Goal: Task Accomplishment & Management: Complete application form

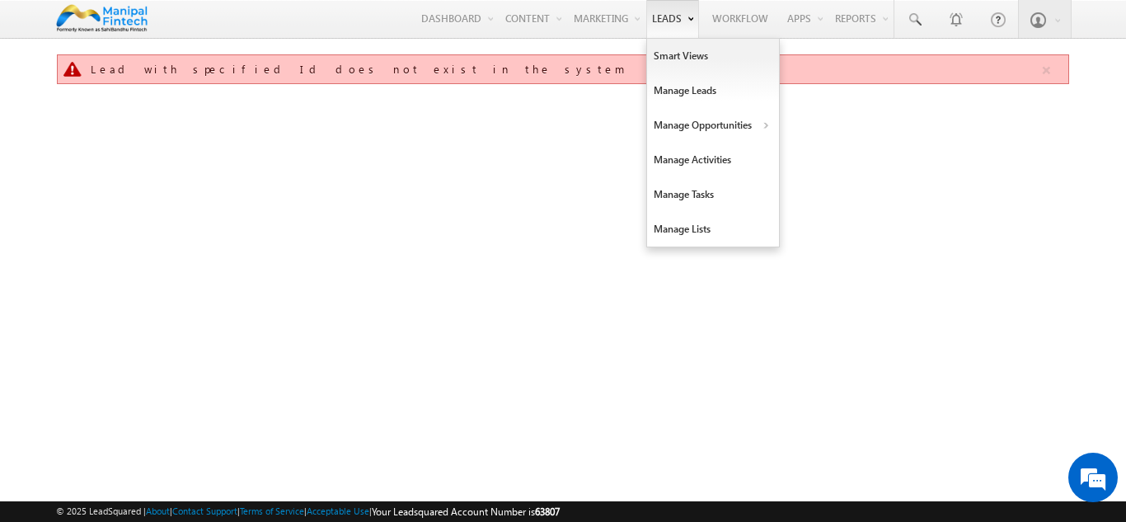
click at [651, 33] on link "Leads" at bounding box center [672, 19] width 53 height 38
click at [676, 93] on link "Manage Leads" at bounding box center [713, 90] width 132 height 35
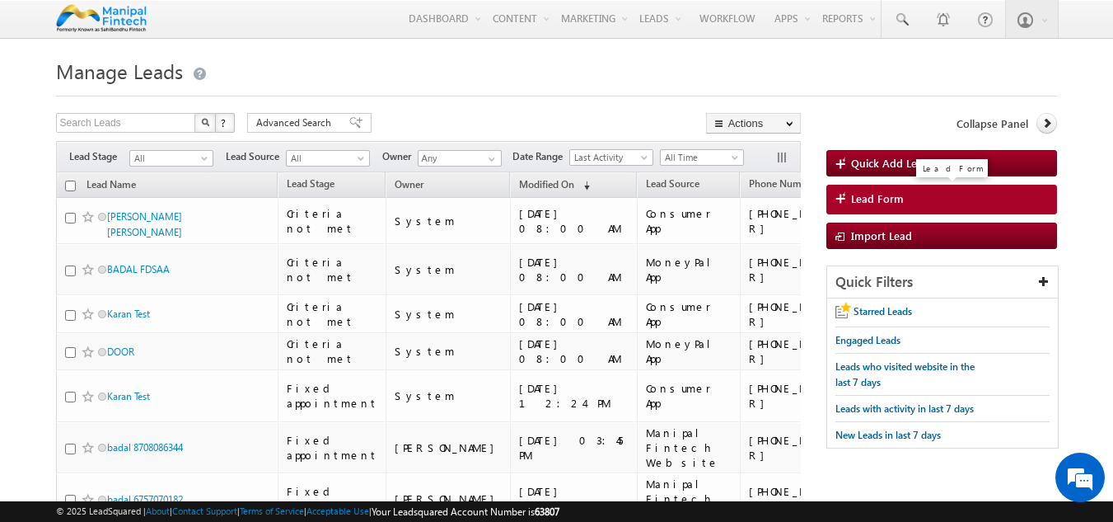
click at [873, 208] on link "Lead Form" at bounding box center [942, 200] width 232 height 30
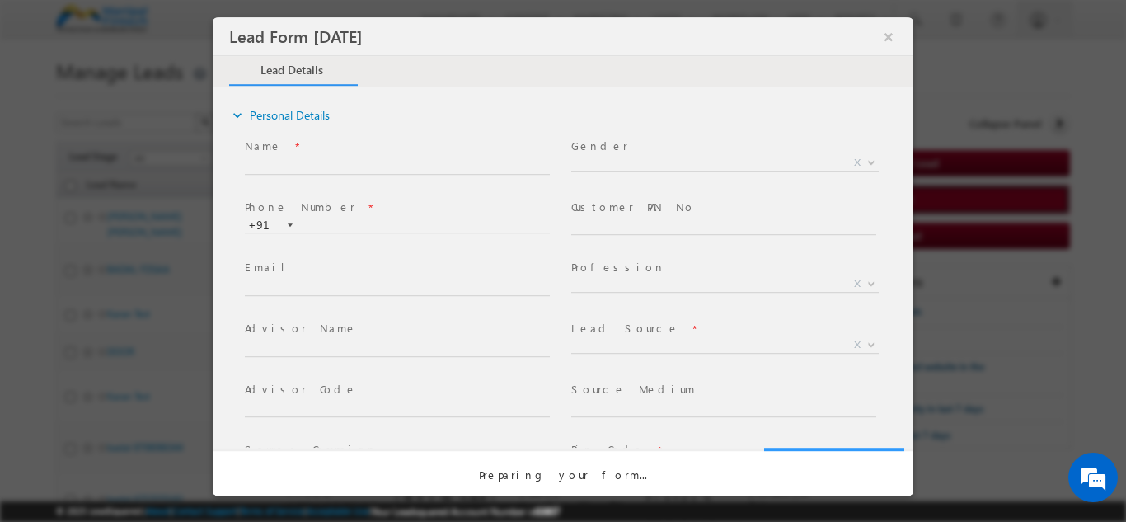
select select "Open"
select select "Prospecting"
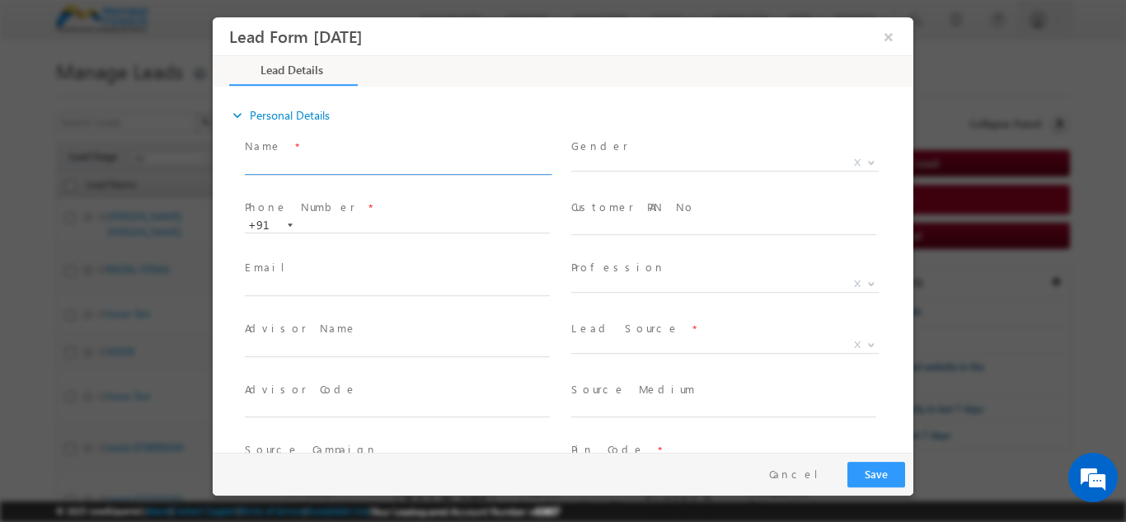
click at [360, 166] on input "text" at bounding box center [397, 165] width 305 height 16
type input "BA"
type input "09/08/25 11:51 AM"
paste input "7628987764"
type input "BADAL DIGITAL 7628987764"
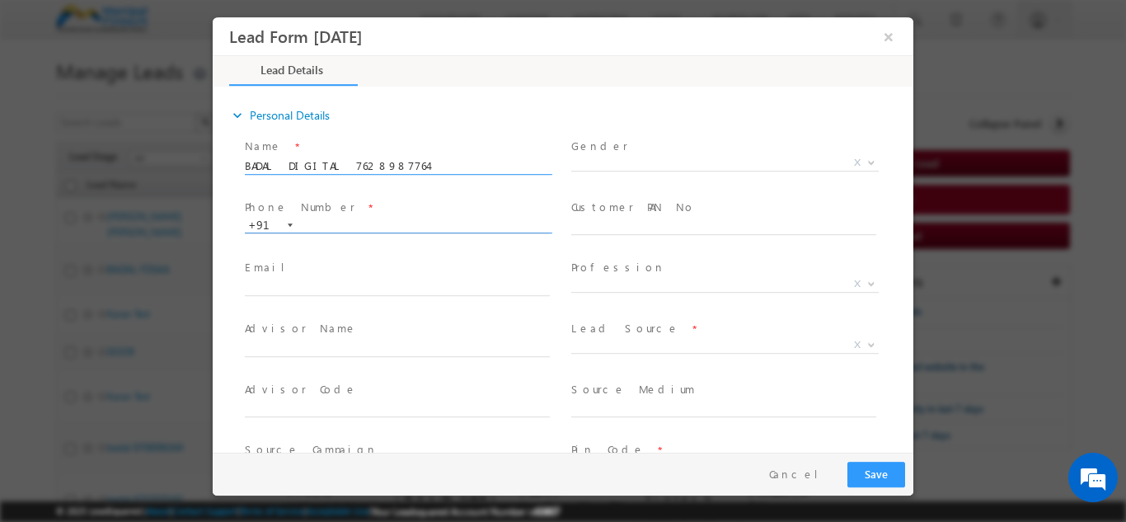
click at [346, 218] on input "text" at bounding box center [397, 225] width 305 height 16
paste input "7628987764"
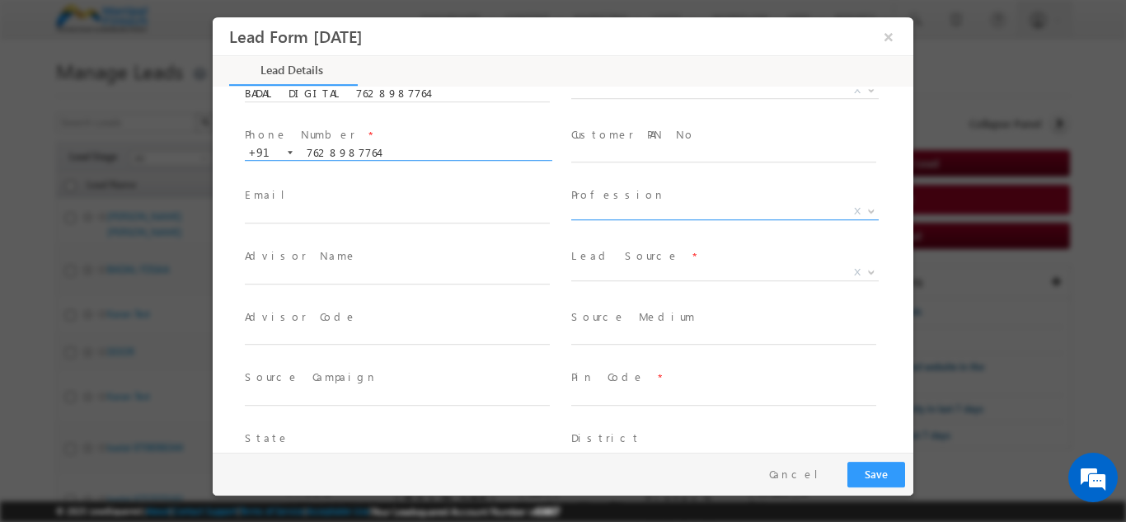
scroll to position [80, 0]
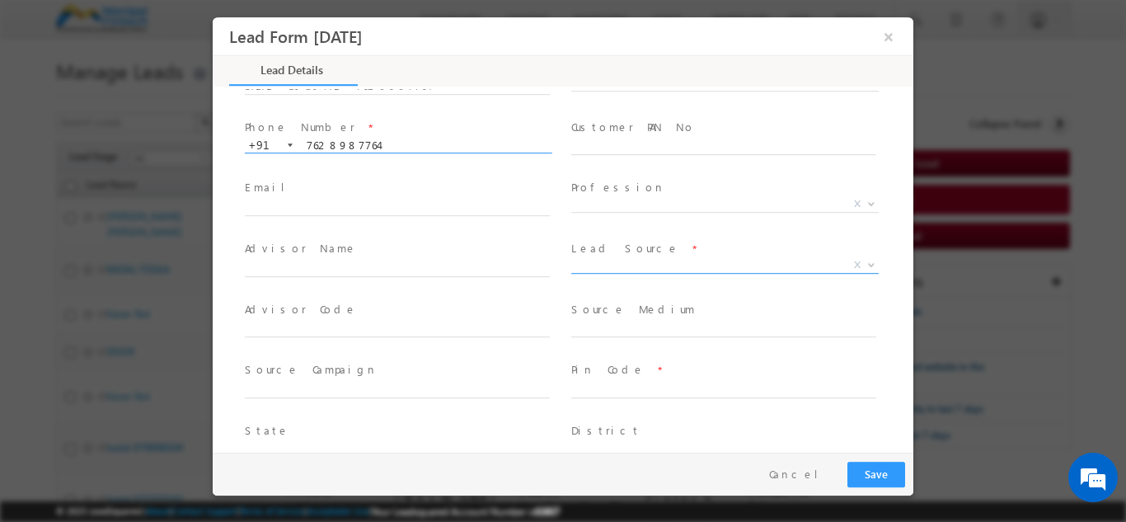
type input "7628987764"
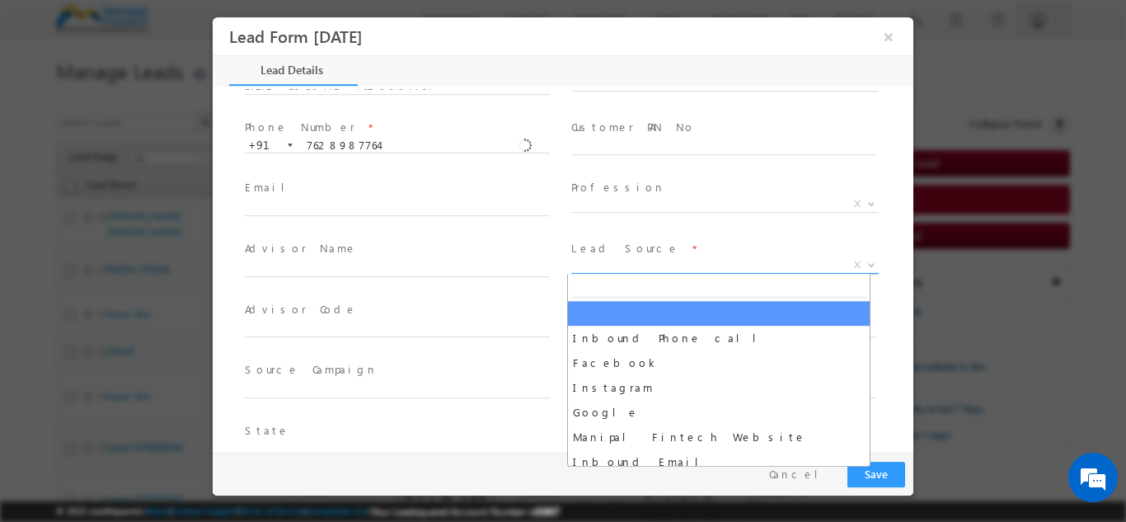
click at [596, 266] on span "X" at bounding box center [724, 264] width 307 height 16
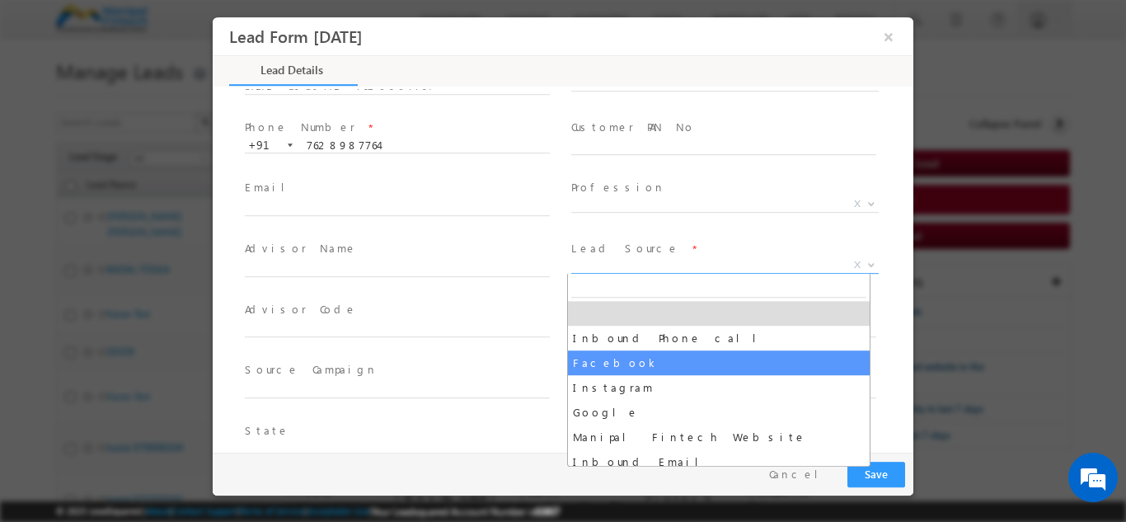
select select "Facebook"
type input "BADAL DIGITAL 7628987764- Facebook"
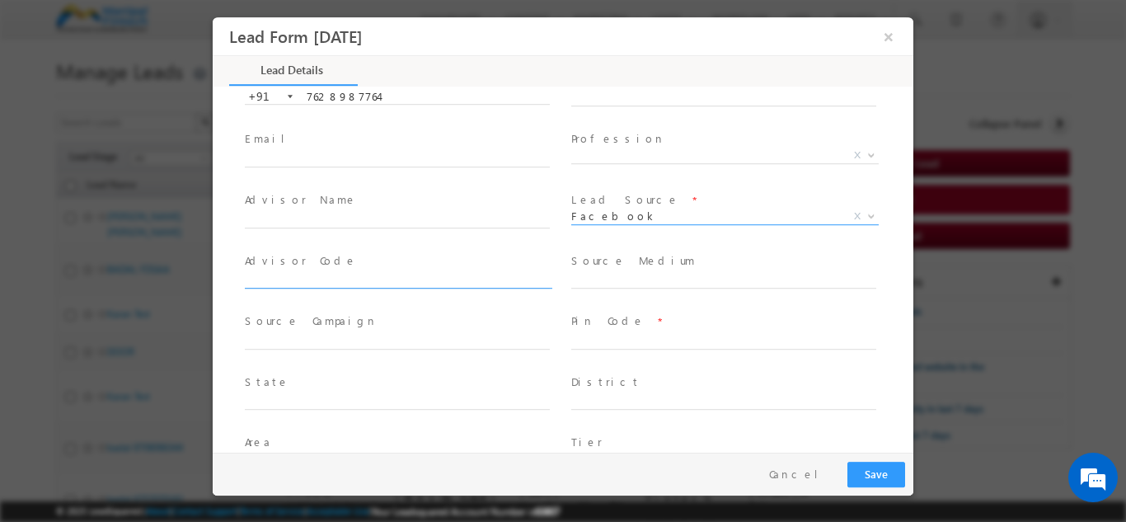
scroll to position [139, 0]
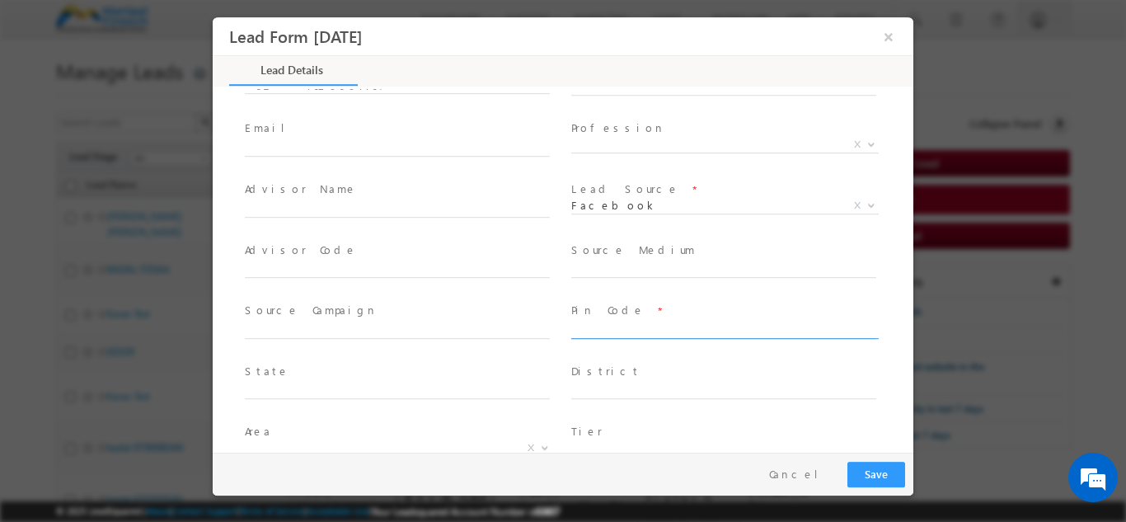
click at [576, 325] on input "text" at bounding box center [723, 329] width 305 height 16
type input "110020"
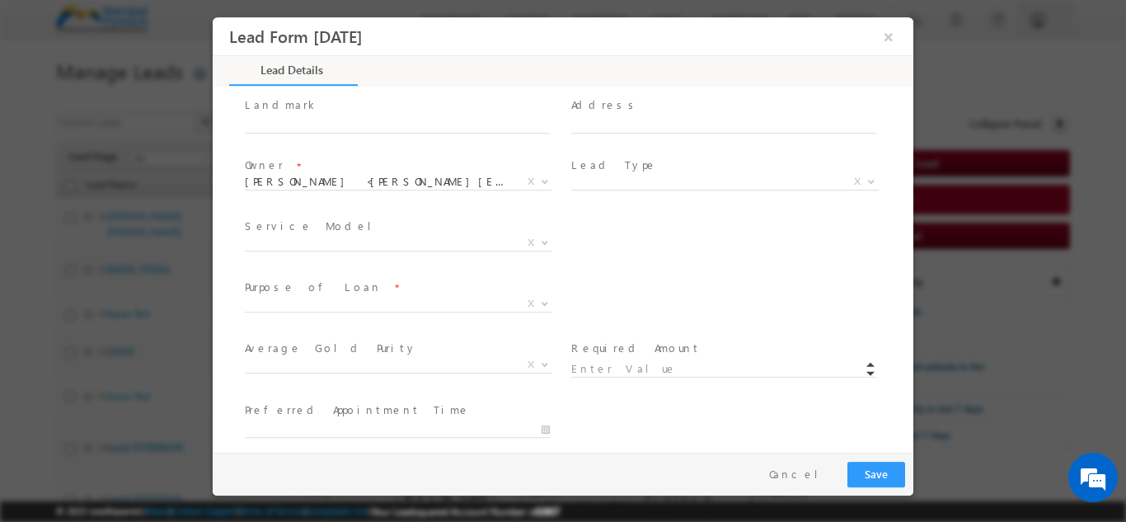
scroll to position [534, 0]
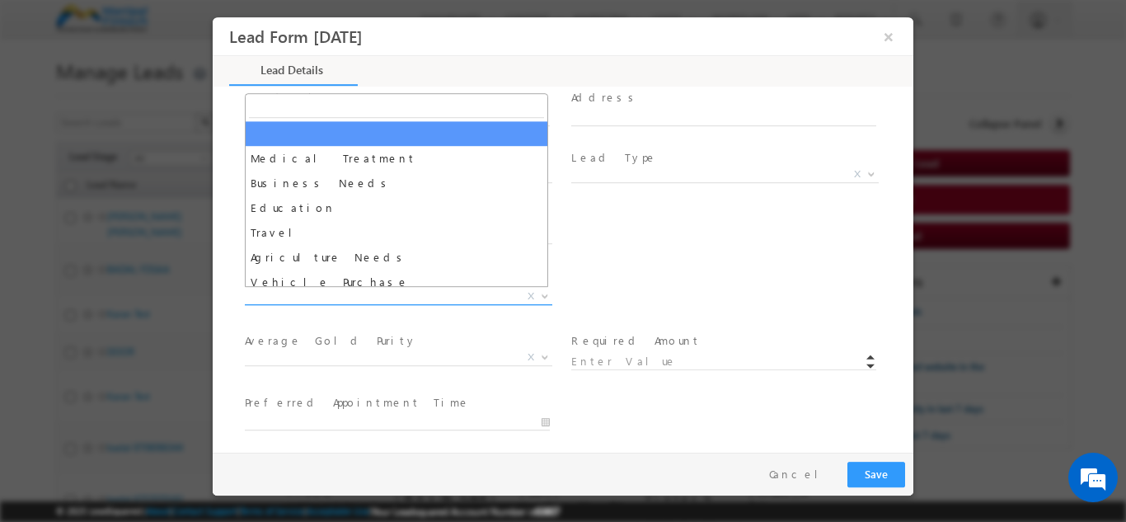
click at [274, 295] on span "X" at bounding box center [398, 296] width 307 height 16
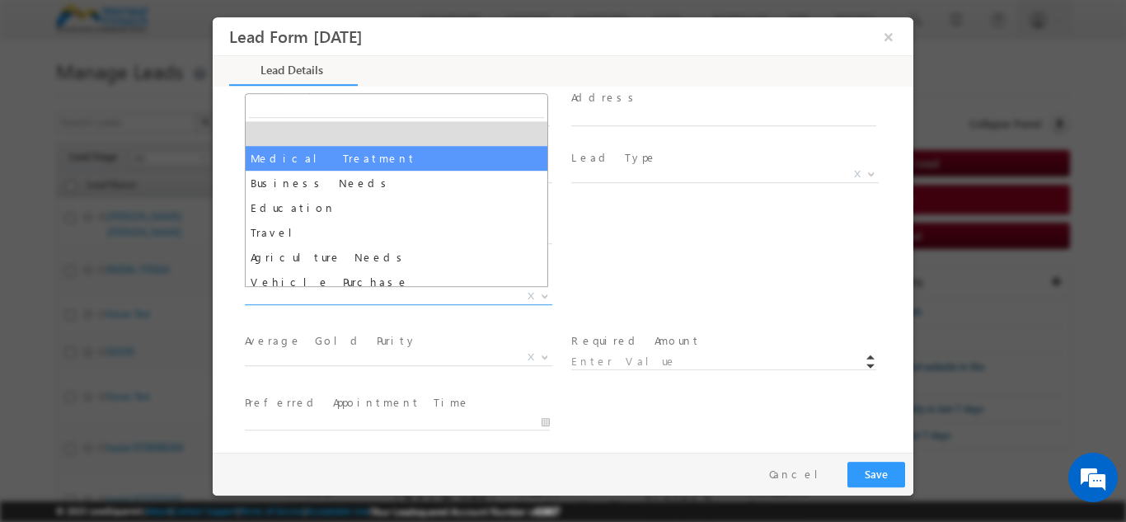
select select "Medical Treatment"
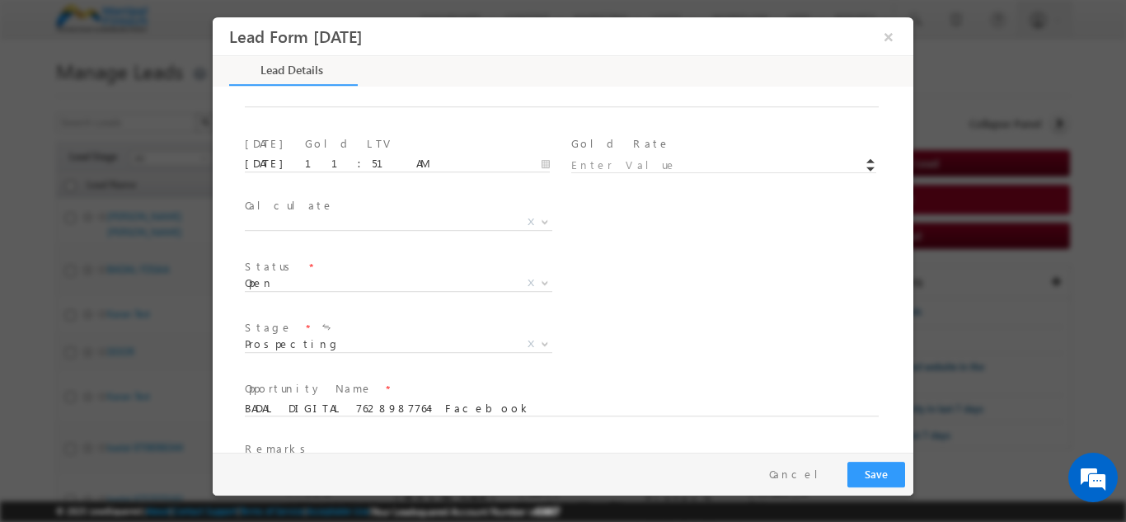
scroll to position [963, 0]
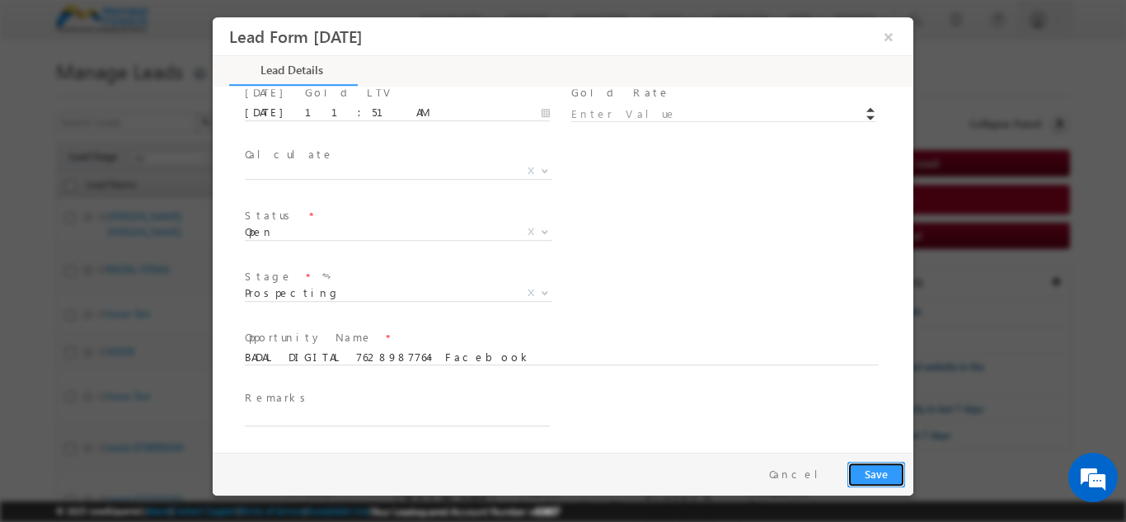
click at [875, 478] on button "Save" at bounding box center [876, 474] width 58 height 26
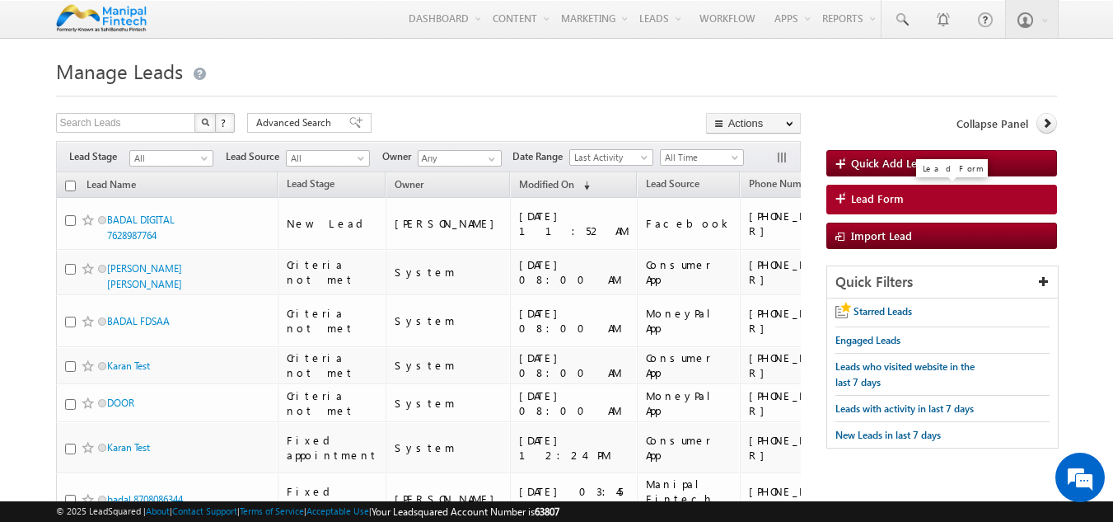
click at [862, 199] on span "Lead Form" at bounding box center [877, 198] width 53 height 15
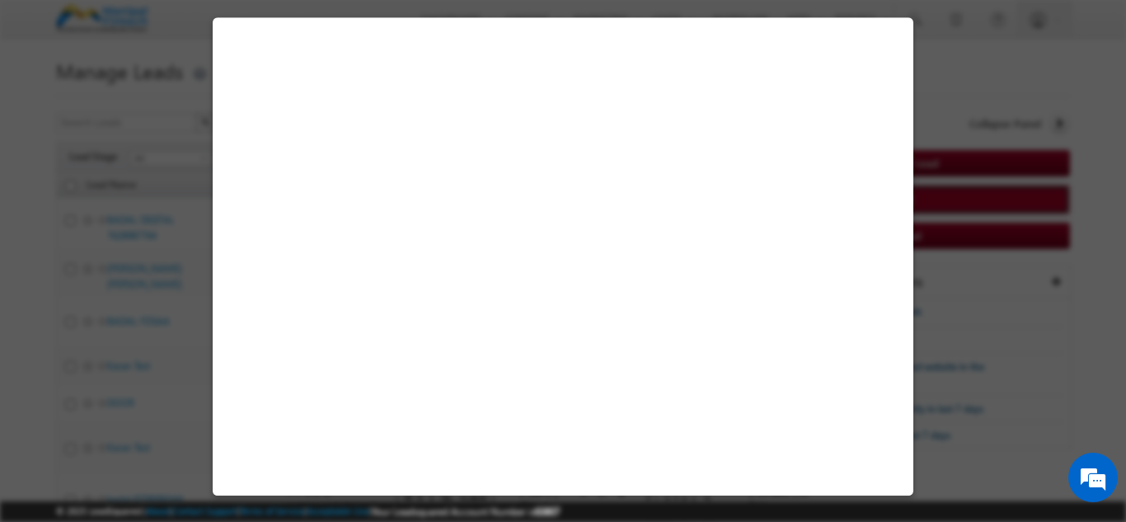
select select "Open"
select select "Prospecting"
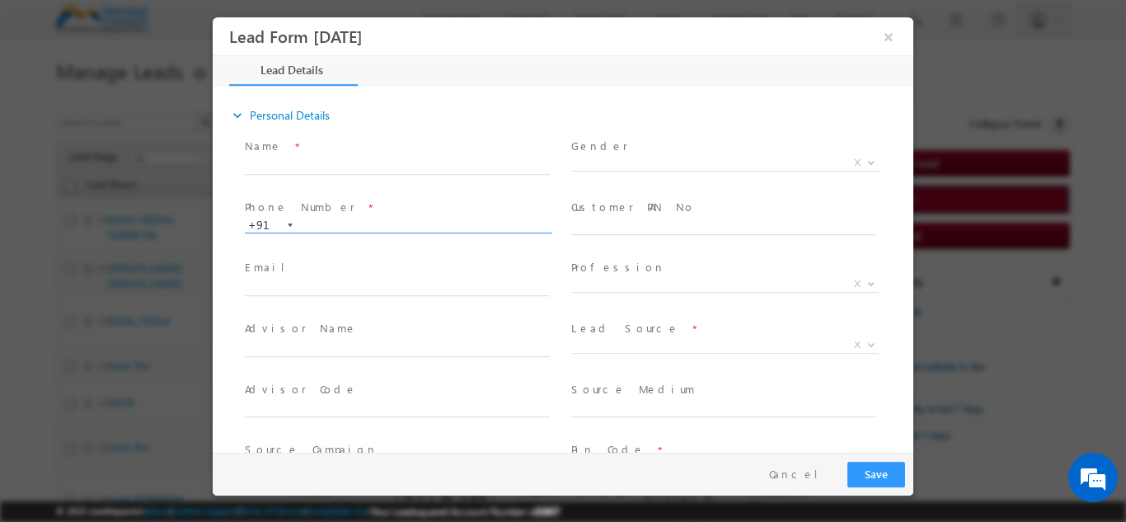
scroll to position [0, 0]
type input "09/08/25 11:53 AM"
click at [270, 166] on input "text" at bounding box center [397, 165] width 305 height 16
paste input "7407120131"
type input "BADAL BT DIGITAL 7407120131"
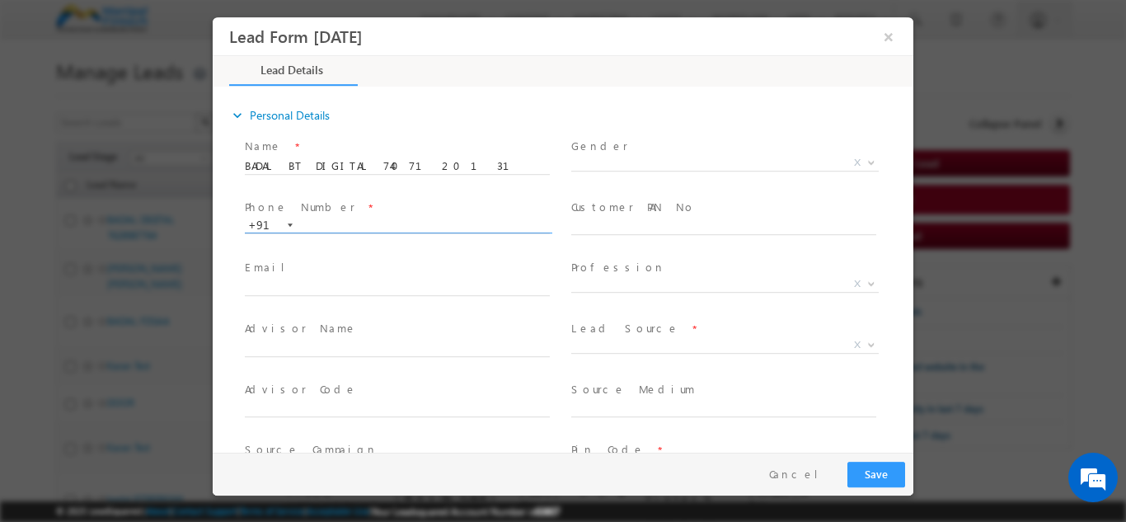
click at [327, 219] on input "text" at bounding box center [397, 225] width 305 height 16
paste input "7407120131"
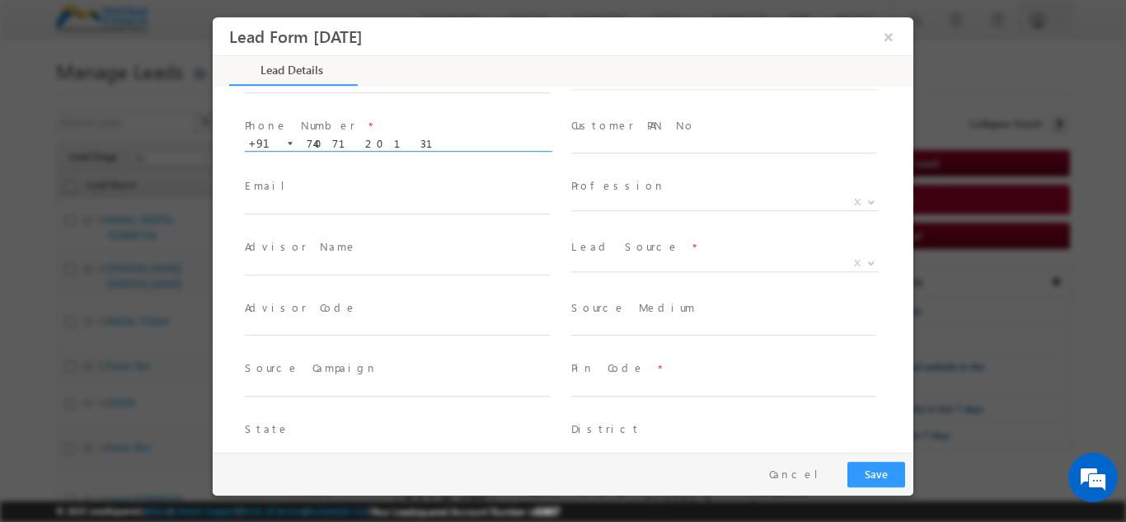
scroll to position [82, 0]
type input "7407120131"
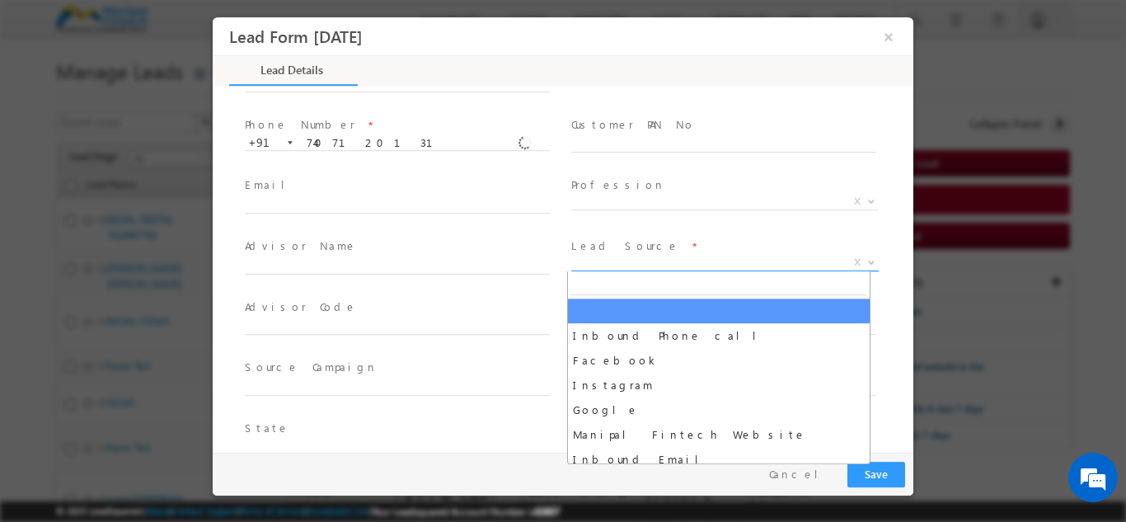
click at [625, 260] on span "X" at bounding box center [724, 262] width 307 height 16
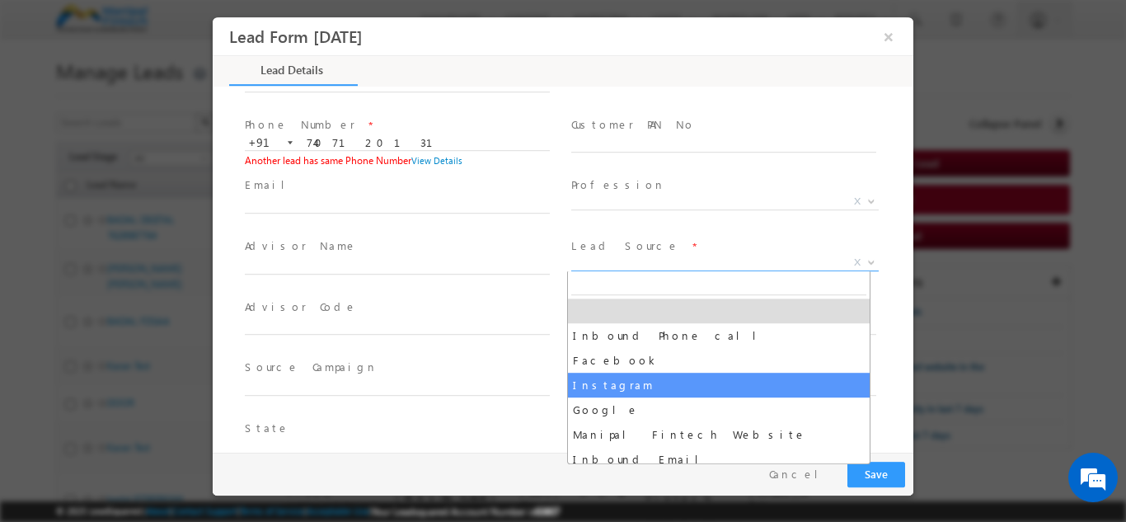
select select "Instagram"
type input "BADAL BT DIGITAL 7407120131- Instagram"
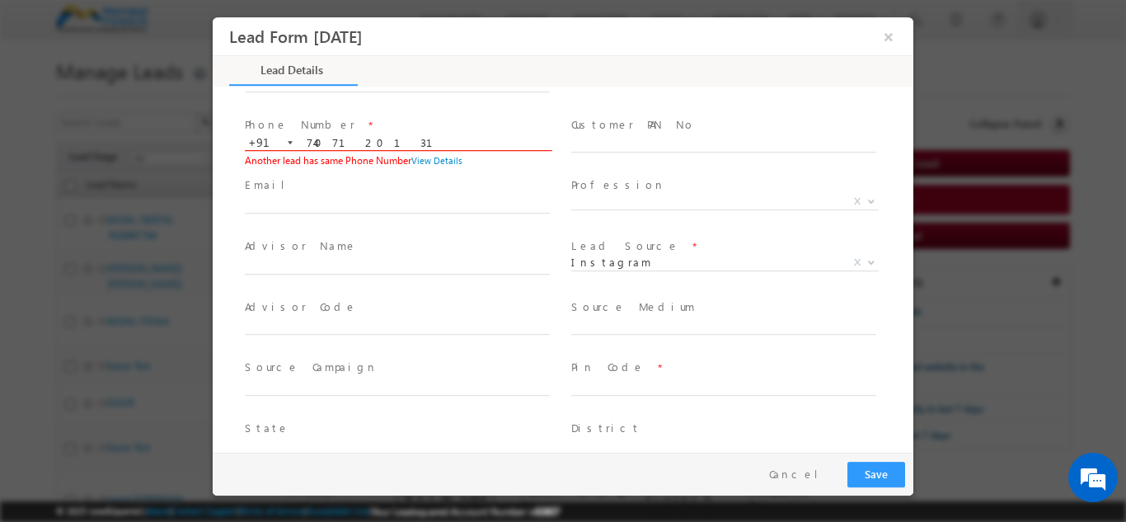
click at [372, 143] on input "7407120131" at bounding box center [397, 142] width 305 height 16
type input "7"
paste input "7402893136"
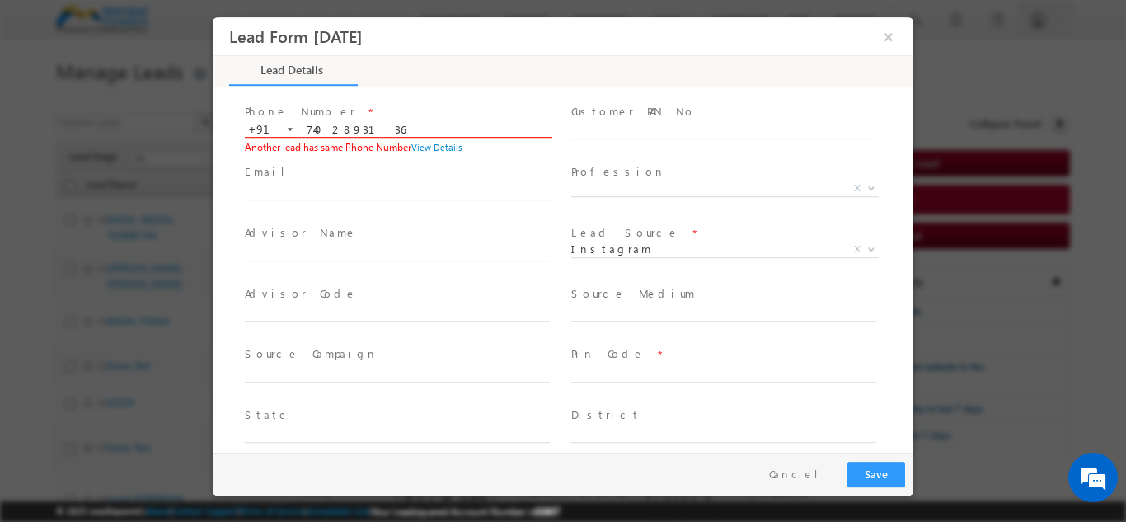
scroll to position [0, 0]
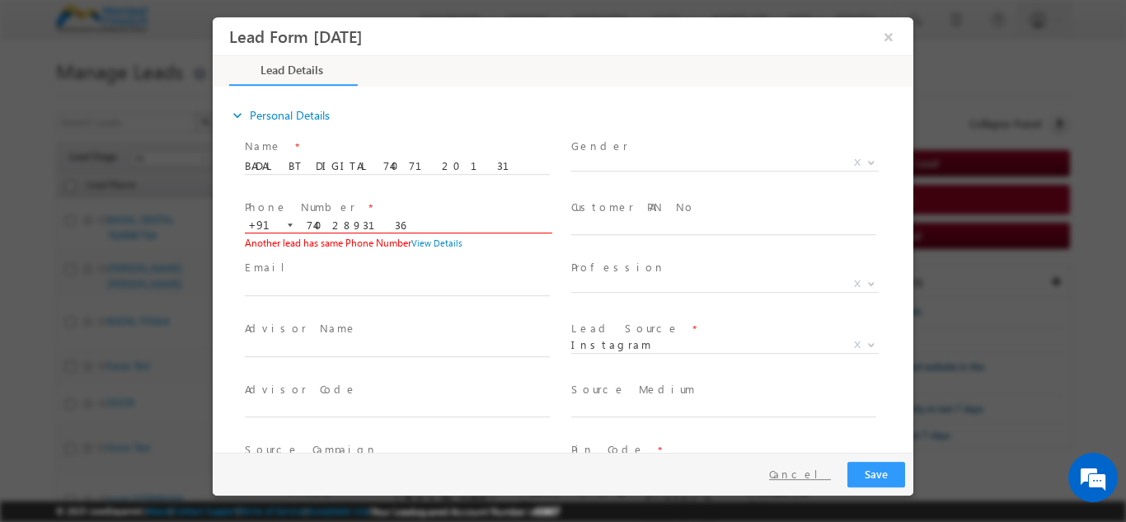
type input "7402893136"
click at [814, 470] on button "Cancel" at bounding box center [799, 473] width 87 height 24
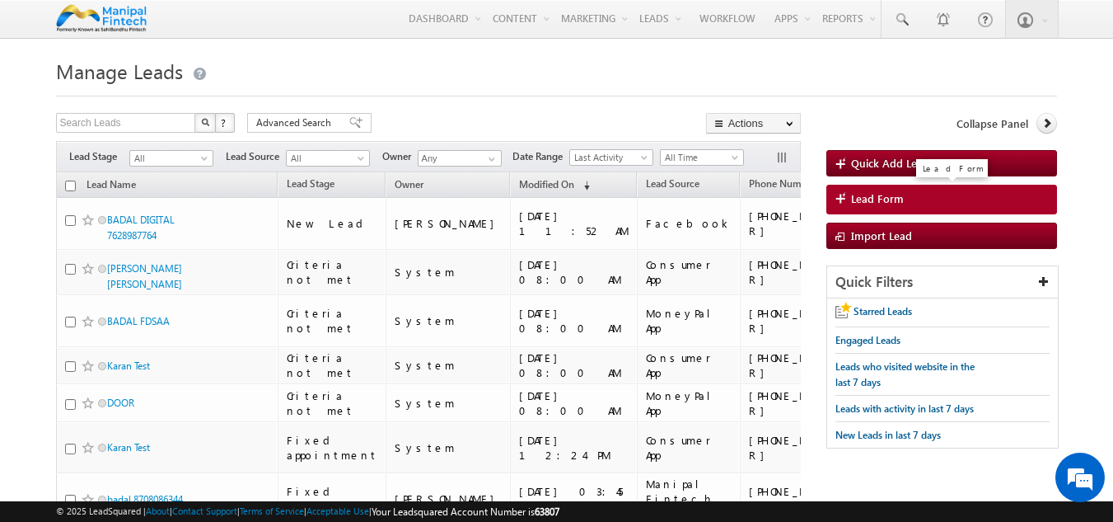
click at [859, 198] on span "Lead Form" at bounding box center [877, 198] width 53 height 15
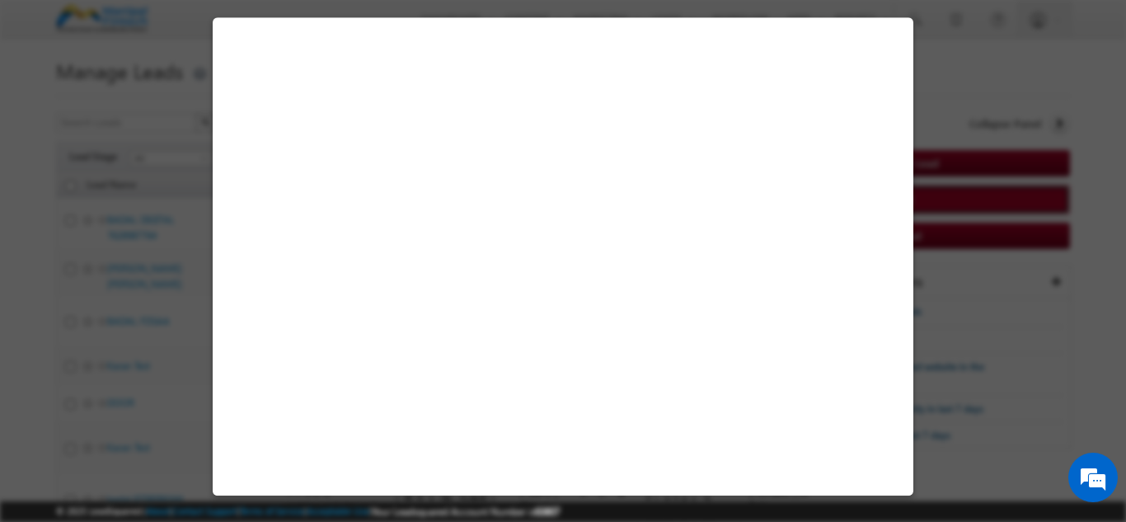
select select "Open"
select select "Prospecting"
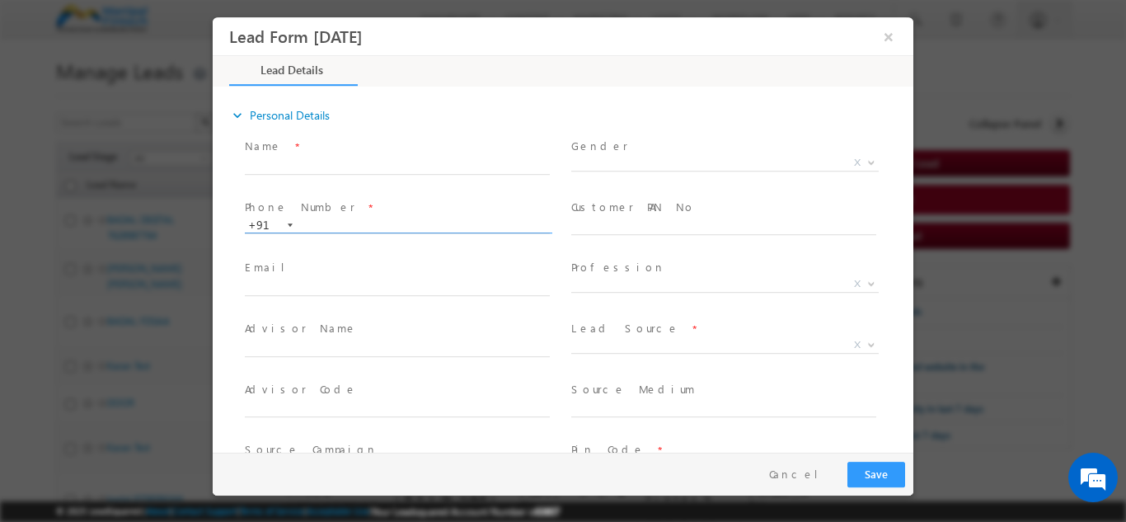
type input "09/08/25 11:54 AM"
click at [347, 227] on input "text" at bounding box center [397, 225] width 305 height 16
type input "7402893136"
click at [283, 165] on input "text" at bounding box center [397, 165] width 305 height 16
type input "BADAL"
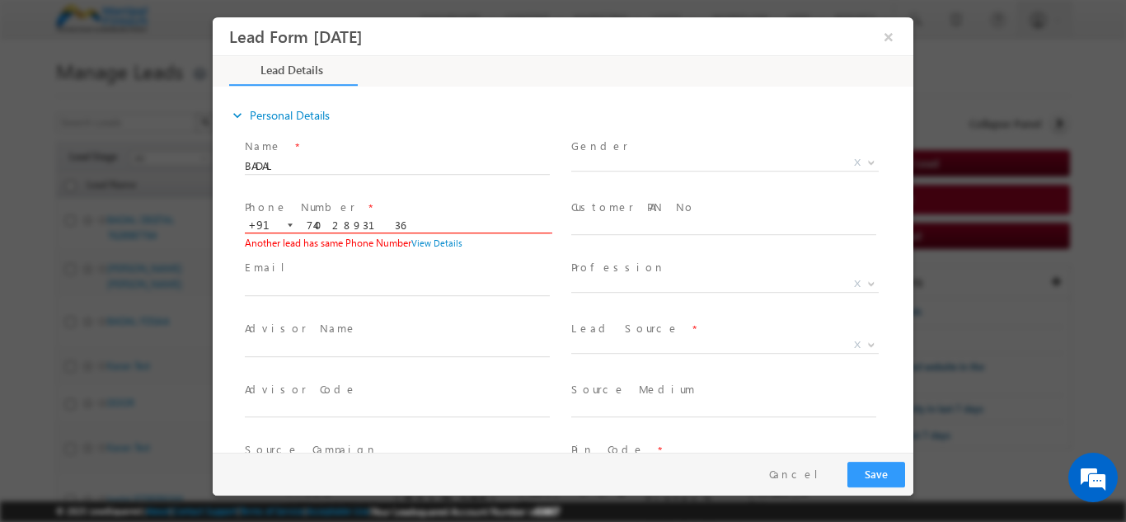
click at [374, 224] on input "7402893136" at bounding box center [397, 225] width 305 height 16
type input "7"
paste input "7403175901"
type input "7403175901"
click at [409, 124] on div "expand_more Personal Details" at bounding box center [571, 115] width 684 height 30
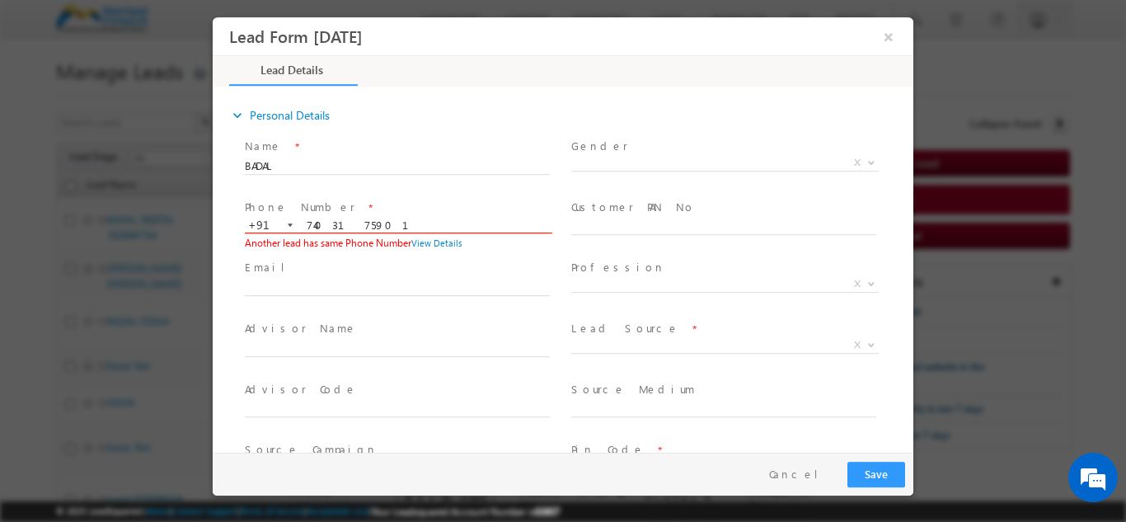
click at [376, 226] on input "7403175901" at bounding box center [397, 225] width 305 height 16
click at [817, 466] on button "Cancel" at bounding box center [799, 473] width 87 height 24
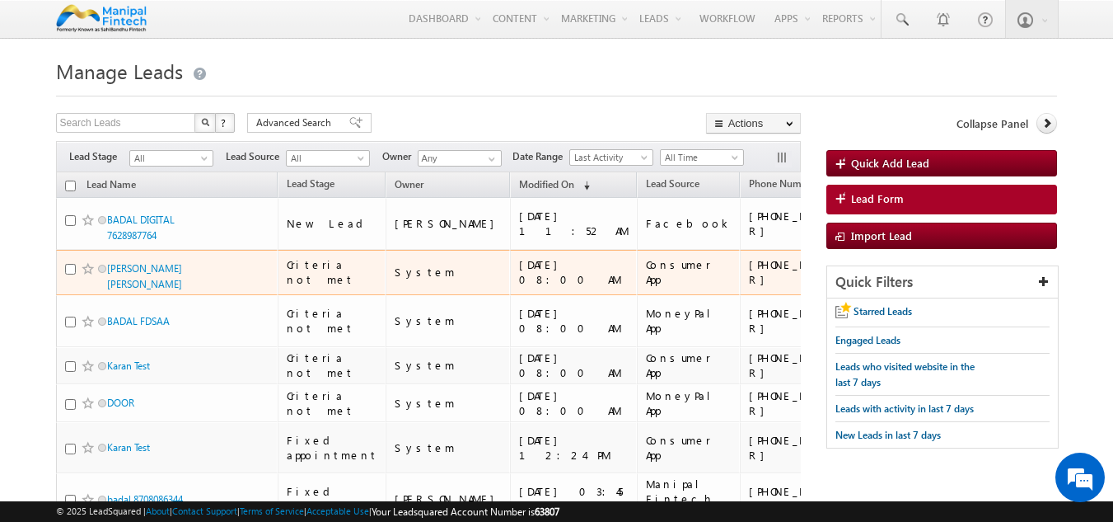
click at [740, 250] on td "+91-6366935305" at bounding box center [802, 273] width 124 height 46
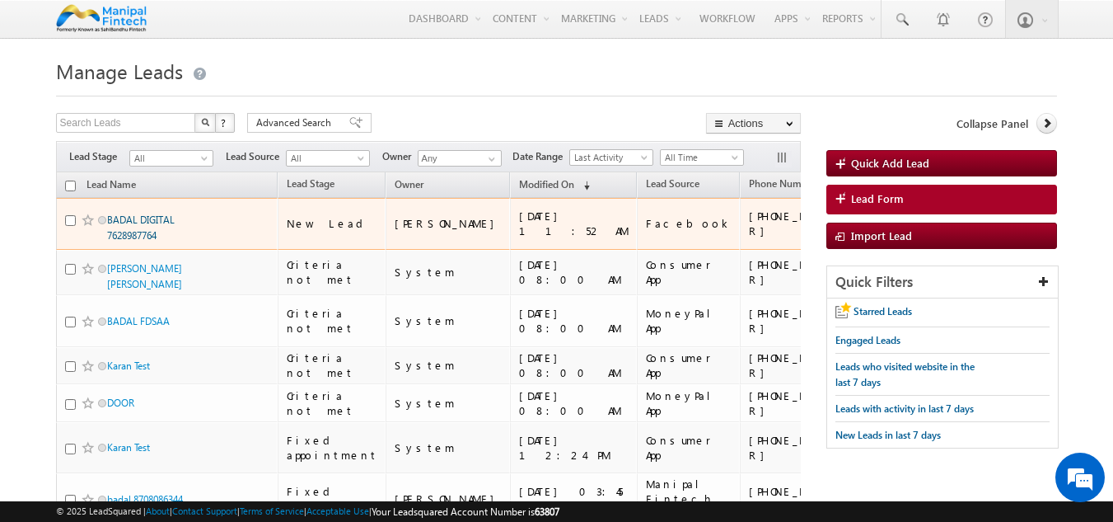
click at [128, 220] on link "BADAL DIGITAL 7628987764" at bounding box center [141, 227] width 68 height 28
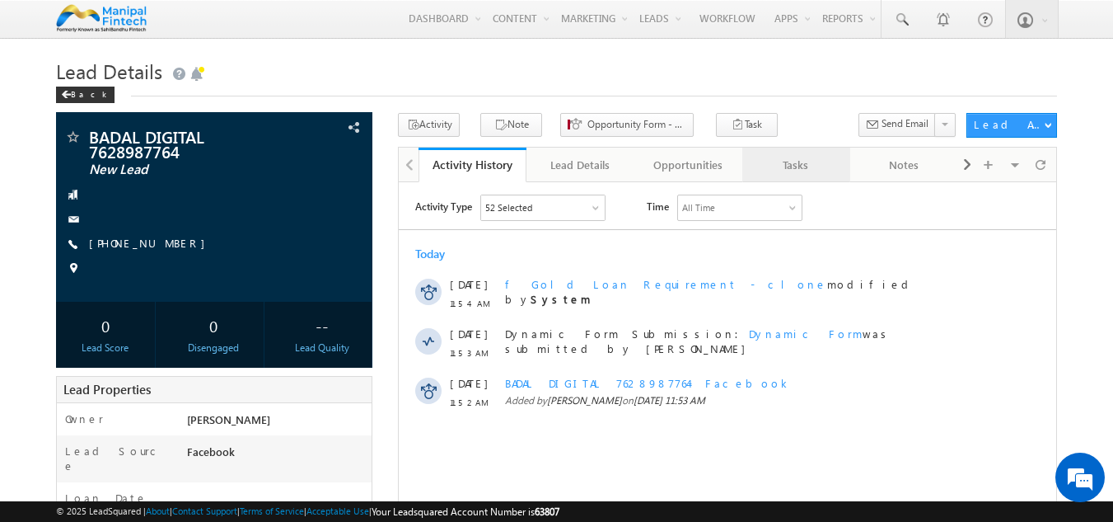
click at [810, 169] on div "Tasks" at bounding box center [796, 165] width 80 height 20
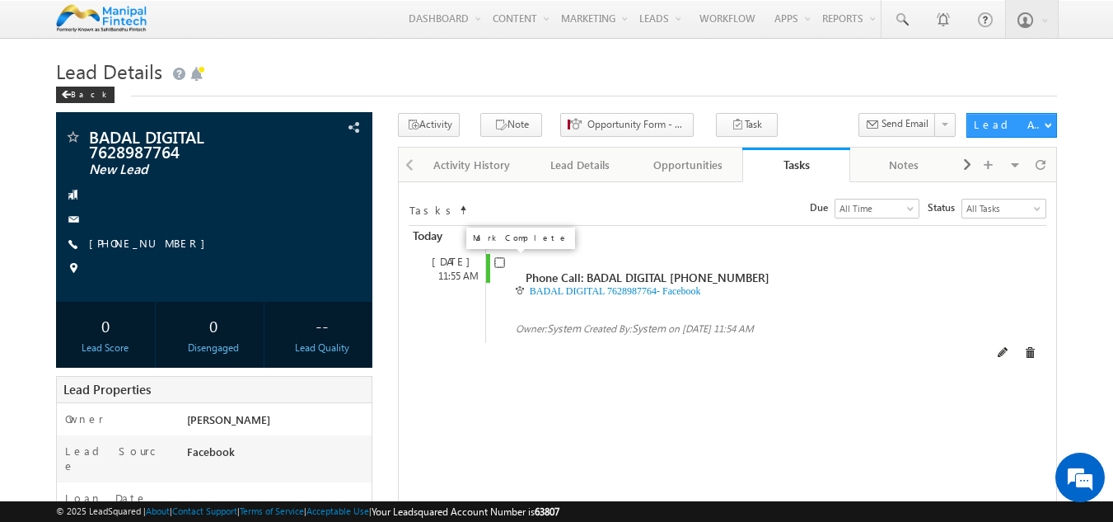
click at [497, 265] on input "checkbox" at bounding box center [499, 262] width 11 height 11
checkbox input "false"
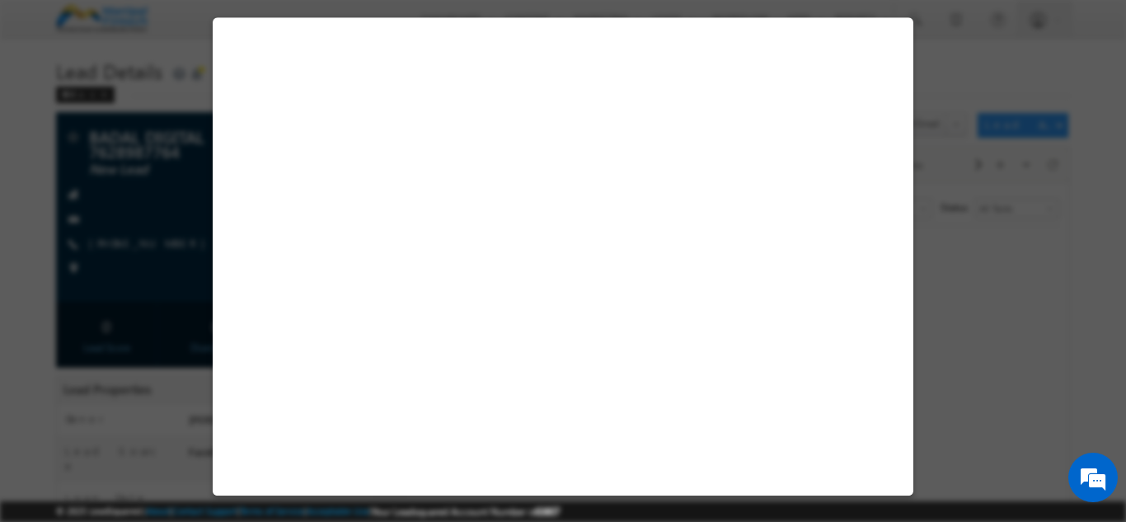
select select "Facebook"
select select "Medical Treatment"
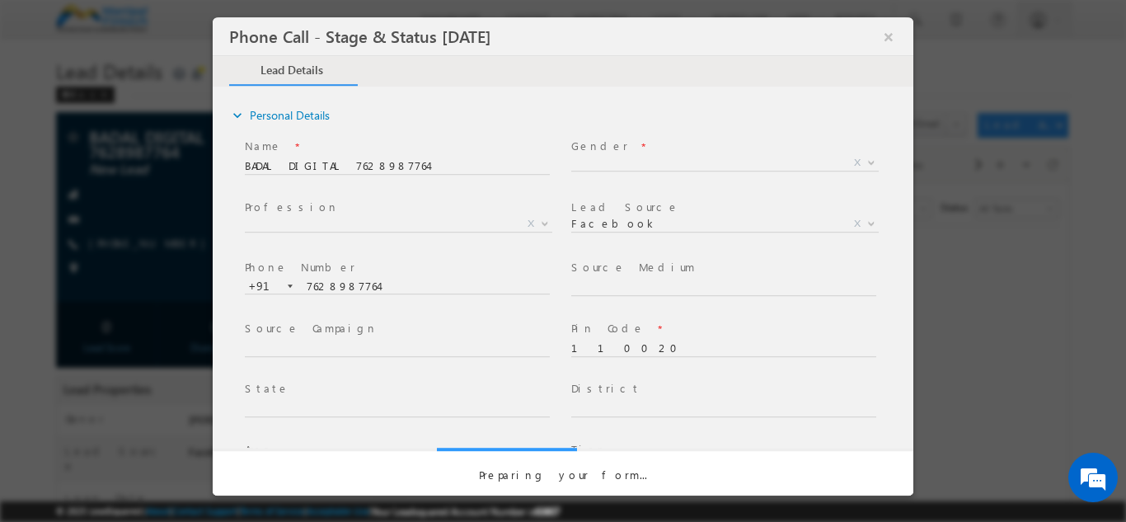
select select "Open"
select select "Fresh Lead"
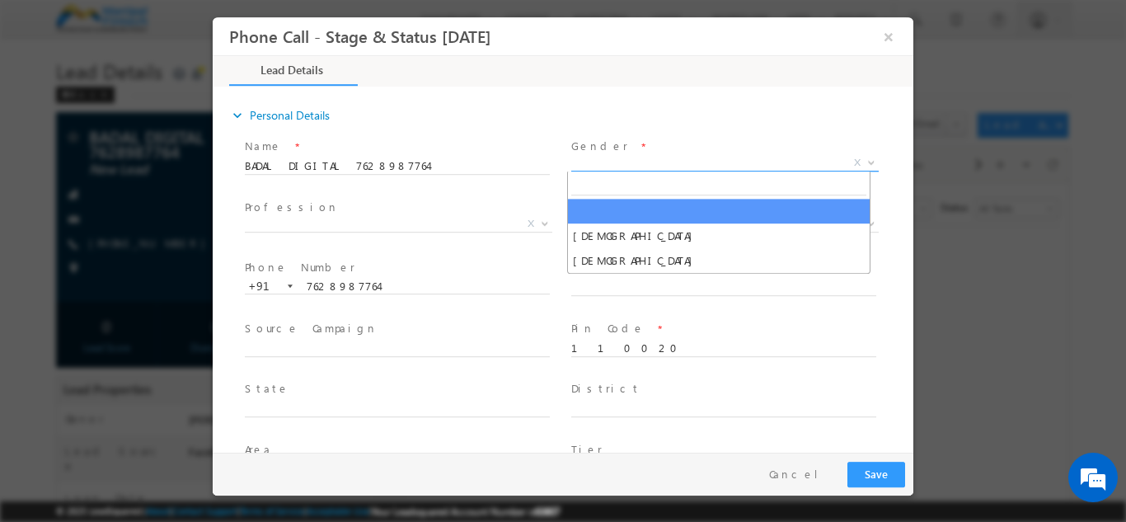
click at [592, 157] on span "X" at bounding box center [724, 162] width 307 height 16
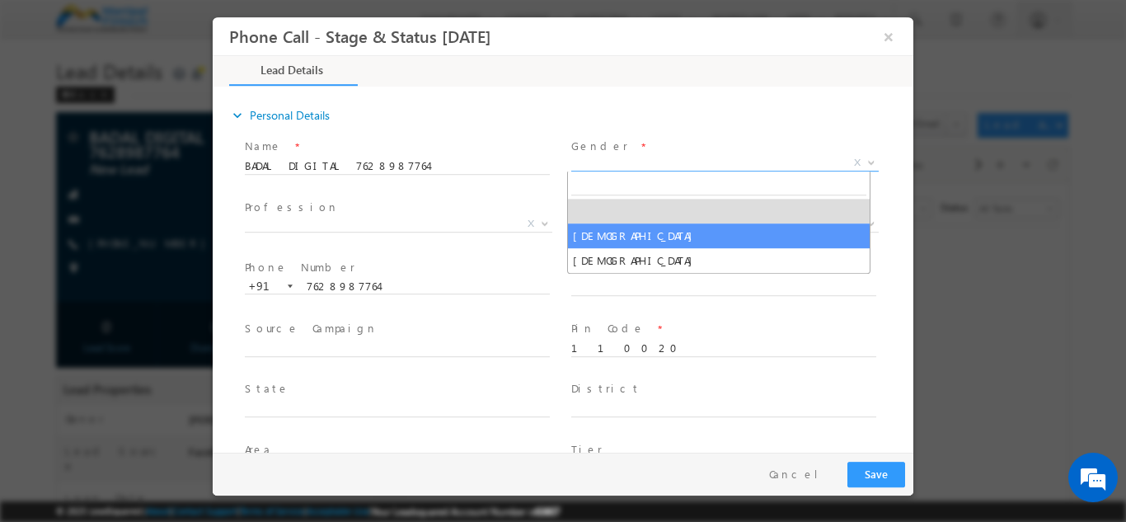
type input "09/08/25 12:06 PM"
select select "[DEMOGRAPHIC_DATA]"
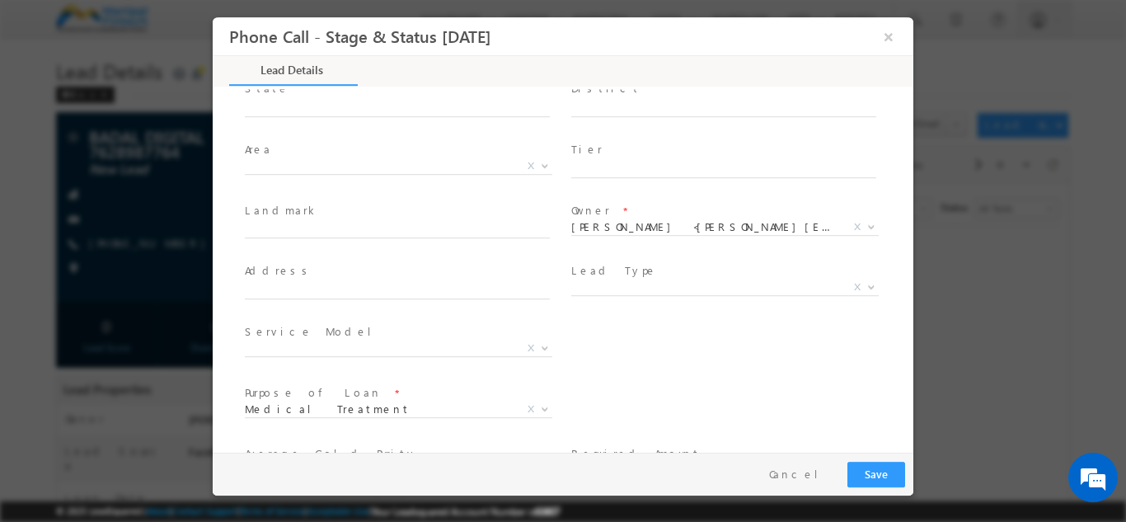
scroll to position [840, 0]
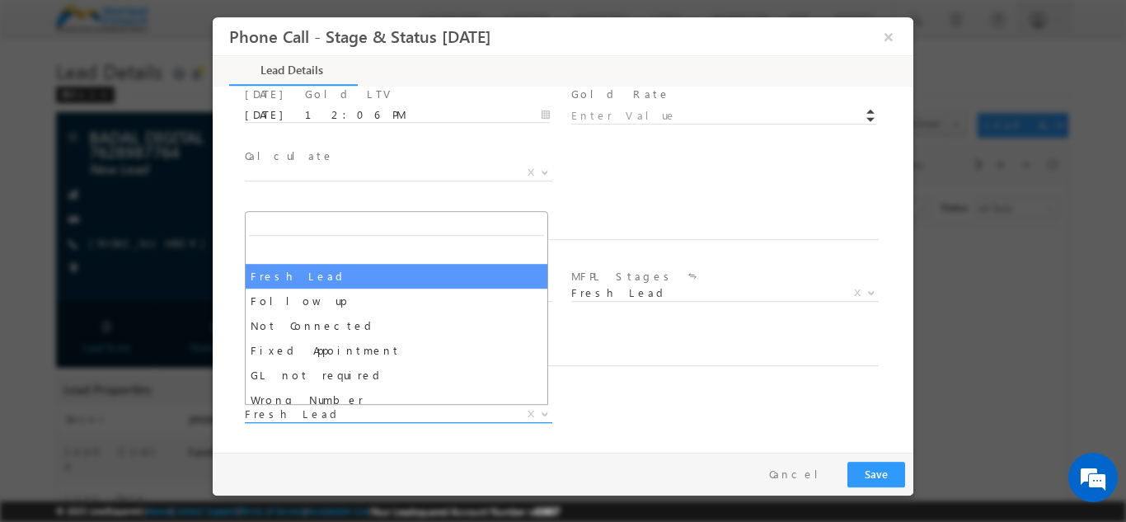
click at [314, 413] on span "Fresh Lead" at bounding box center [379, 412] width 268 height 15
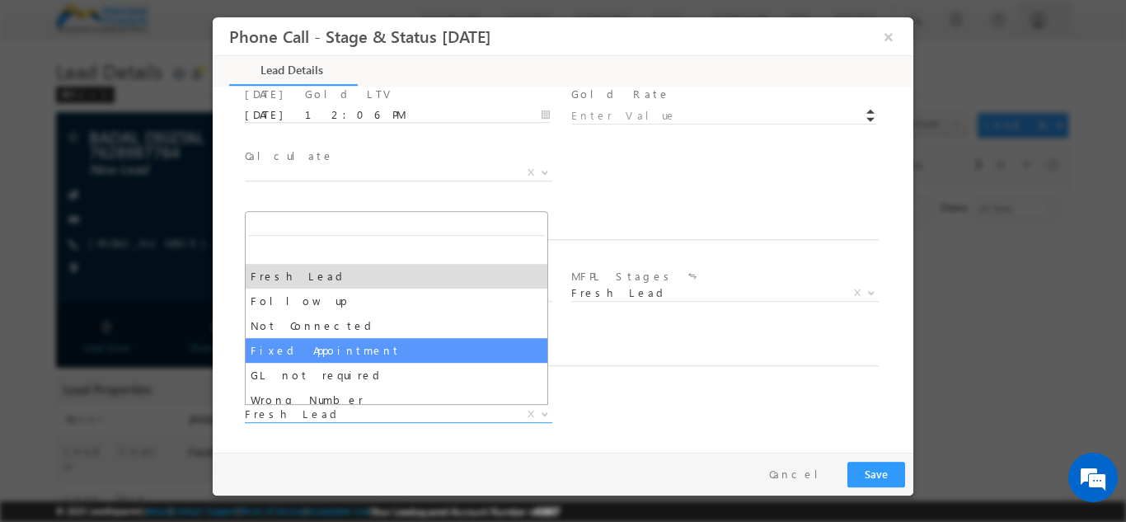
select select "Fixed Appointment"
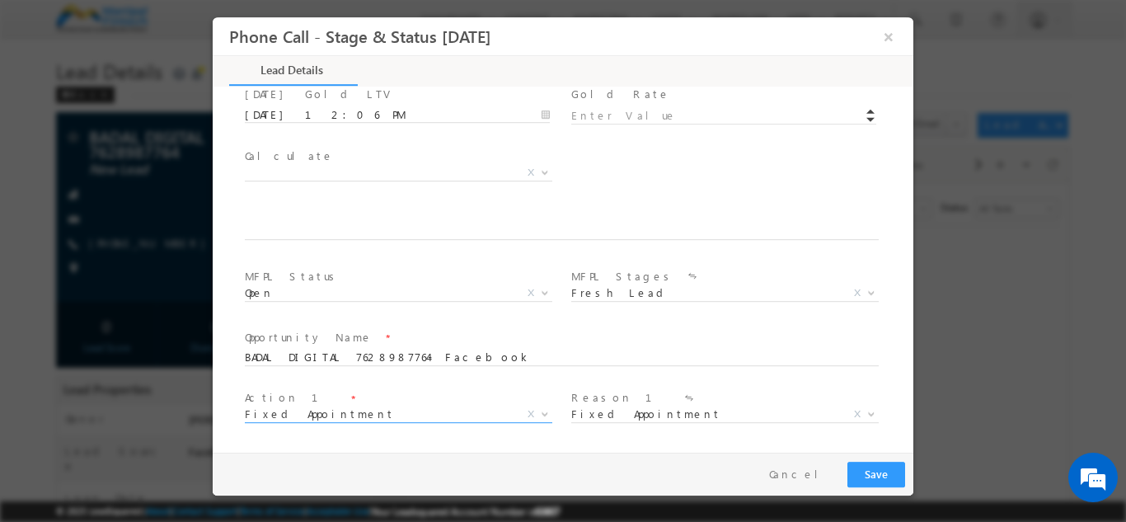
scroll to position [962, 0]
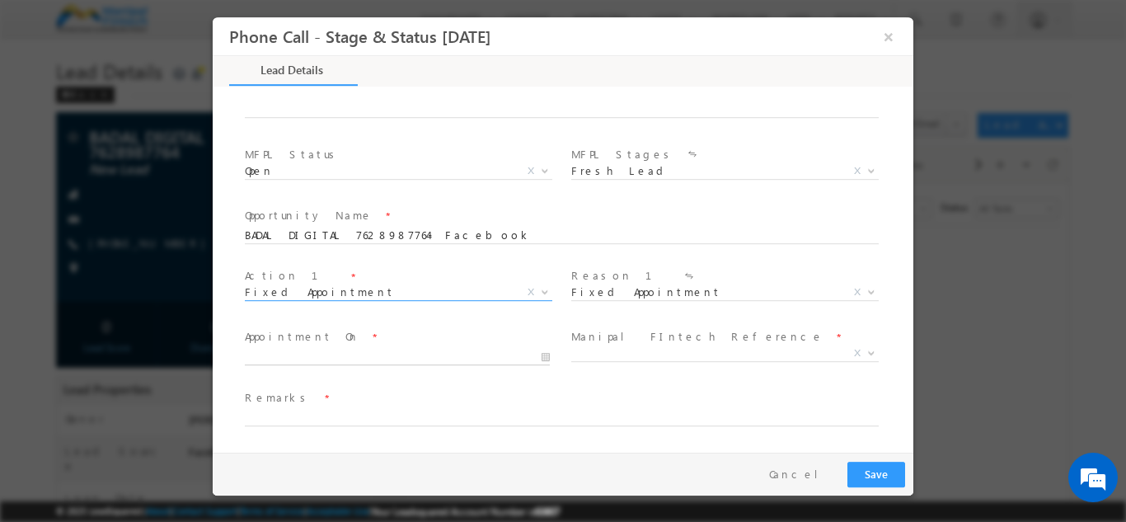
type input "09/08/25 12:07 PM"
type input "07"
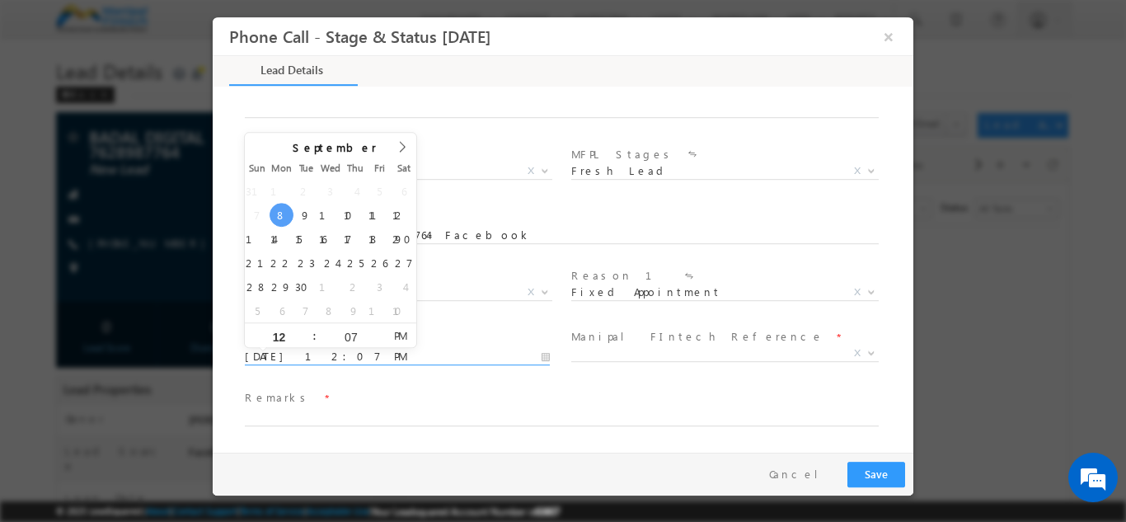
click at [303, 355] on input "09/08/25 12:07 PM" at bounding box center [397, 356] width 305 height 16
click at [293, 332] on input "12" at bounding box center [279, 336] width 68 height 11
type input "1"
type input "2"
type input "09/08/25 2:07 PM"
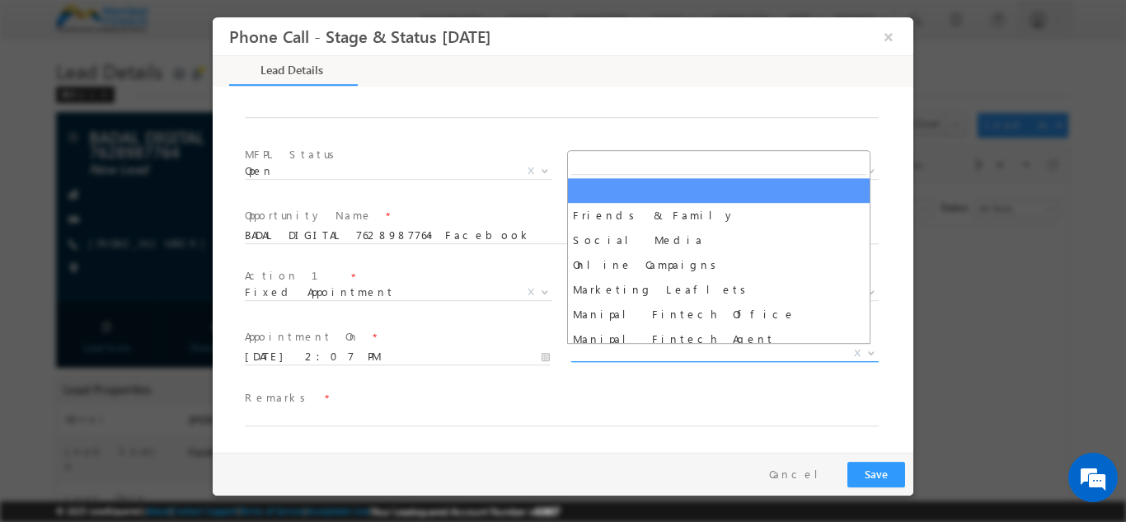
click at [653, 354] on span "X" at bounding box center [724, 352] width 307 height 16
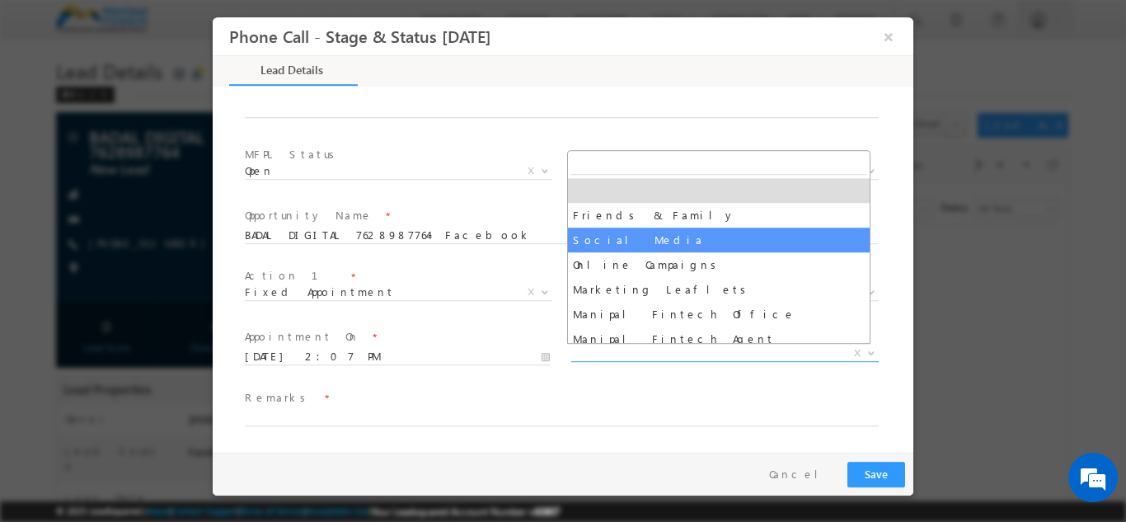
select select "Social Media"
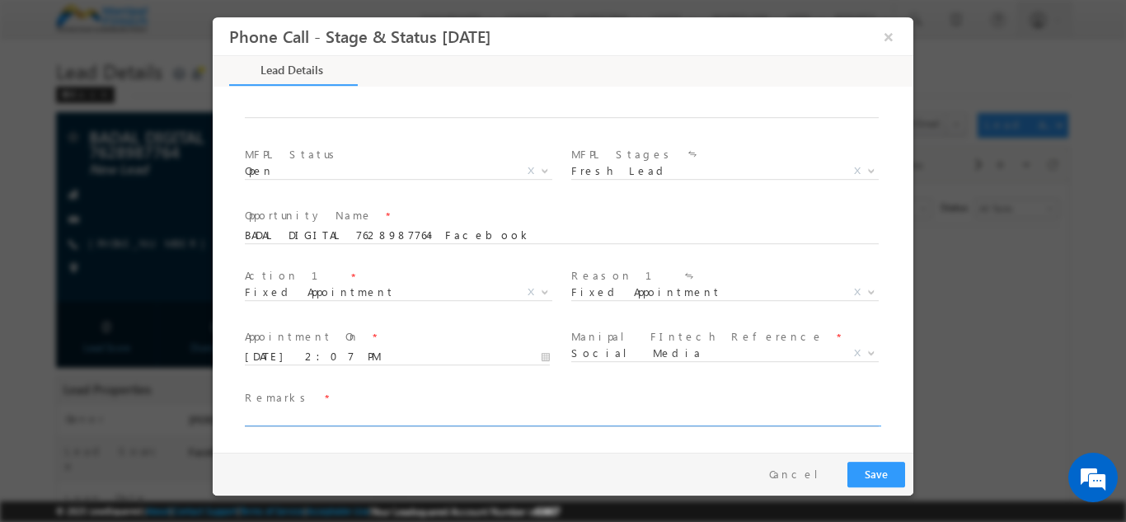
click at [303, 410] on input "text" at bounding box center [562, 417] width 634 height 16
type input "BADAL"
click at [640, 224] on div "Opportunity Name * BADAL DIGITAL 7628987764- Facebook" at bounding box center [569, 225] width 648 height 38
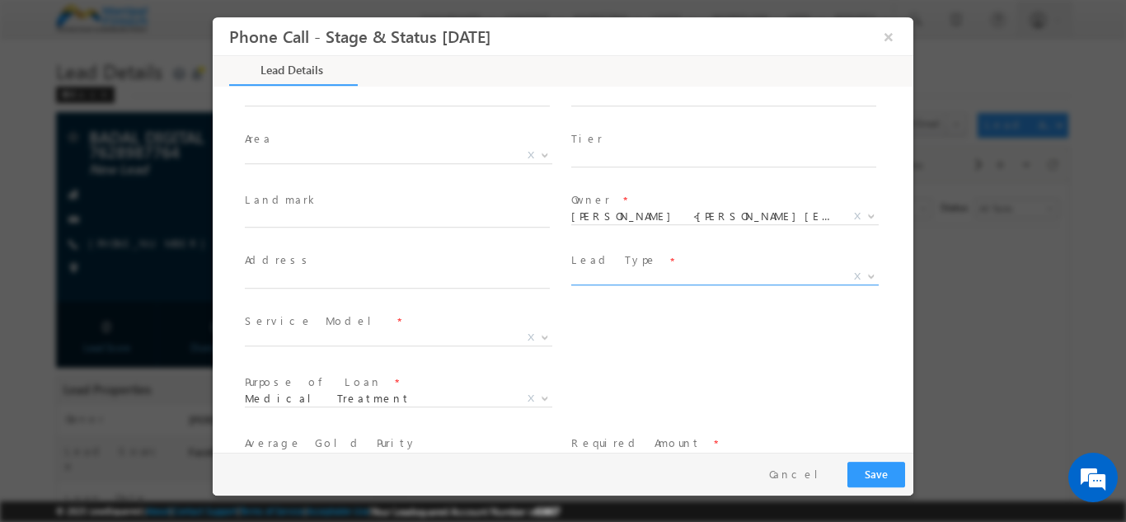
scroll to position [311, 0]
click at [654, 282] on span "Fresh Lead BT X" at bounding box center [731, 279] width 320 height 20
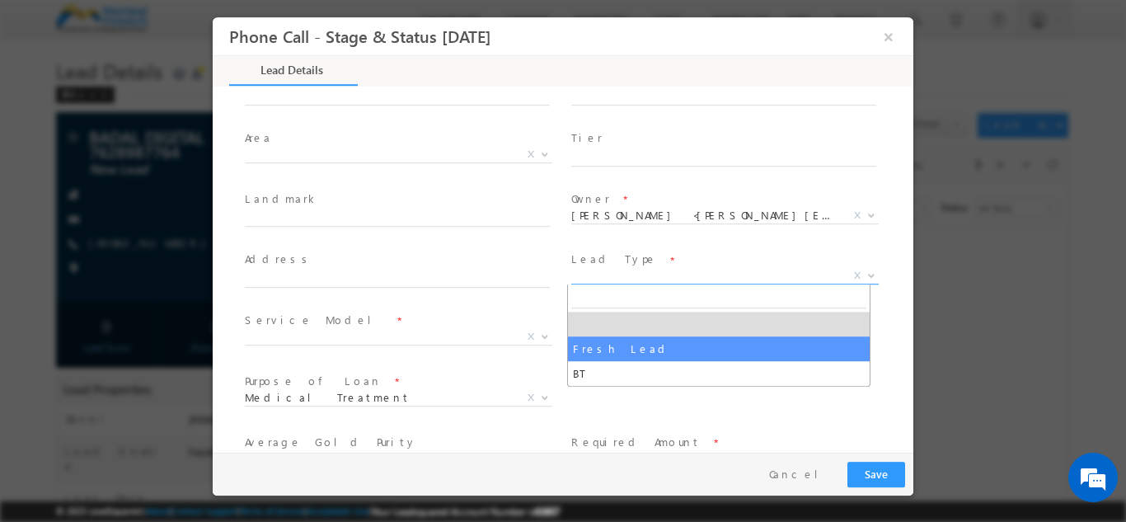
select select "Fresh Lead"
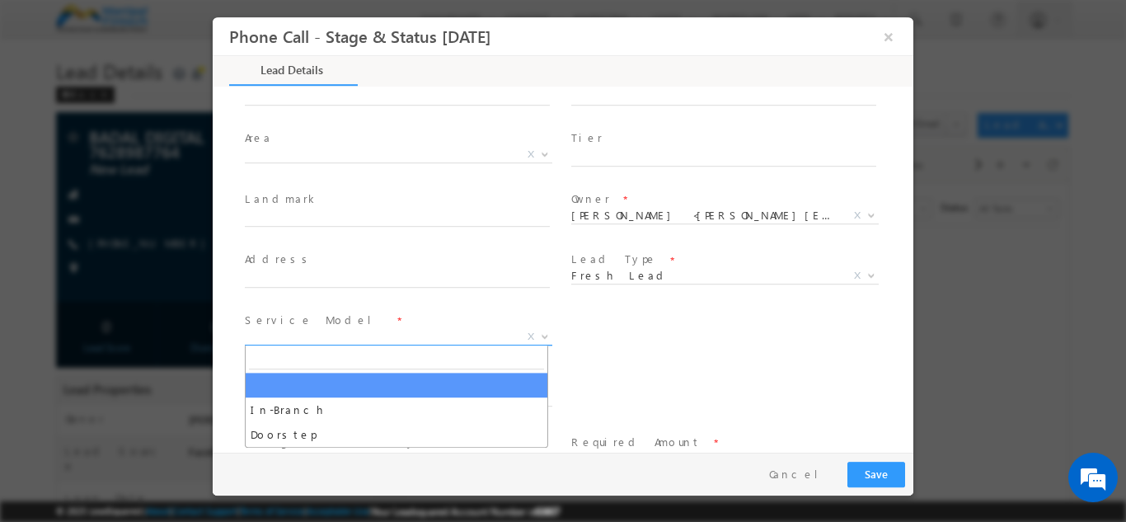
click at [302, 339] on span "X" at bounding box center [398, 336] width 307 height 16
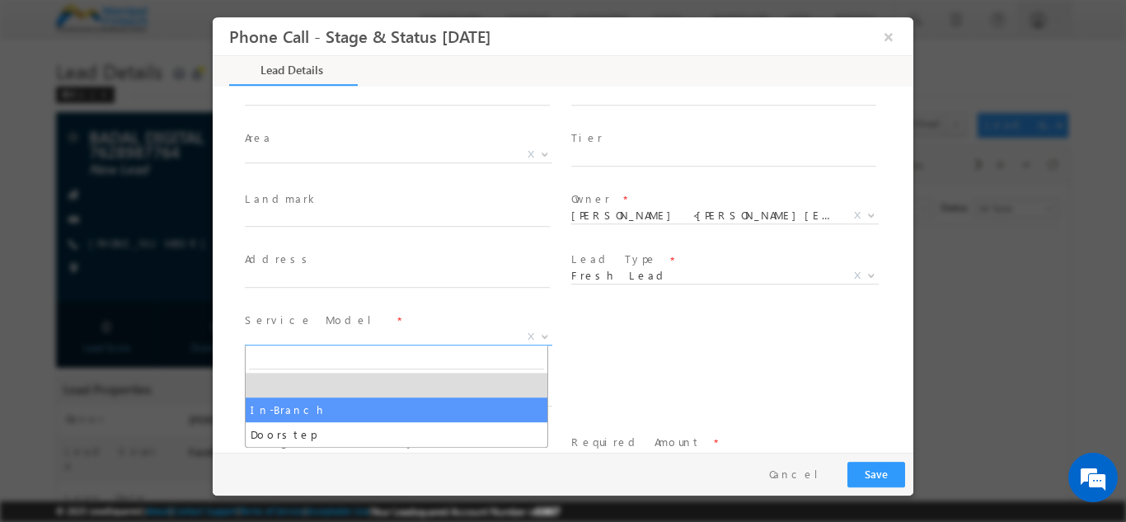
select select "In-Branch"
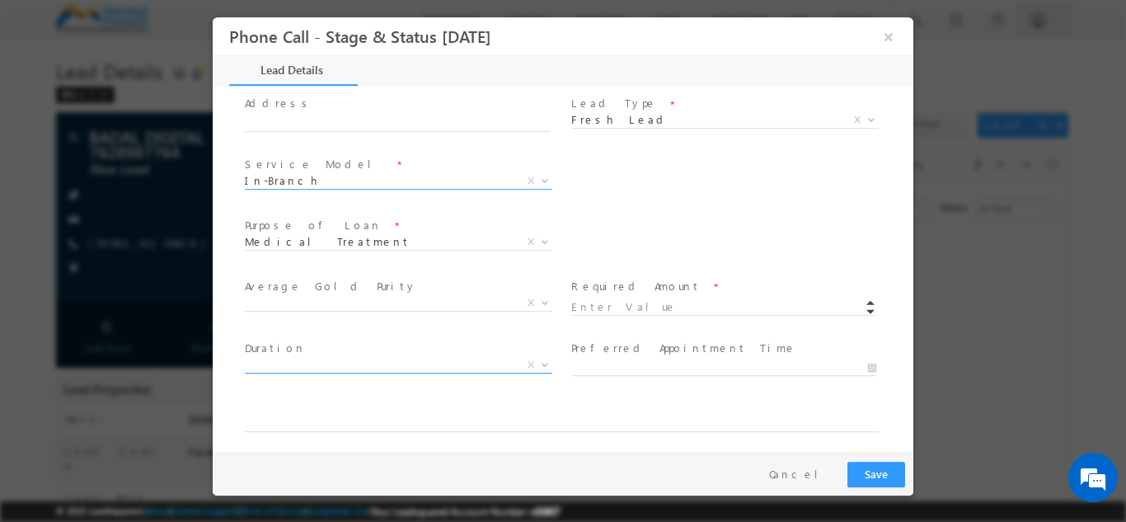
scroll to position [469, 0]
click at [620, 302] on input at bounding box center [723, 305] width 305 height 16
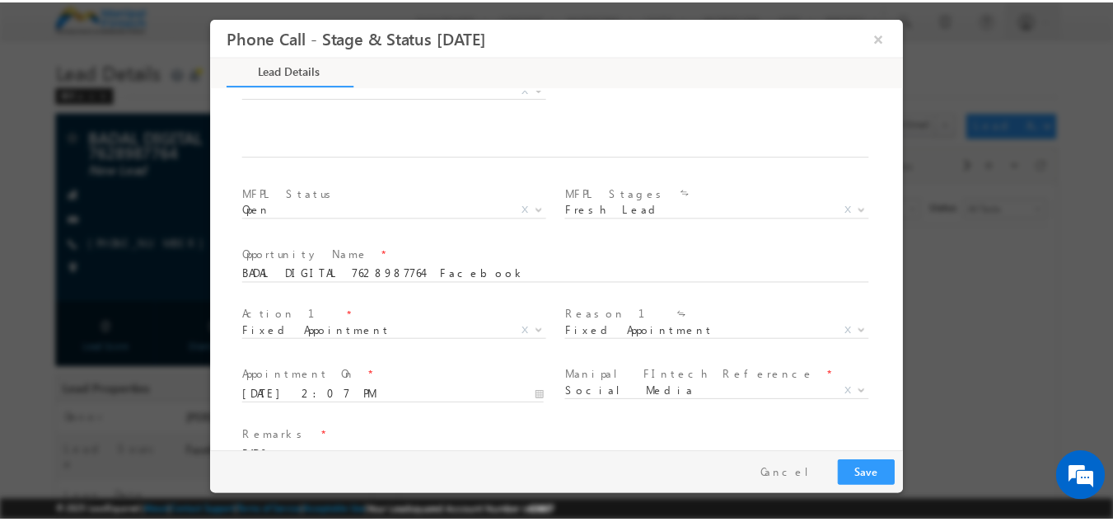
scroll to position [962, 0]
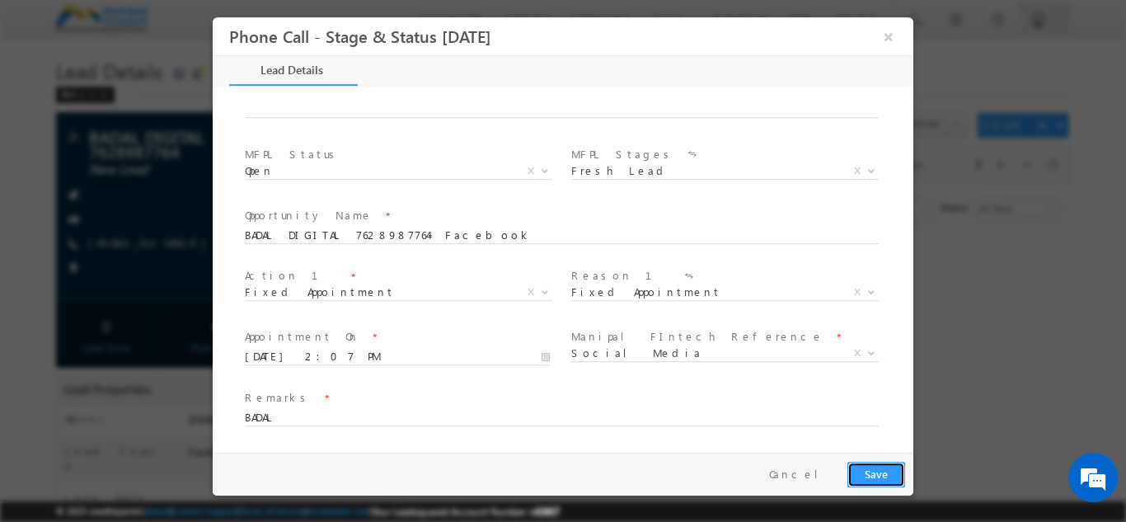
type input "1111111.00"
click at [884, 465] on button "Save" at bounding box center [876, 474] width 58 height 26
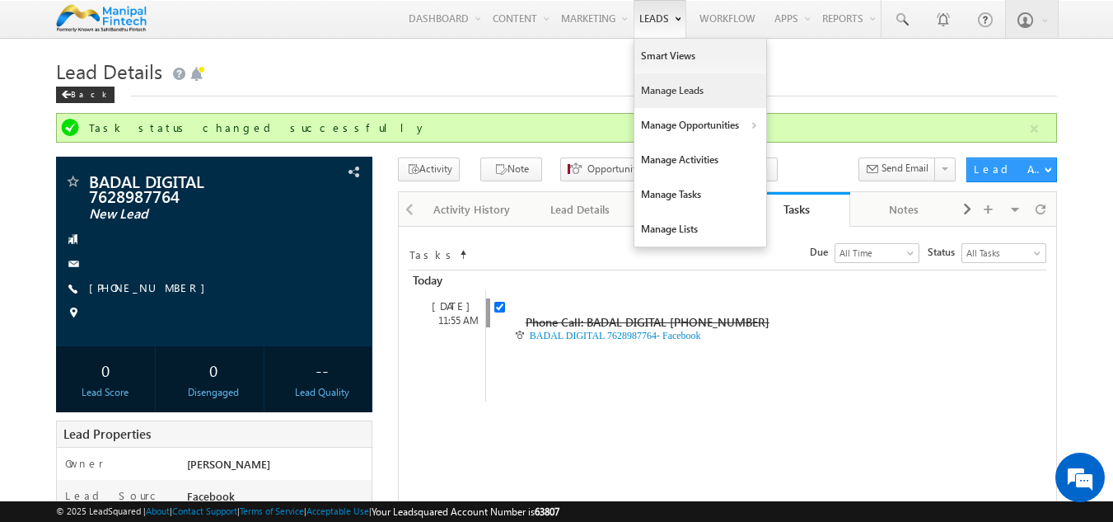
click at [676, 101] on link "Manage Leads" at bounding box center [700, 90] width 132 height 35
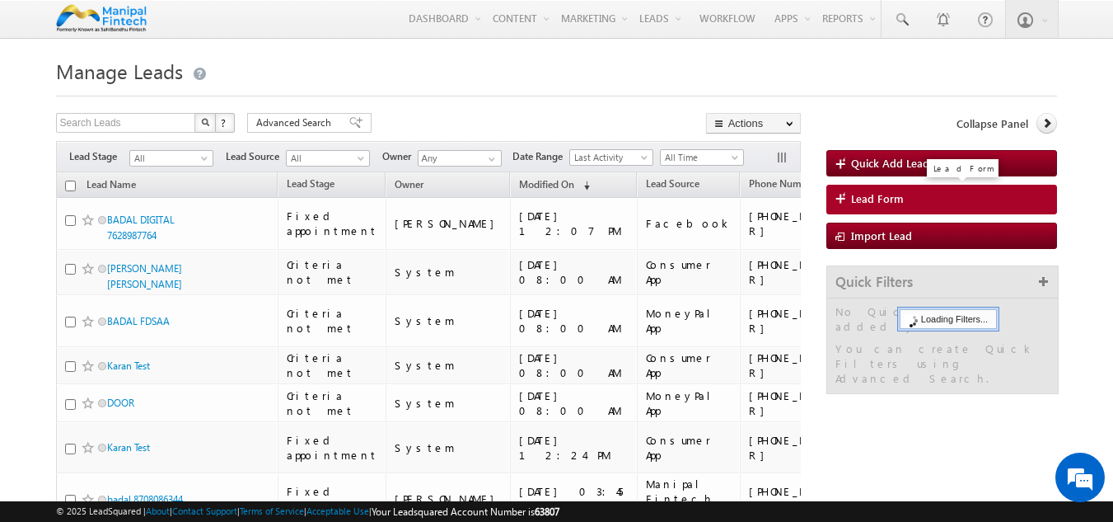
click at [896, 194] on span "Lead Form" at bounding box center [877, 198] width 53 height 15
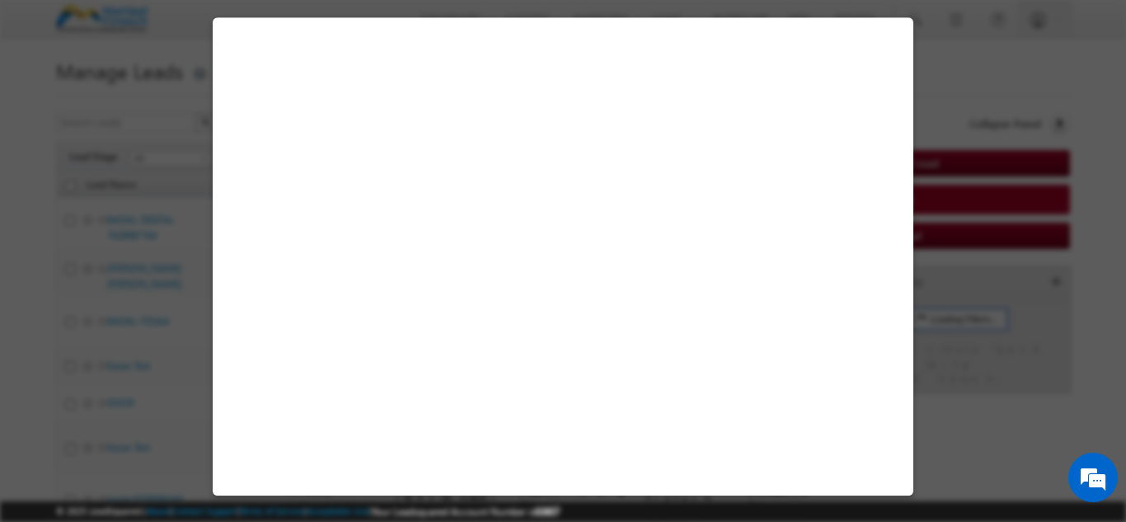
select select "Open"
select select "Prospecting"
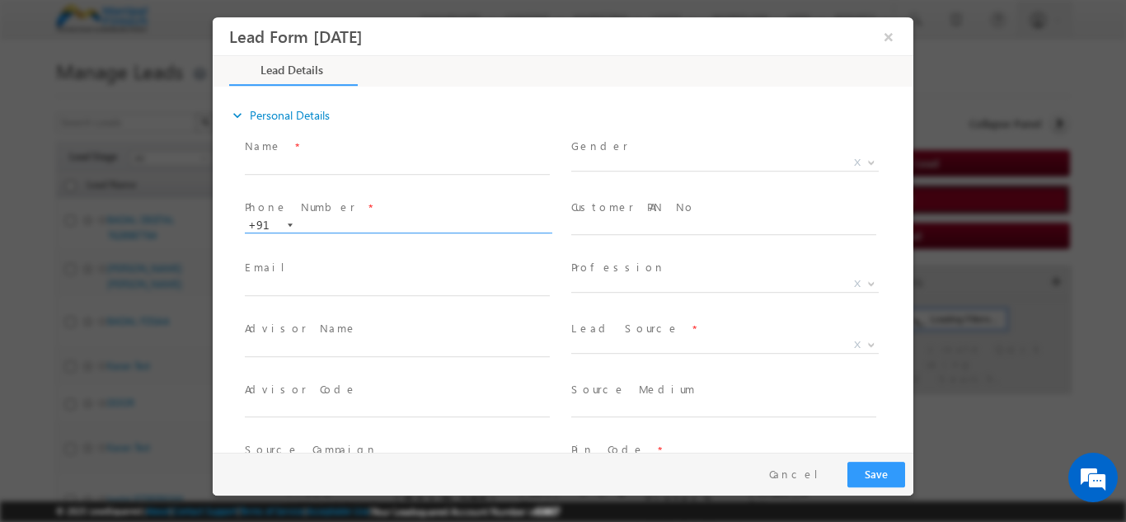
type input "09/08/25 12:09 PM"
click at [347, 223] on input "text" at bounding box center [397, 225] width 305 height 16
type input "7407120131"
click at [646, 159] on span "X" at bounding box center [724, 162] width 307 height 16
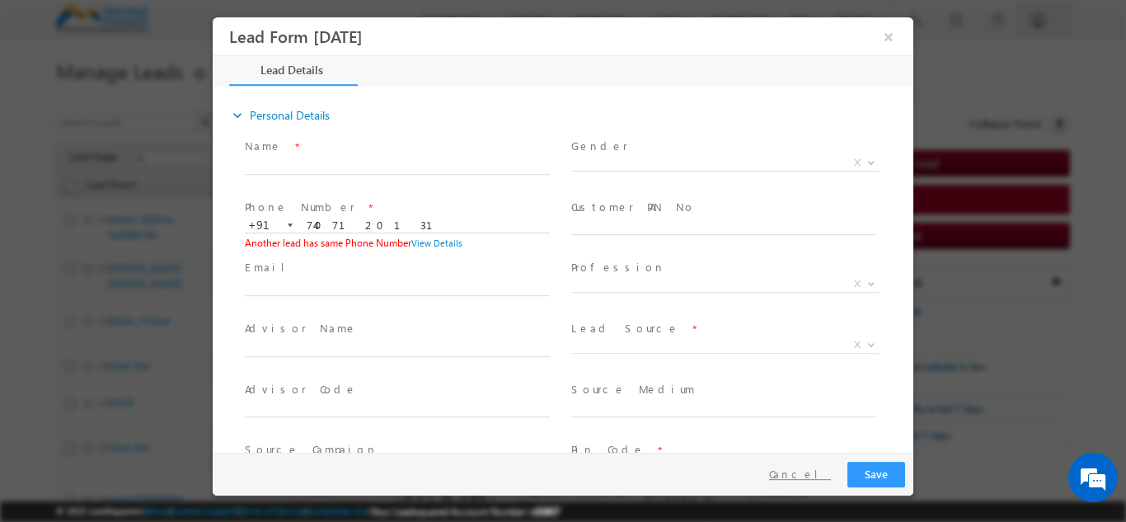
click at [820, 475] on button "Cancel" at bounding box center [799, 473] width 87 height 24
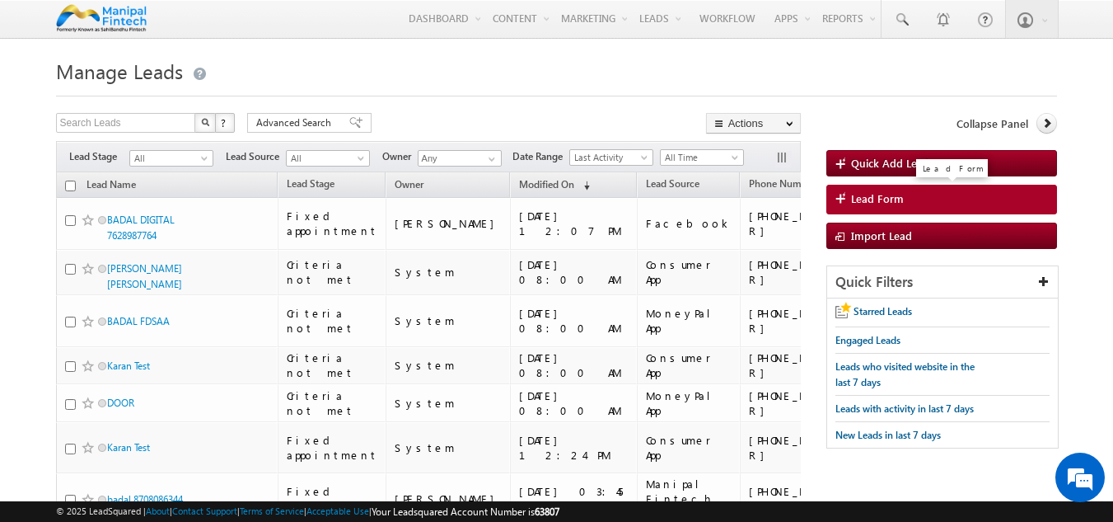
click at [882, 189] on link "Lead Form" at bounding box center [942, 200] width 232 height 30
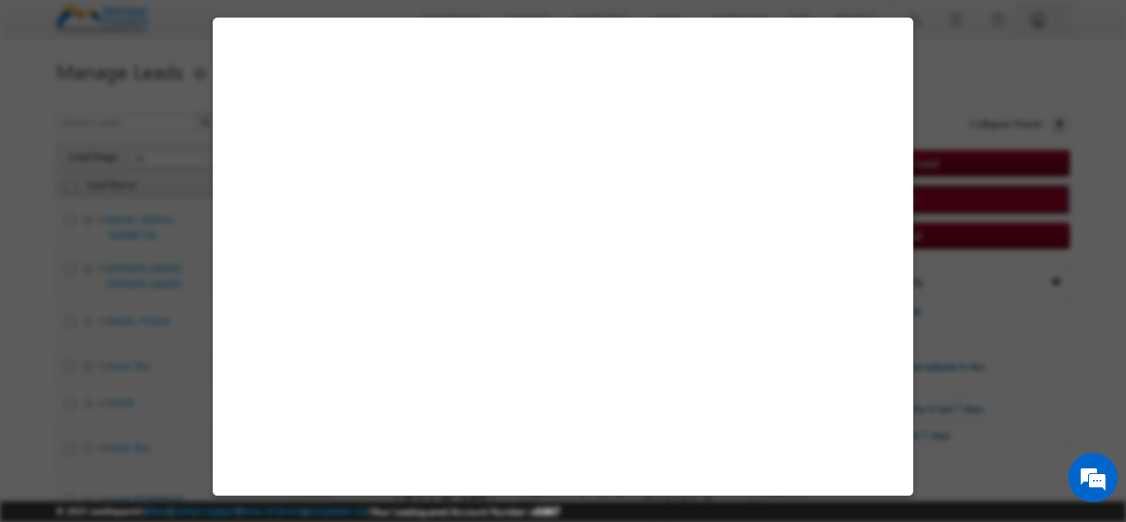
select select "Open"
select select "Prospecting"
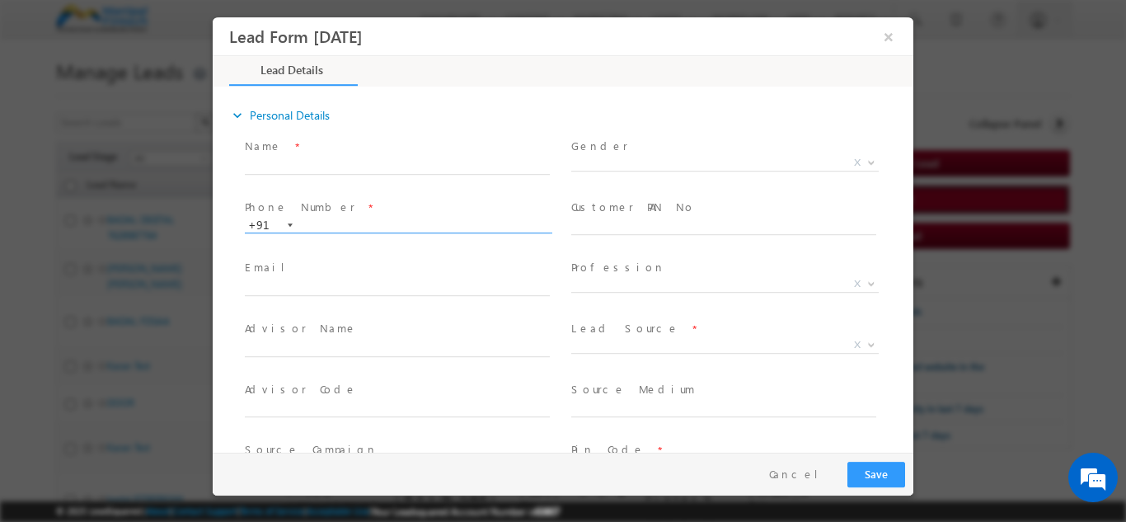
type input "09/08/25 12:09 PM"
click at [358, 223] on input "text" at bounding box center [397, 225] width 305 height 16
type input "7402893136"
click at [822, 470] on button "Cancel" at bounding box center [799, 473] width 87 height 24
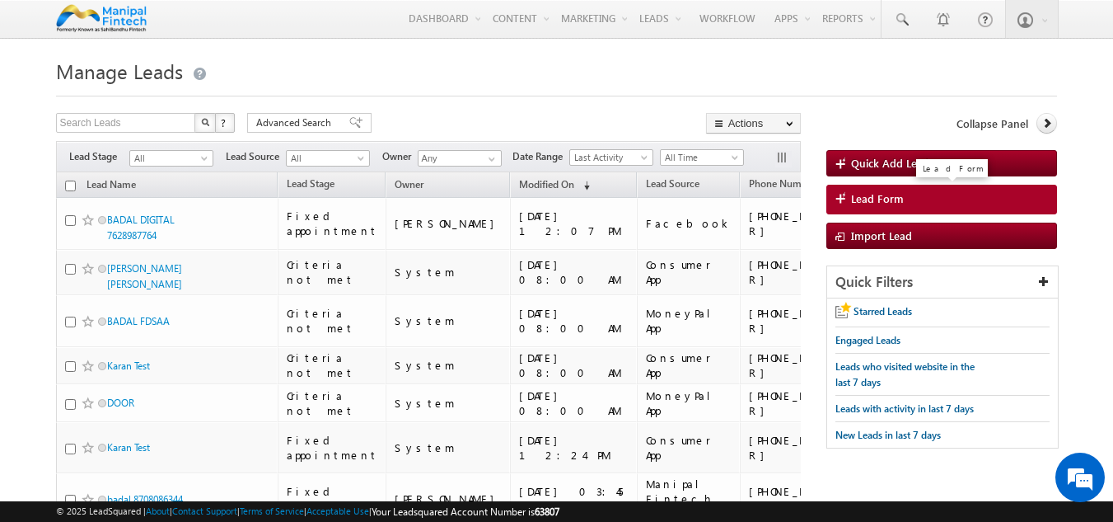
click at [859, 194] on span "Lead Form" at bounding box center [877, 198] width 53 height 15
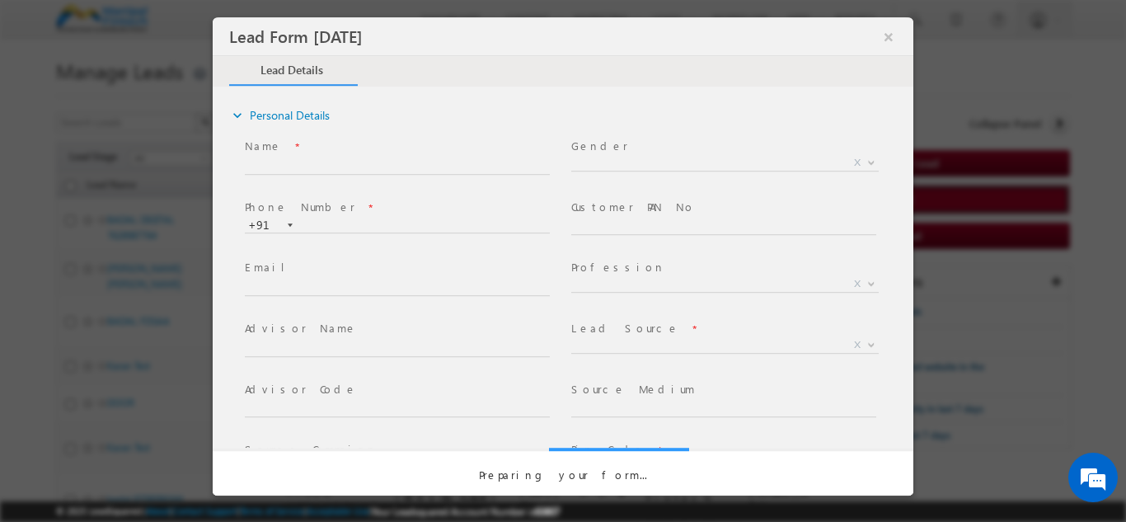
select select "Open"
select select "Prospecting"
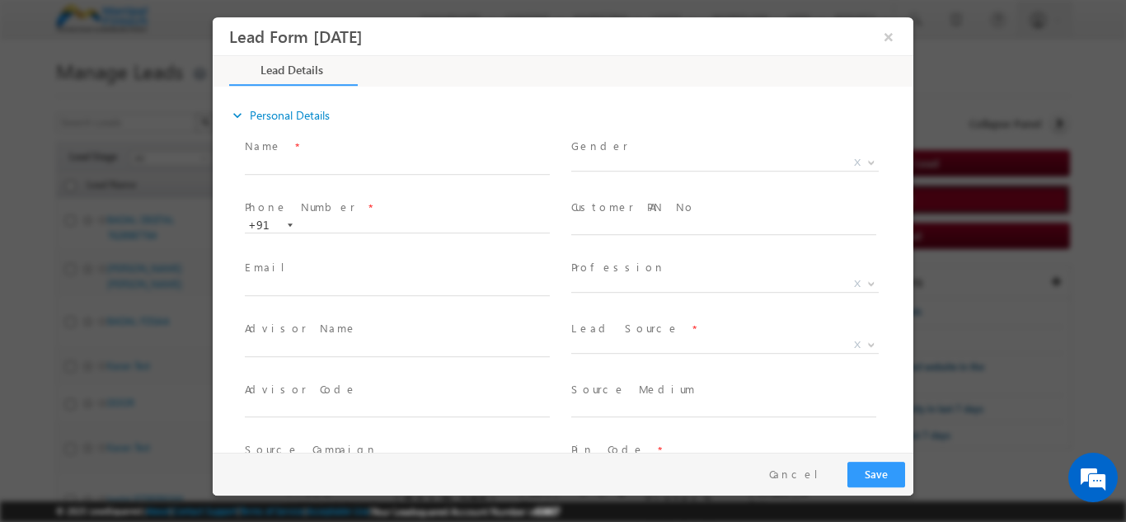
type input "09/08/25 12:09 PM"
click at [328, 219] on input "text" at bounding box center [397, 225] width 305 height 16
paste input "7403175901"
type input "7403175901"
click at [826, 474] on button "Cancel" at bounding box center [799, 473] width 87 height 24
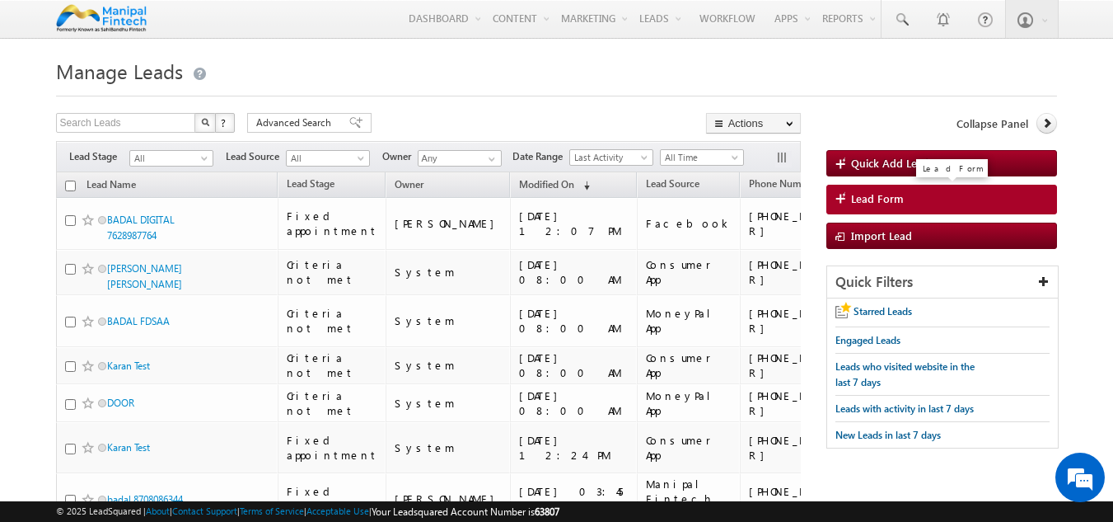
click at [873, 198] on span "Lead Form" at bounding box center [877, 198] width 53 height 15
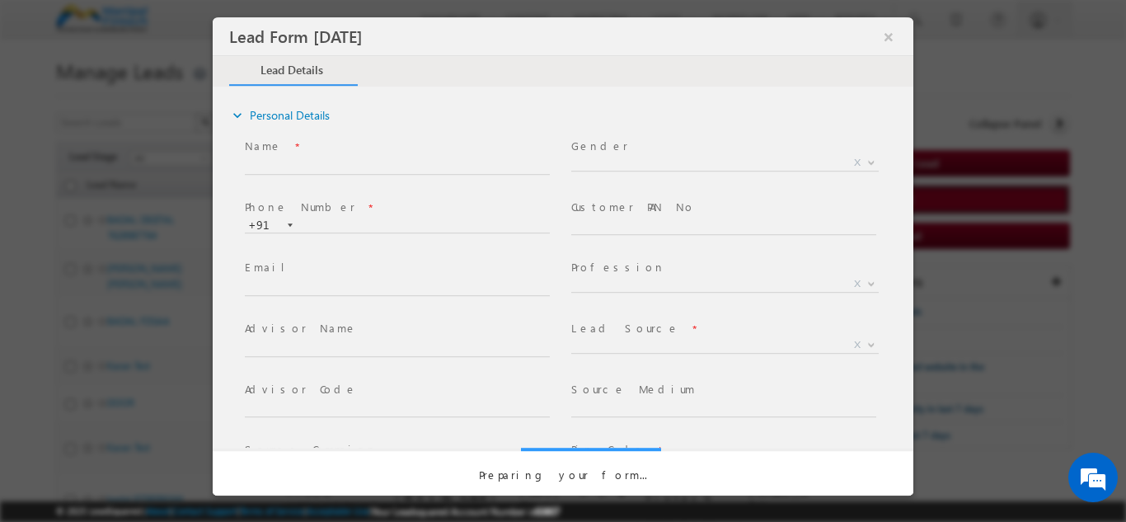
select select "Open"
select select "Prospecting"
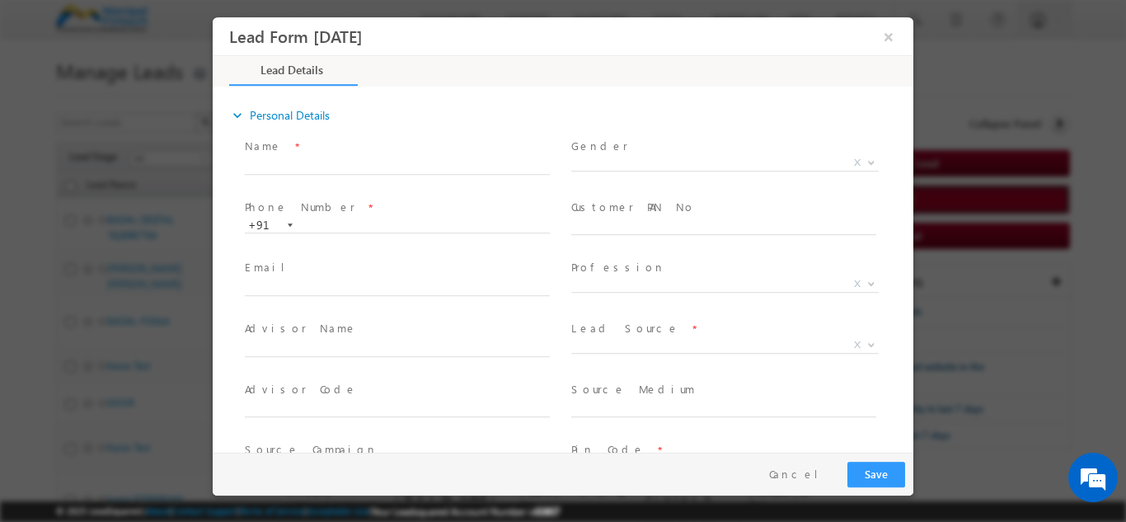
type input "[DATE] 12:11 PM"
click at [348, 229] on input "text" at bounding box center [397, 225] width 305 height 16
select select "ae926407-cf9e-11ed-a19b-0acc9d8b1d02"
type input "6578124994"
click at [269, 171] on input "text" at bounding box center [397, 165] width 305 height 16
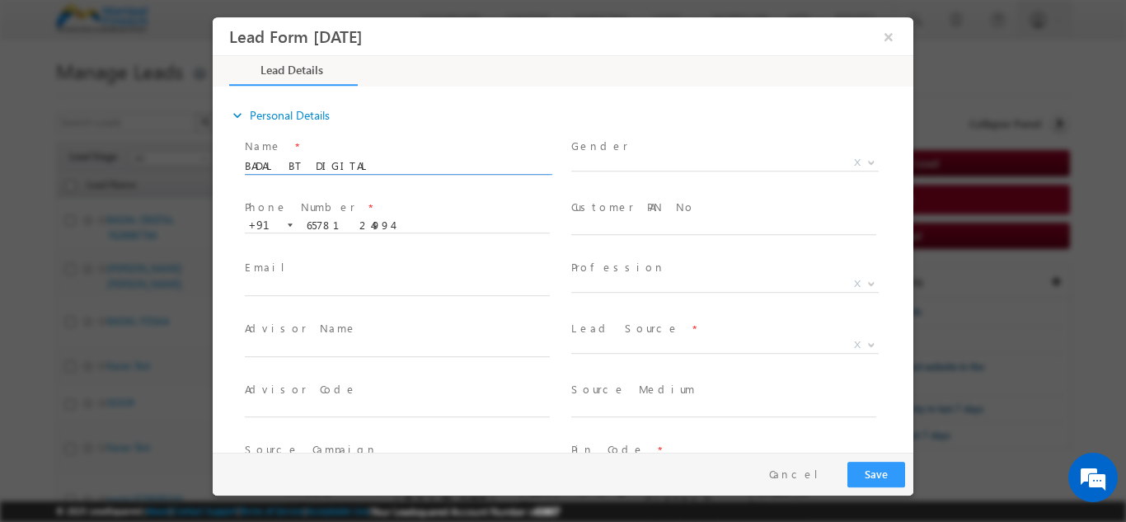
paste input "6578124994"
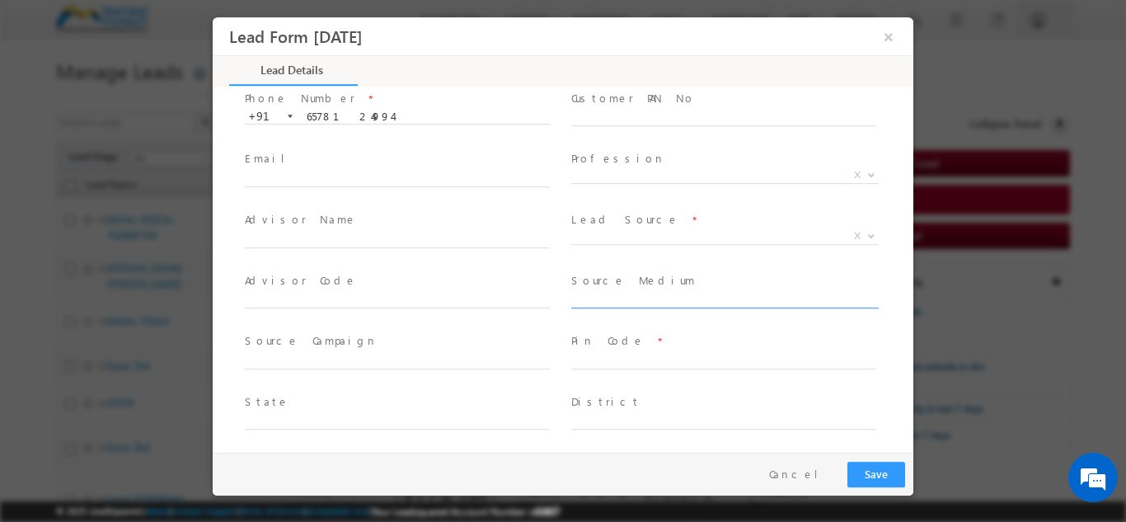
scroll to position [110, 0]
type input "BADAL BT DIGITAL 6578124994"
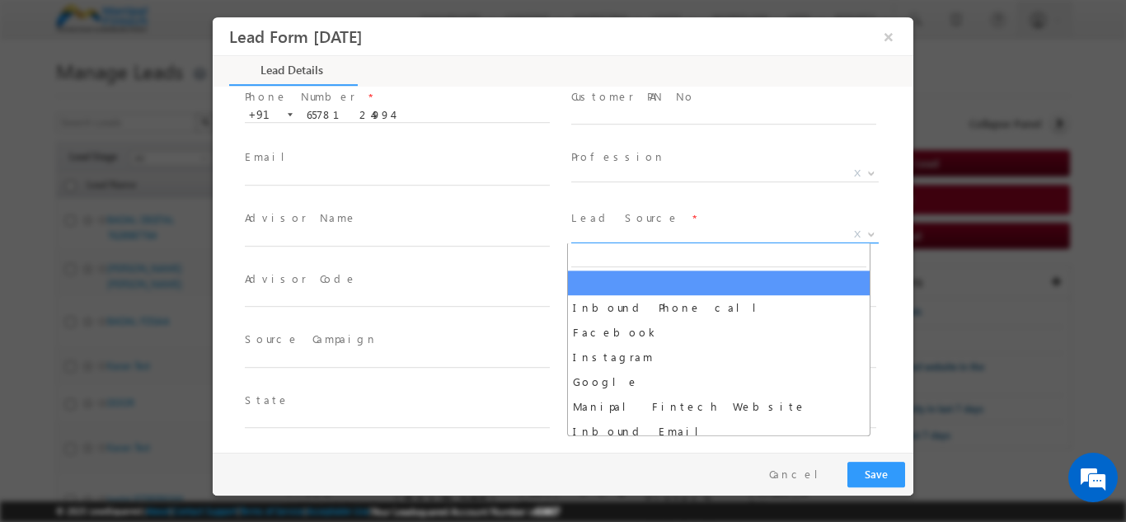
click at [612, 234] on span "X" at bounding box center [724, 234] width 307 height 16
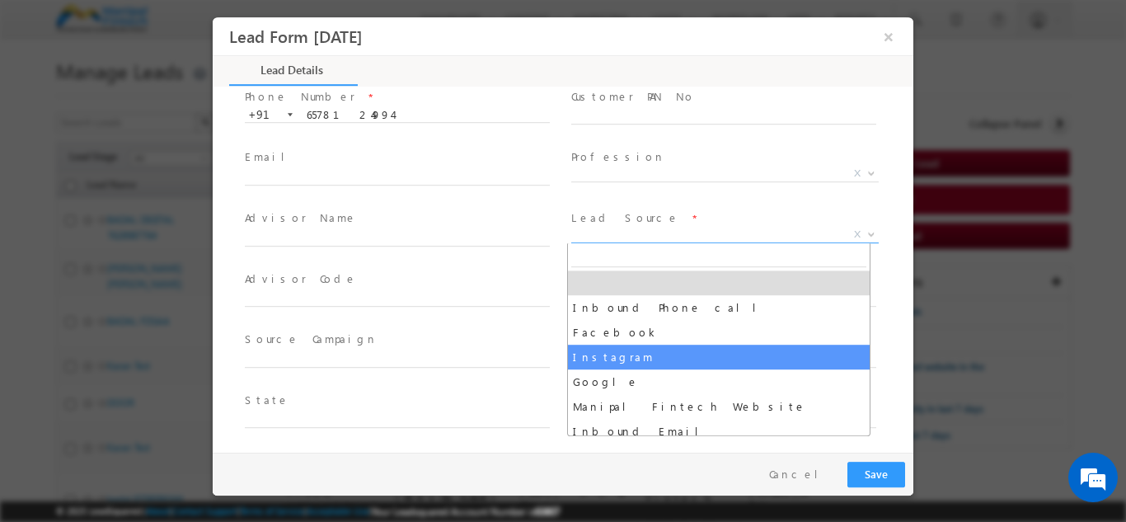
select select "Instagram"
type input "BADAL BT DIGITAL 6578124994- Instagram"
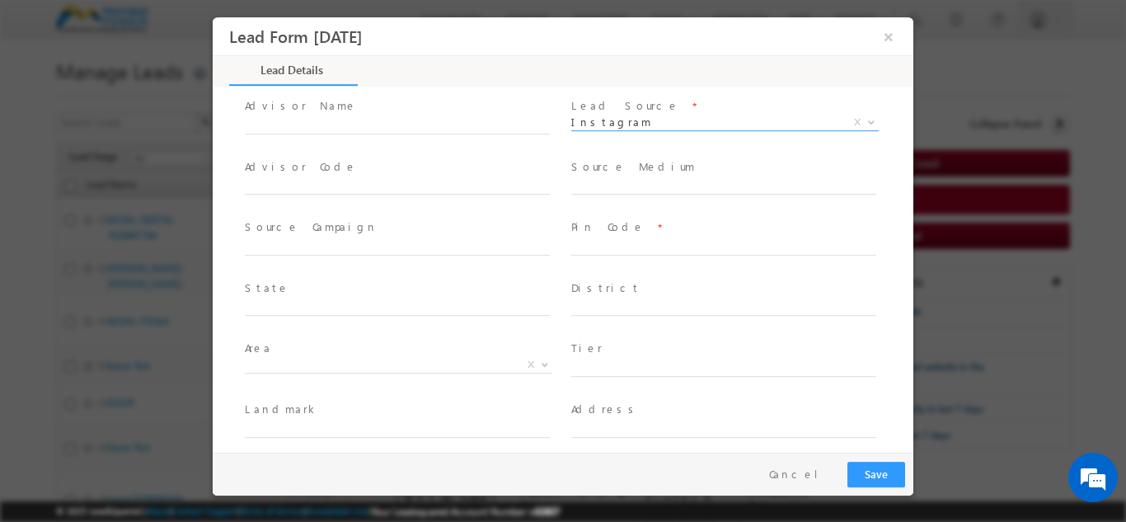
scroll to position [224, 0]
click at [604, 242] on input "text" at bounding box center [723, 244] width 305 height 16
type input "201309"
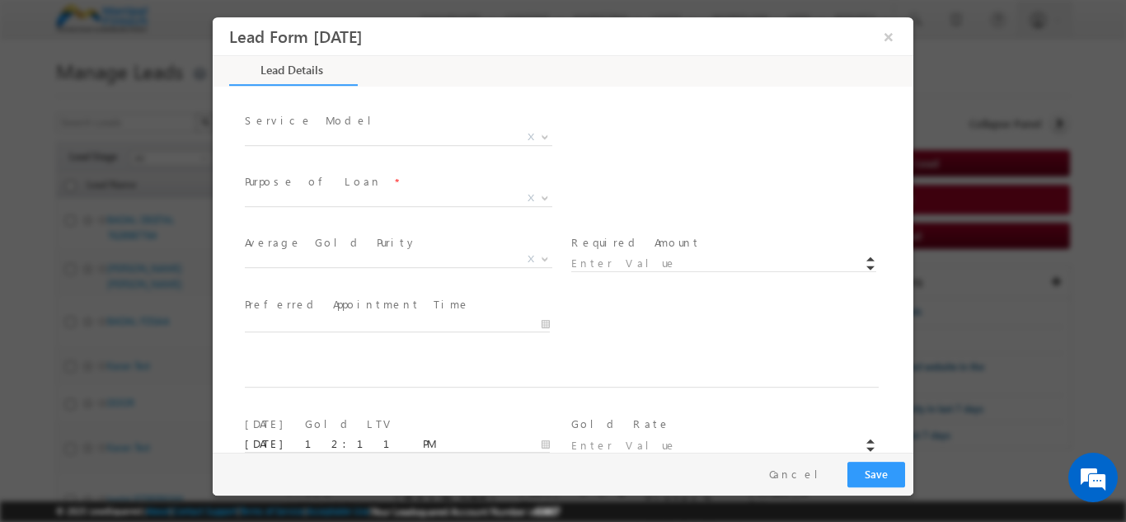
scroll to position [633, 0]
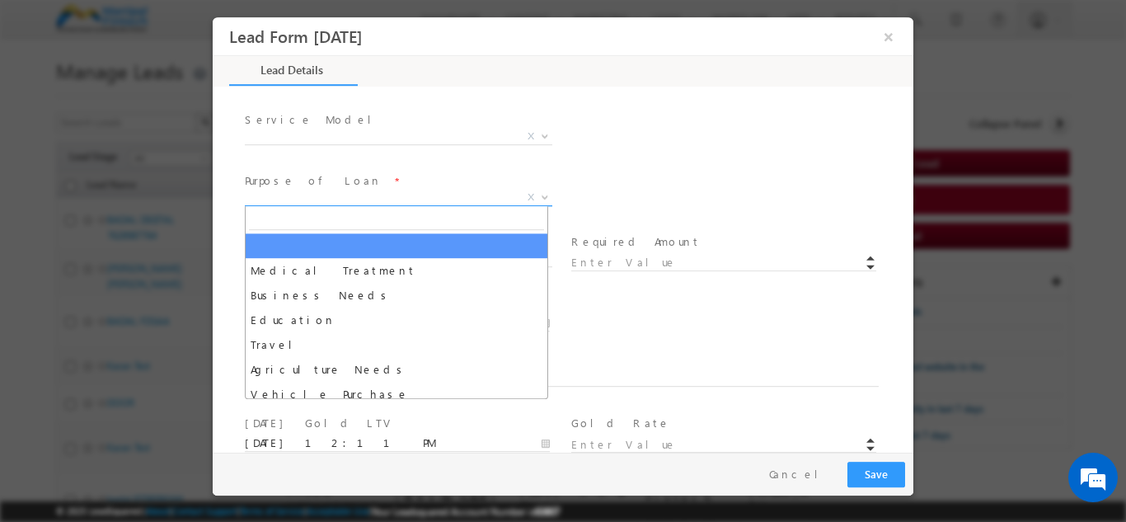
click at [327, 197] on span "X" at bounding box center [398, 197] width 307 height 16
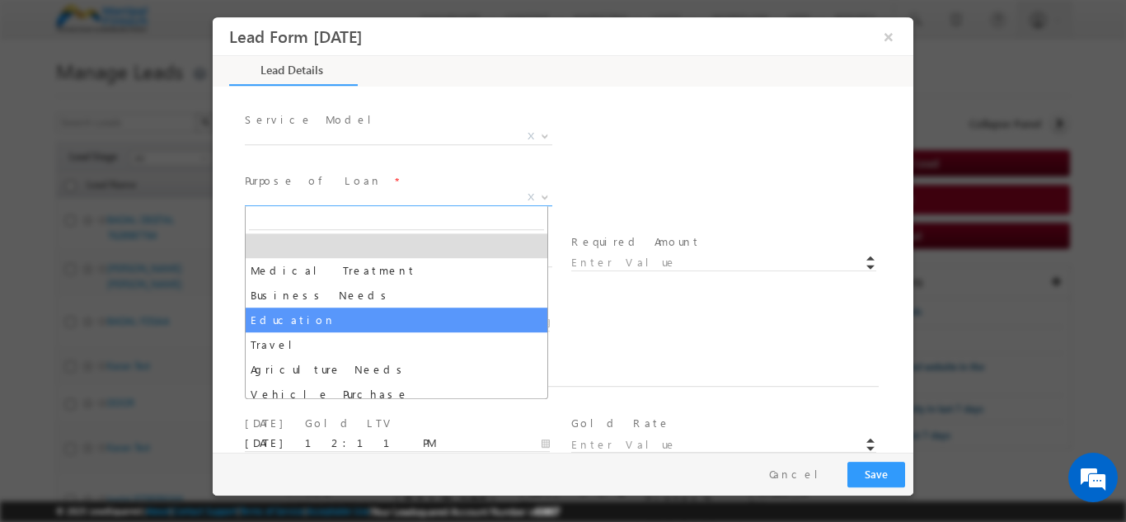
select select "Education"
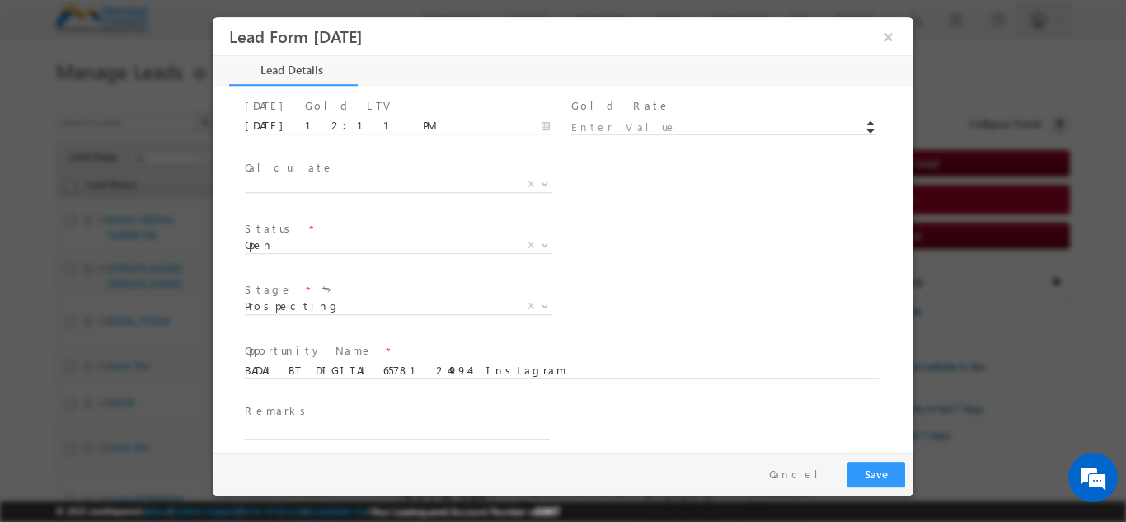
scroll to position [963, 0]
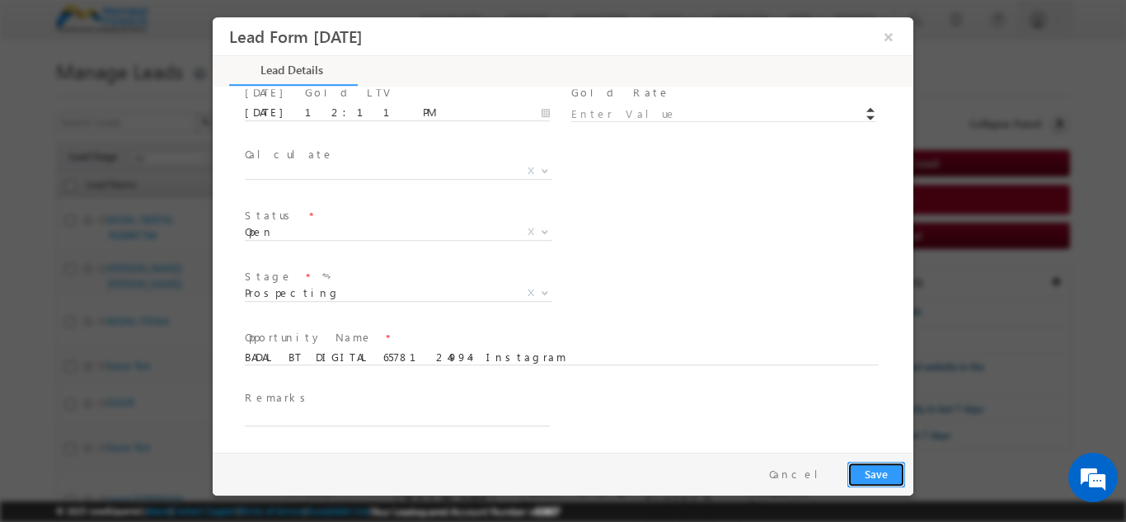
click at [878, 477] on button "Save" at bounding box center [876, 474] width 58 height 26
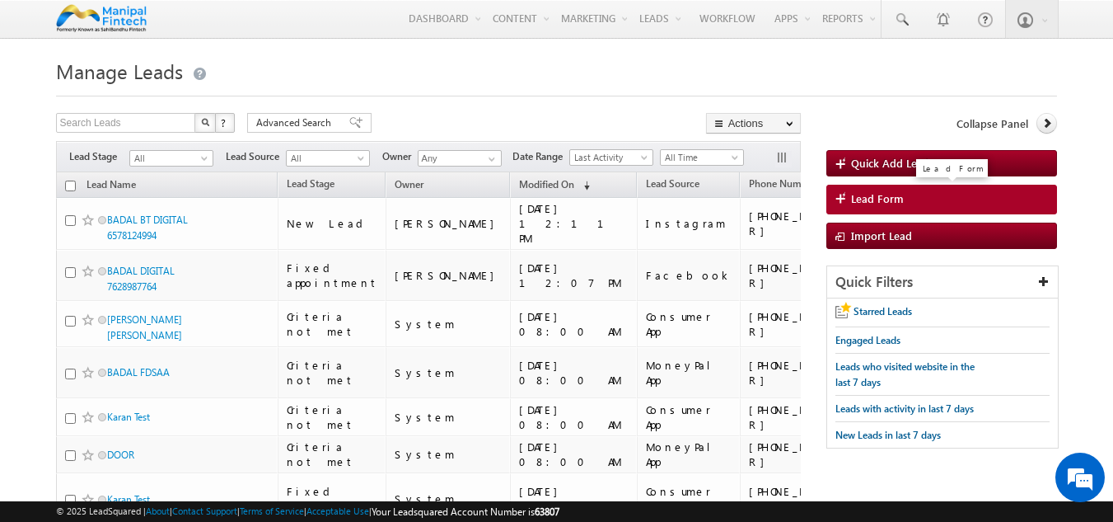
click at [871, 202] on span "Lead Form" at bounding box center [877, 198] width 53 height 15
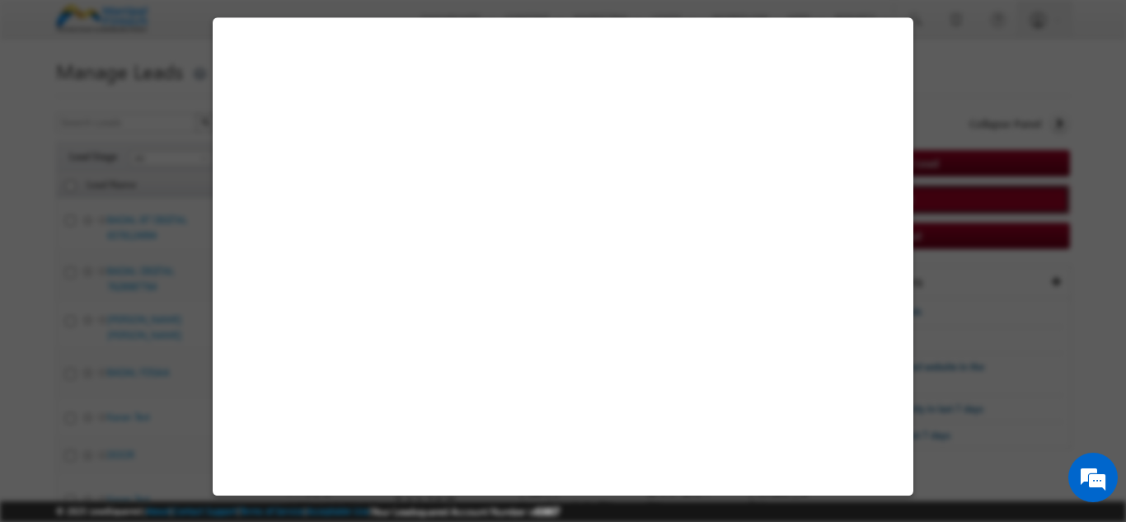
select select "Open"
select select "Prospecting"
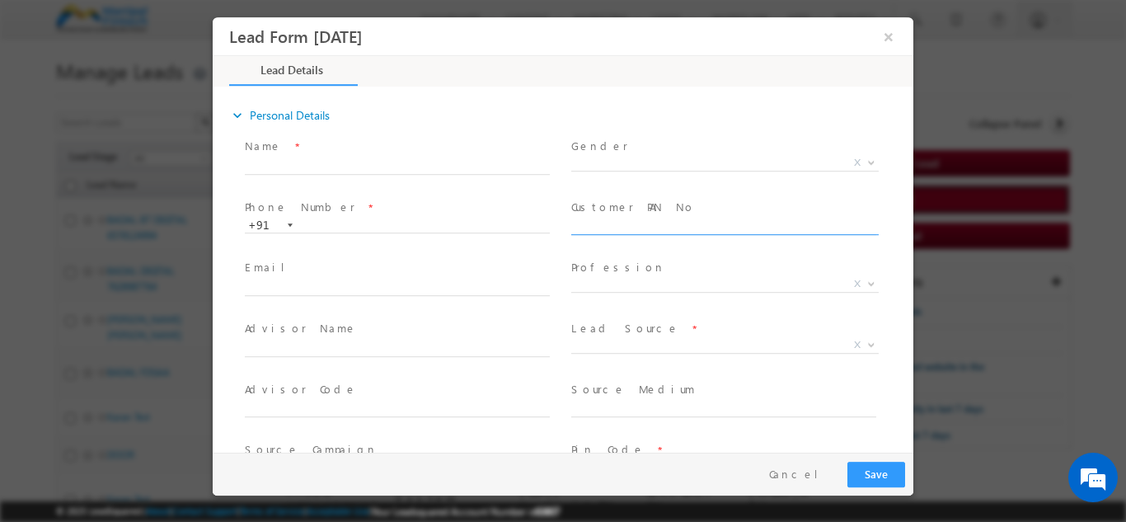
scroll to position [0, 0]
type input "[DATE] 12:12 PM"
click at [296, 161] on input "text" at bounding box center [397, 165] width 305 height 16
paste input "7417187144"
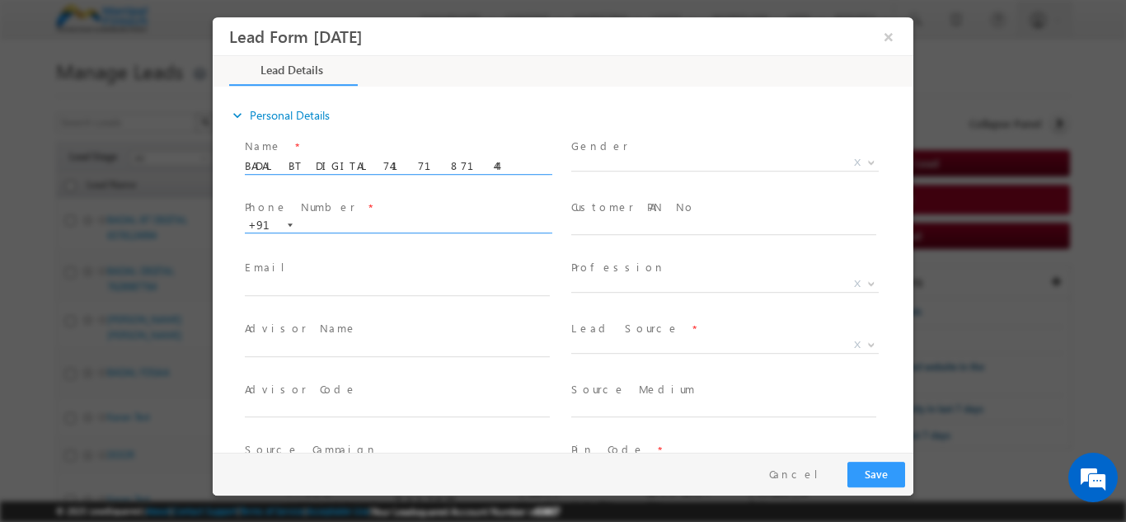
type input "BADAL BT DIGITAL 7417187144"
click at [392, 217] on input "text" at bounding box center [397, 225] width 305 height 16
paste input "7417187144"
type input "7417187144"
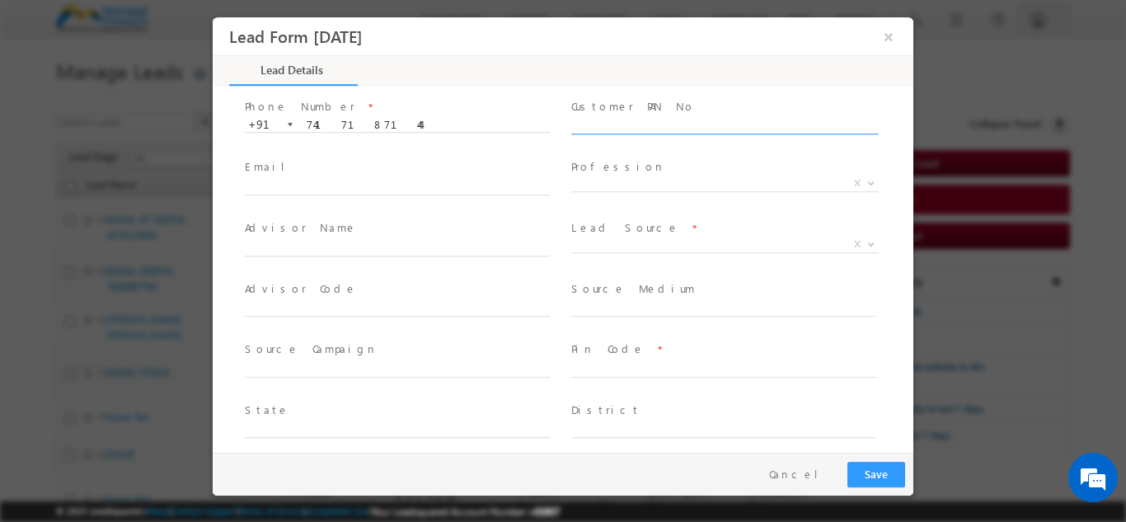
scroll to position [101, 0]
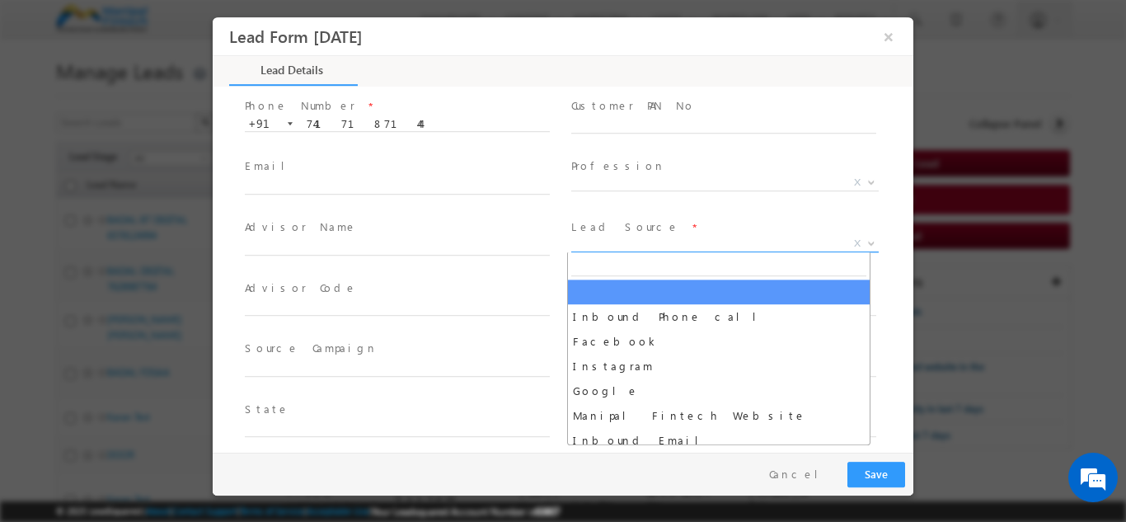
click at [603, 245] on span "X" at bounding box center [724, 243] width 307 height 16
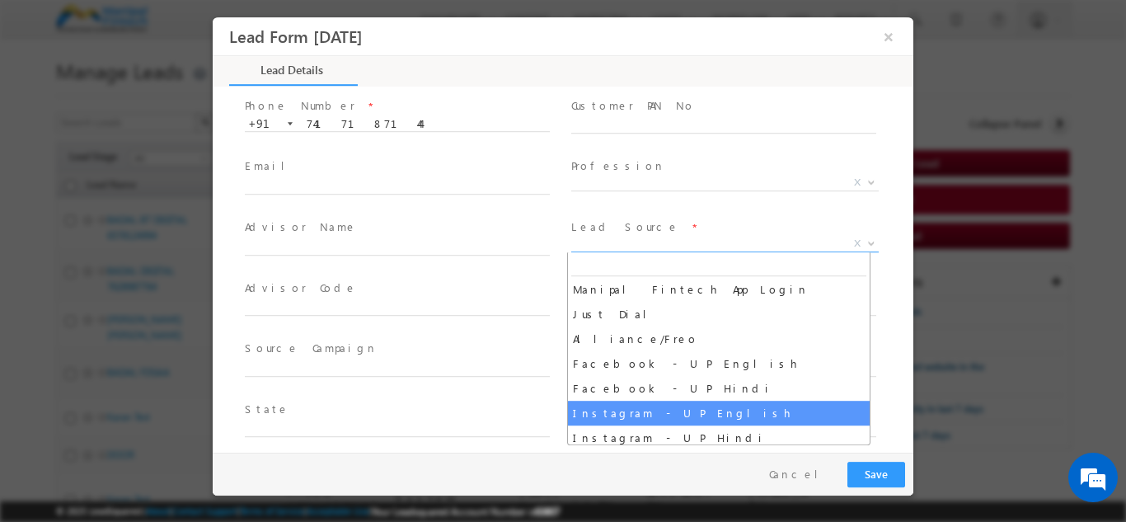
scroll to position [572, 0]
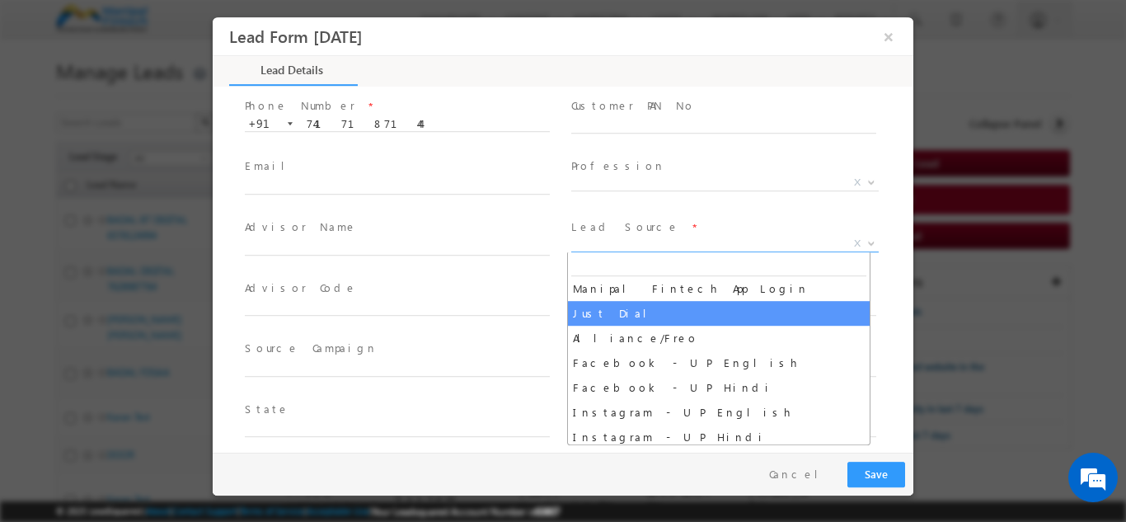
select select "Just Dial"
type input "BADAL BT DIGITAL 7417187144- Just Dial"
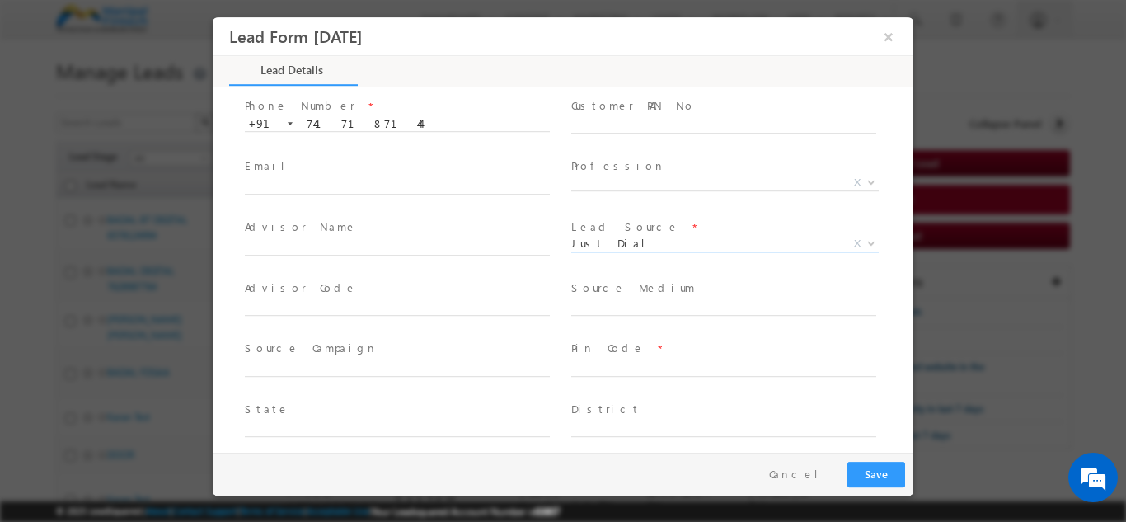
scroll to position [196, 0]
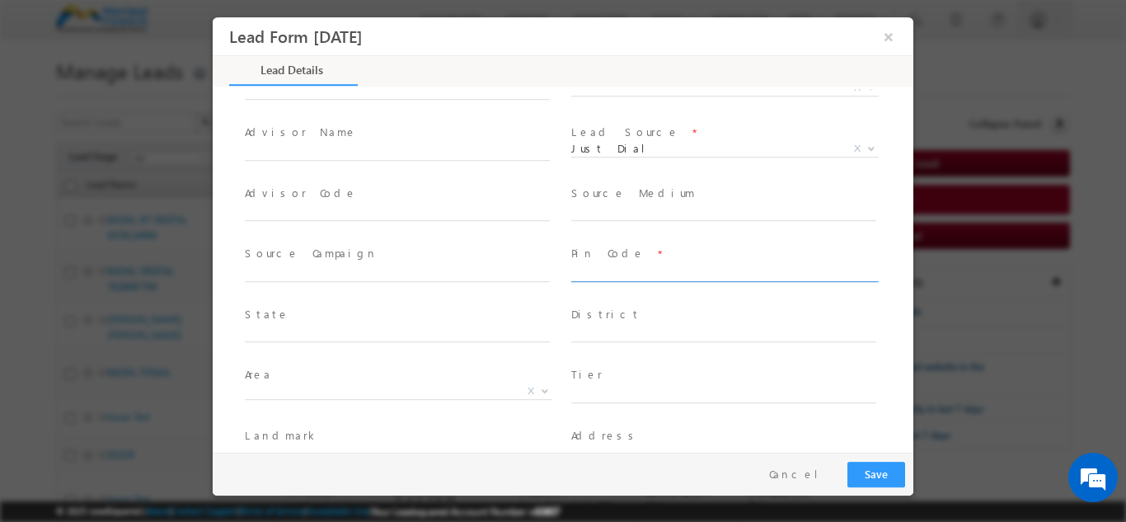
click at [577, 275] on input "text" at bounding box center [723, 272] width 305 height 16
type input "110020"
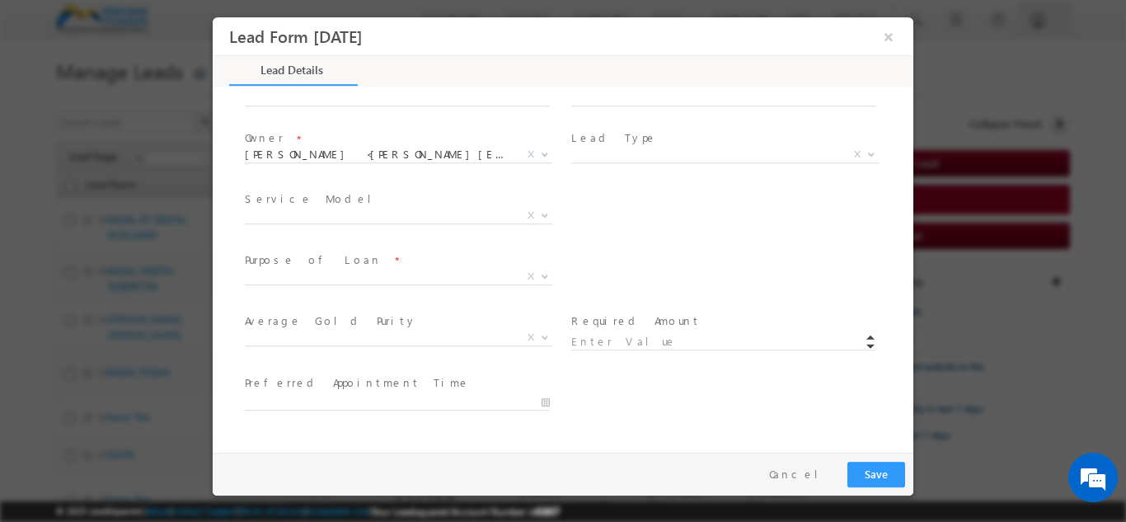
scroll to position [568, 0]
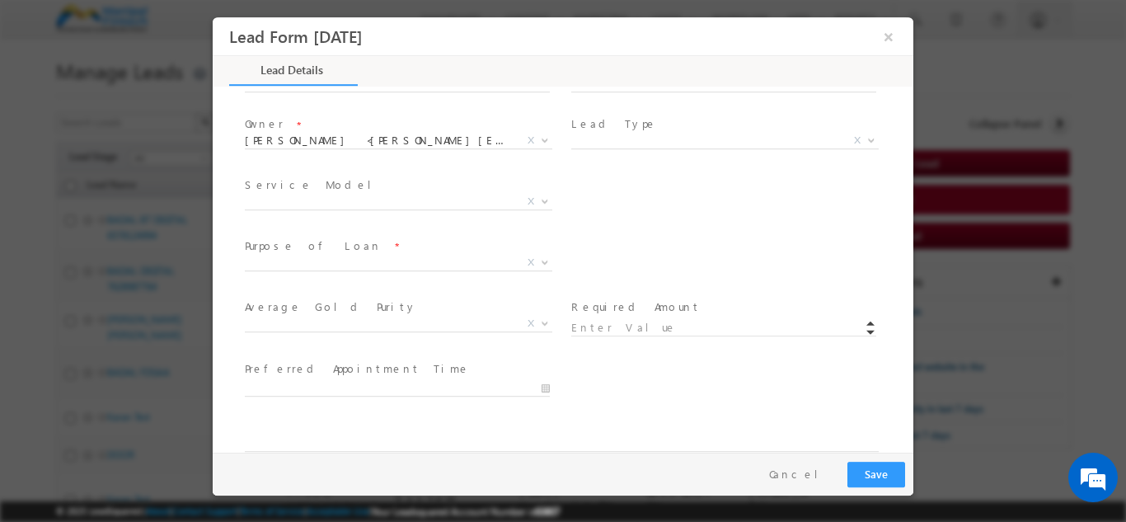
click at [307, 269] on span "Medical Treatment Business Needs Education Travel Agriculture Needs Vehicle Pur…" at bounding box center [405, 265] width 320 height 20
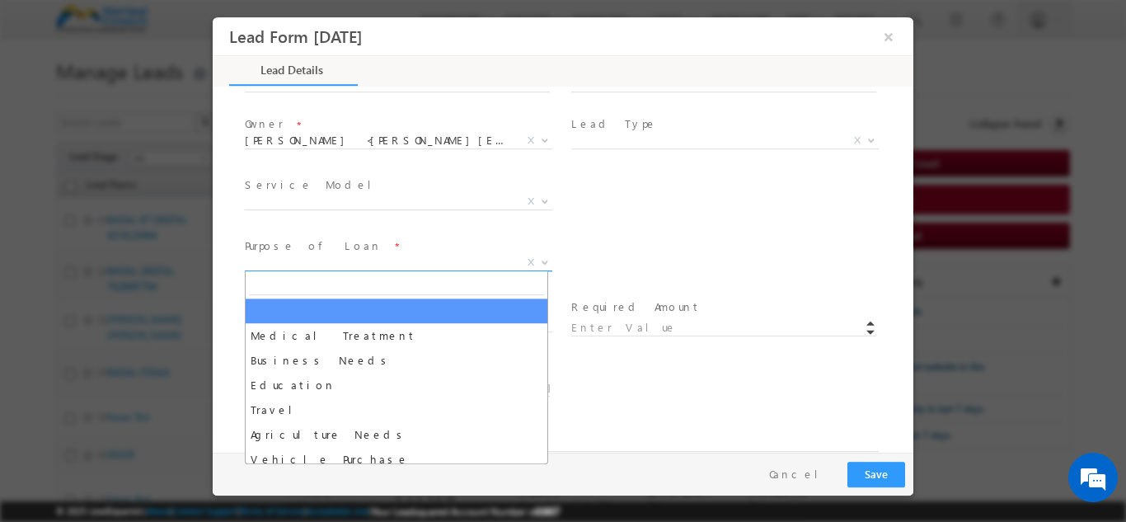
click at [320, 254] on span "X" at bounding box center [398, 262] width 307 height 16
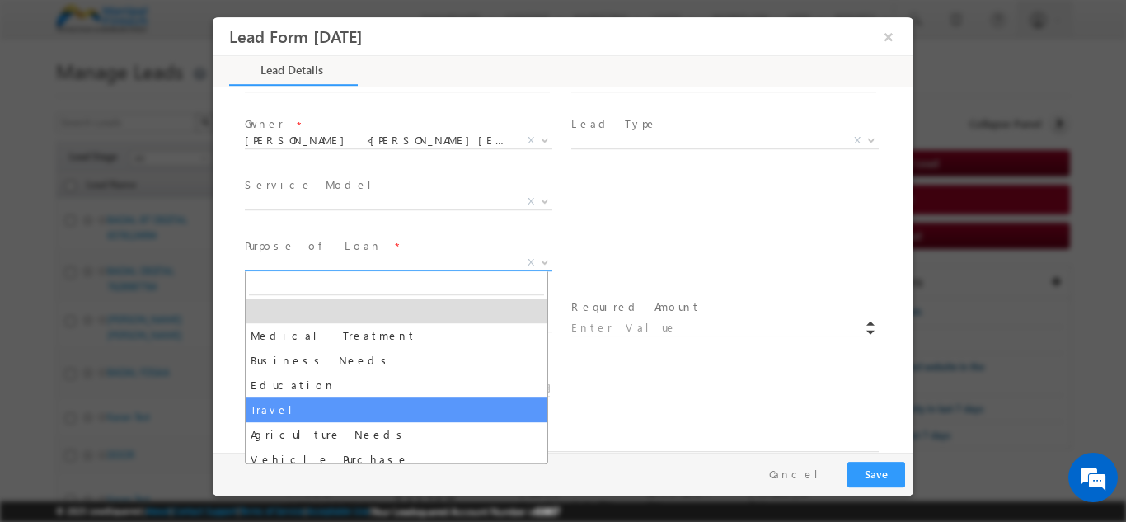
scroll to position [82, 0]
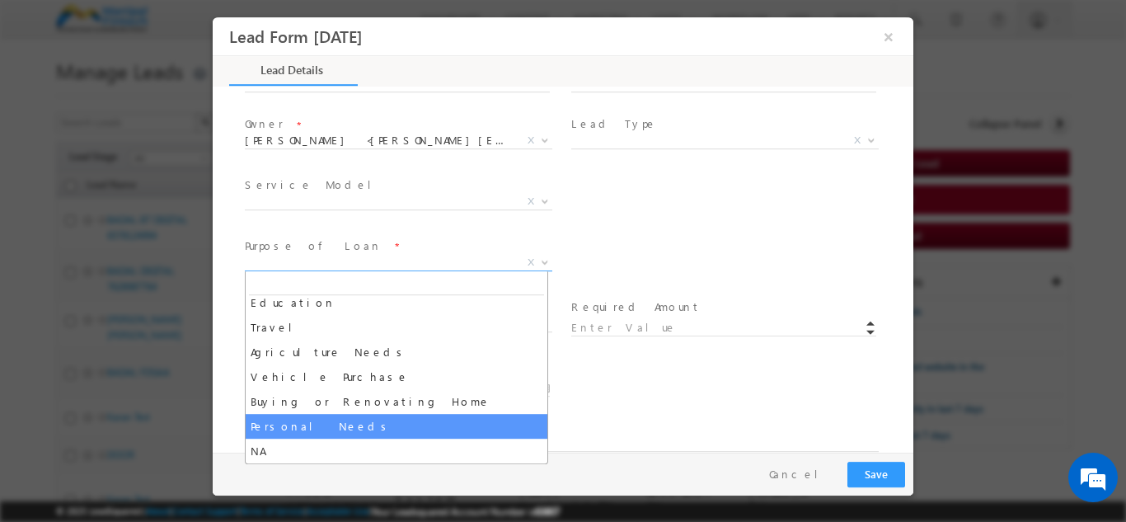
select select "Personal Needs"
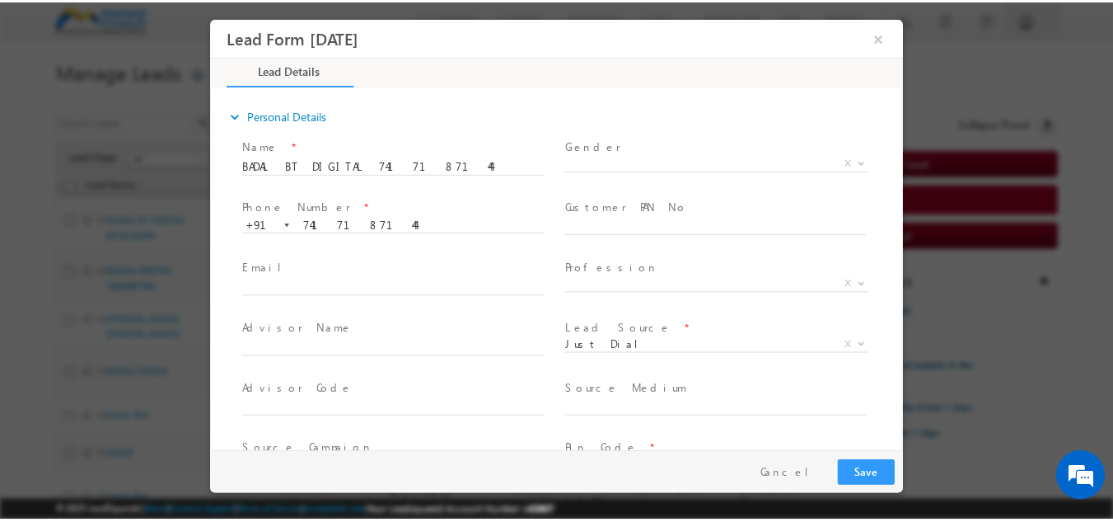
scroll to position [963, 0]
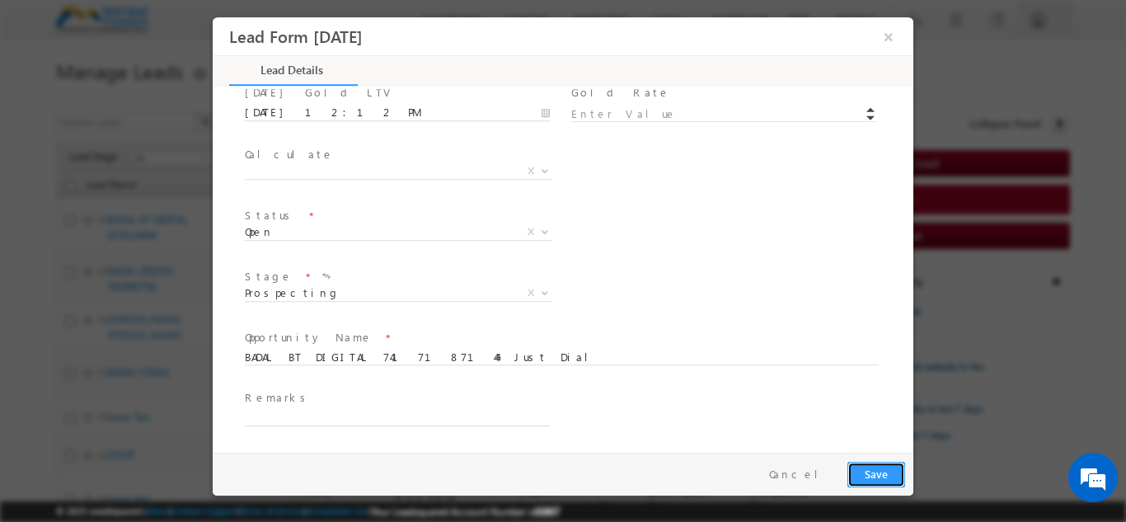
click at [870, 470] on button "Save" at bounding box center [876, 474] width 58 height 26
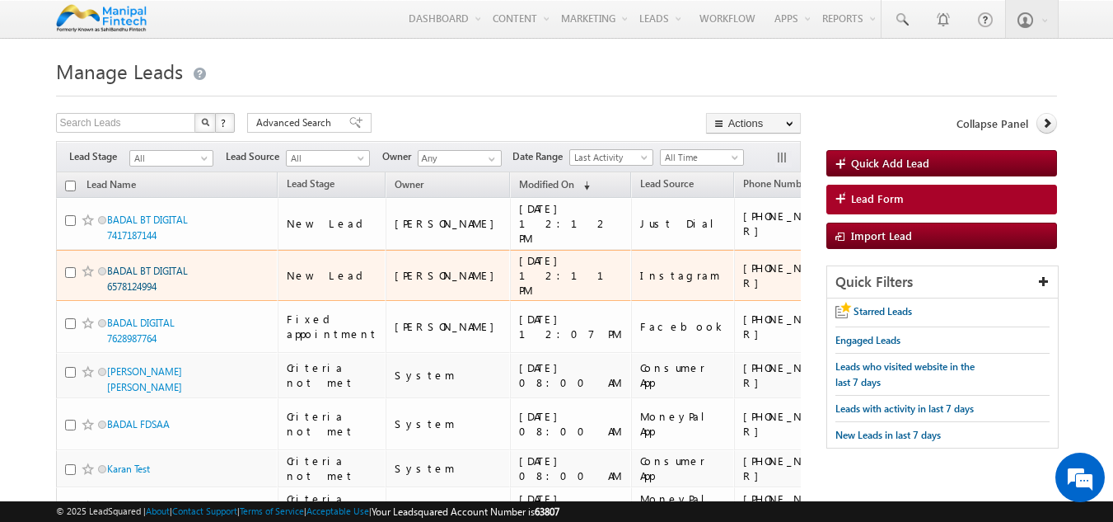
click at [133, 269] on link "BADAL BT DIGITAL 6578124994" at bounding box center [147, 278] width 81 height 28
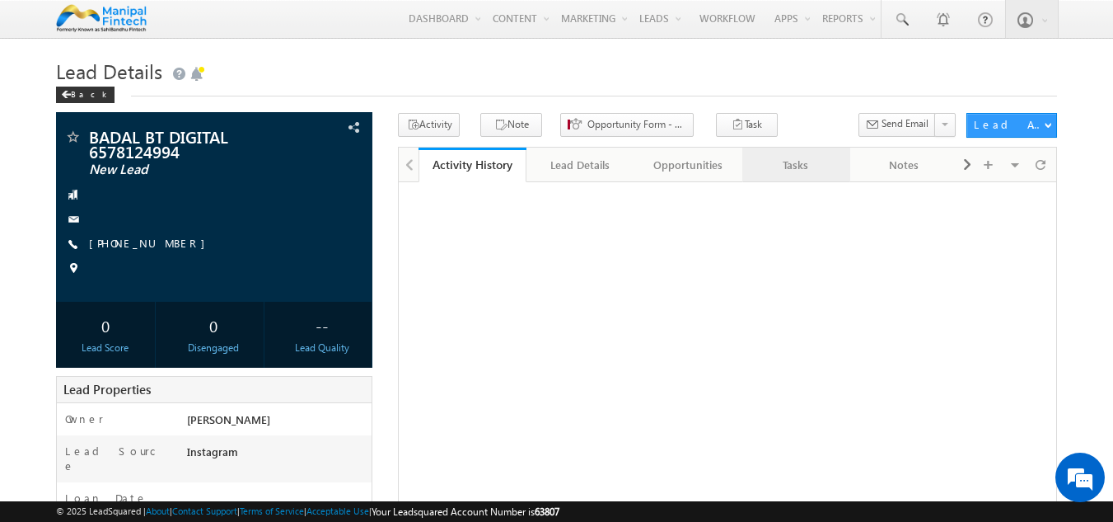
click at [806, 174] on div "Tasks" at bounding box center [796, 165] width 80 height 20
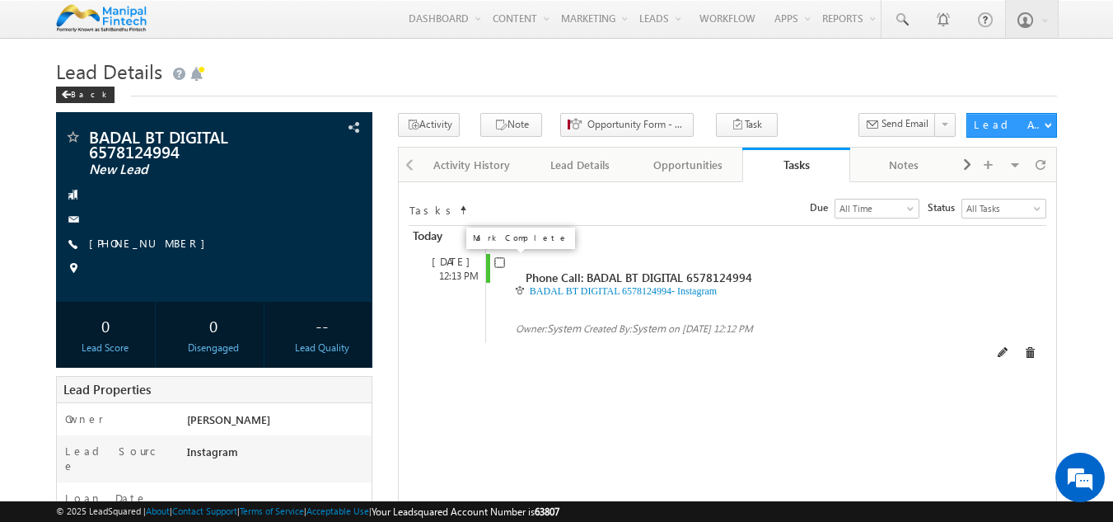
click at [494, 262] on input "checkbox" at bounding box center [499, 262] width 11 height 11
checkbox input "false"
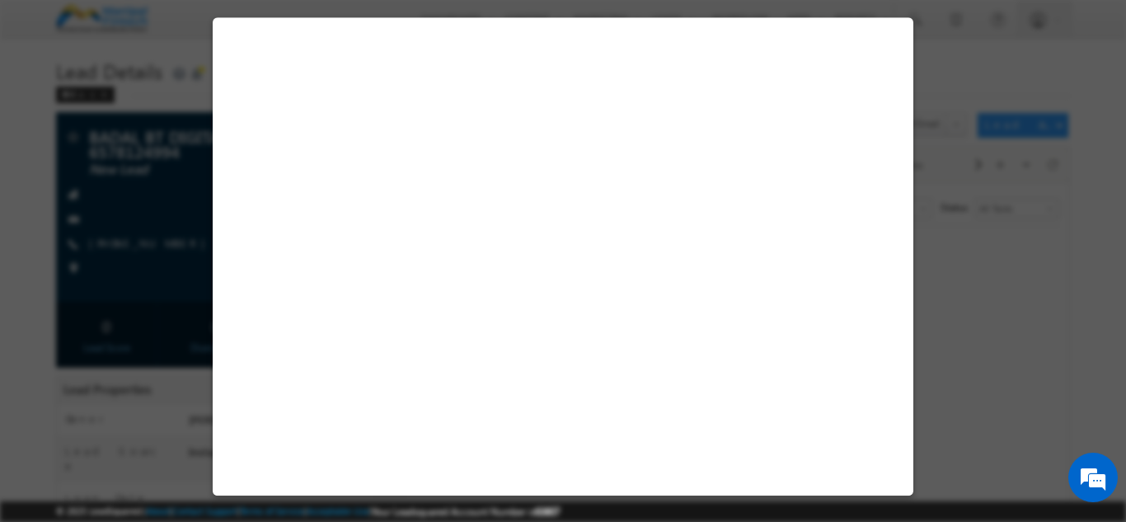
select select "Instagram"
select select "Education"
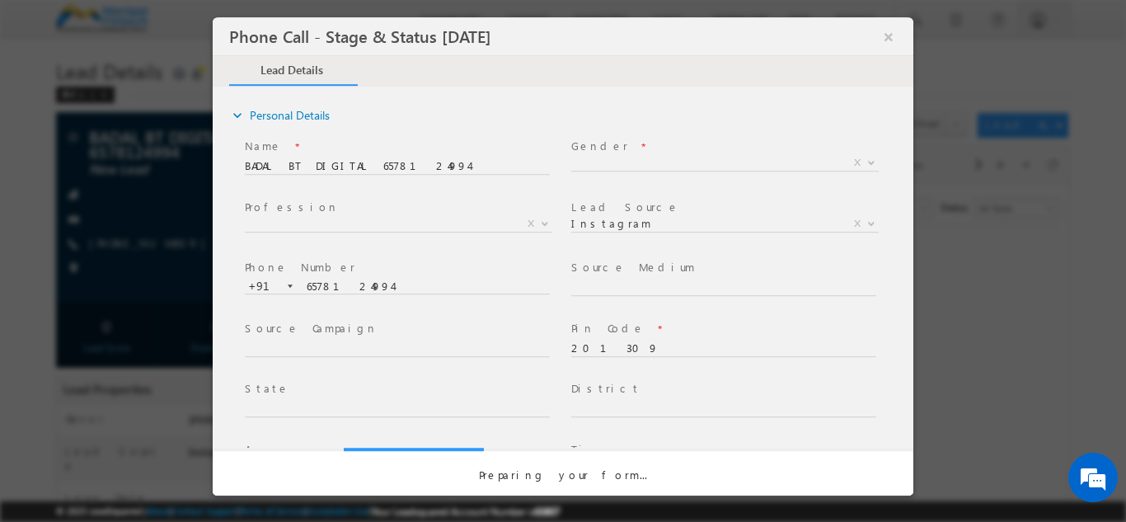
select select "Open"
select select "Fresh Lead"
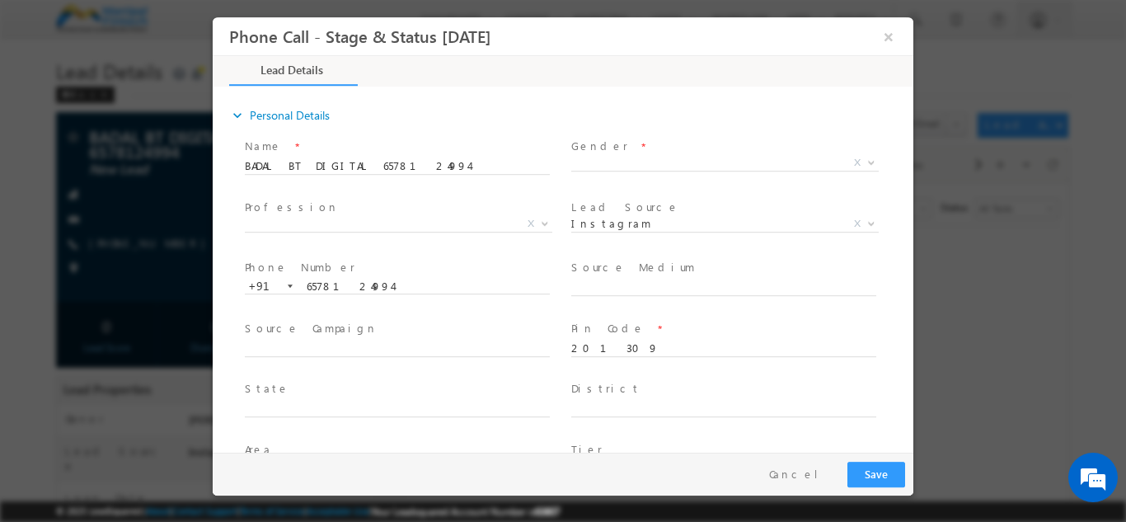
type input "[DATE] 12:13 PM"
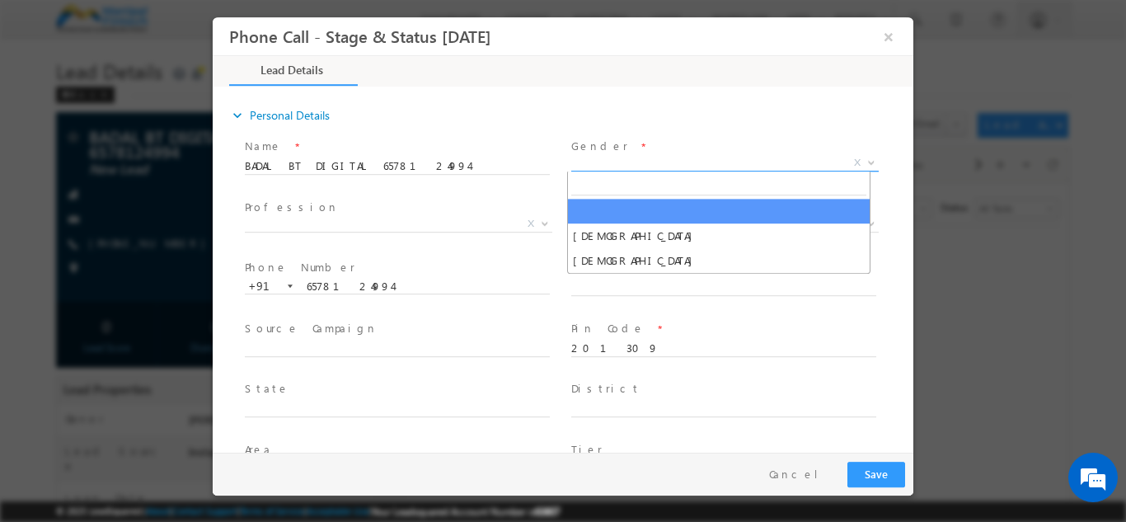
click at [606, 159] on span "X" at bounding box center [724, 162] width 307 height 16
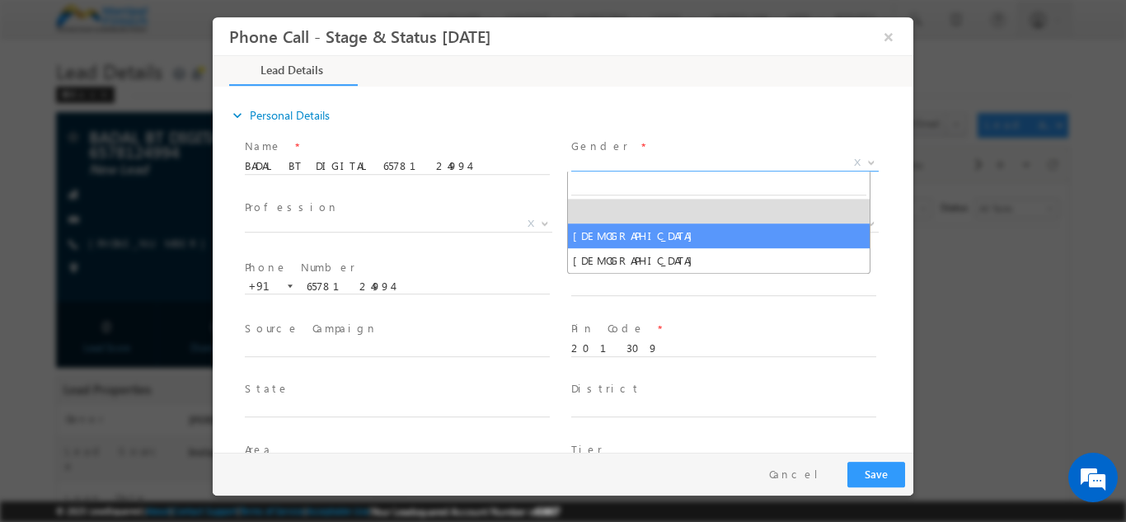
select select "[DEMOGRAPHIC_DATA]"
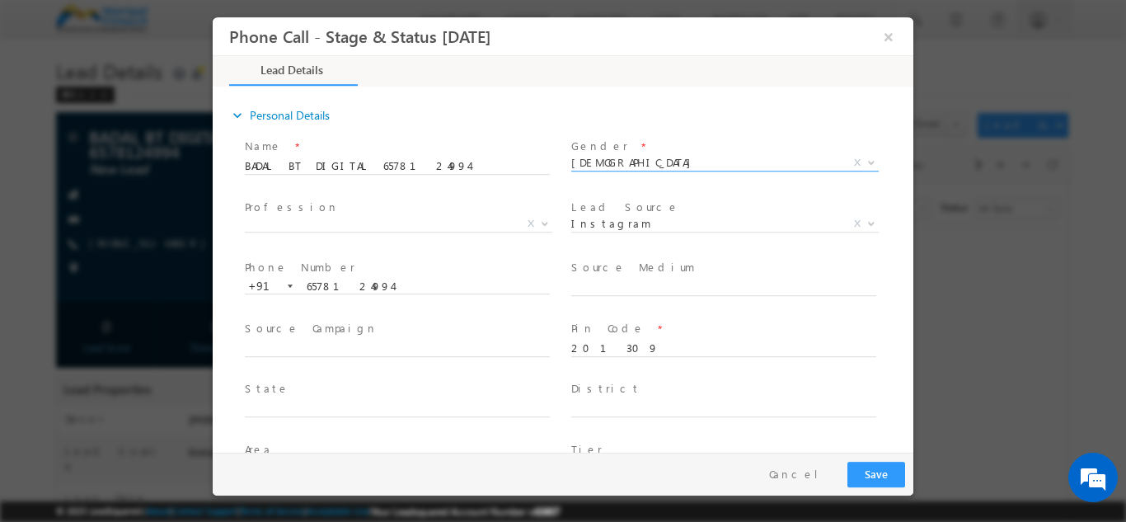
scroll to position [840, 0]
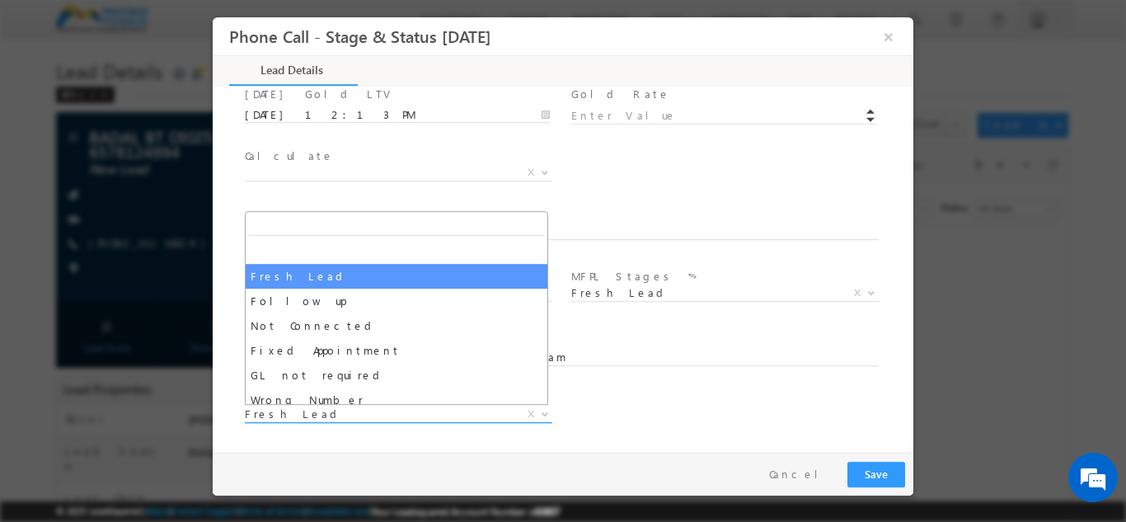
click at [307, 410] on span "Fresh Lead" at bounding box center [379, 412] width 268 height 15
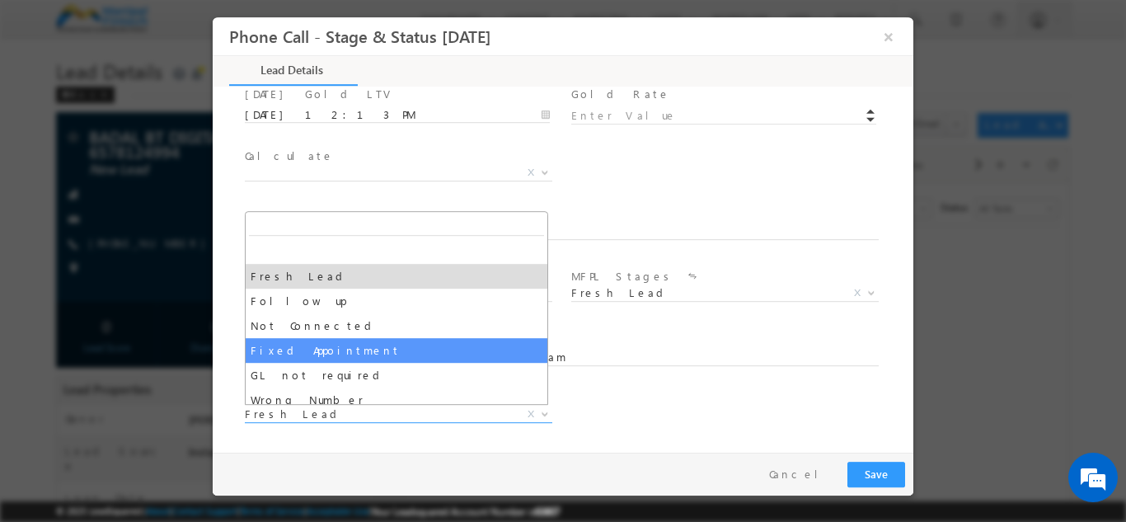
select select "Fixed Appointment"
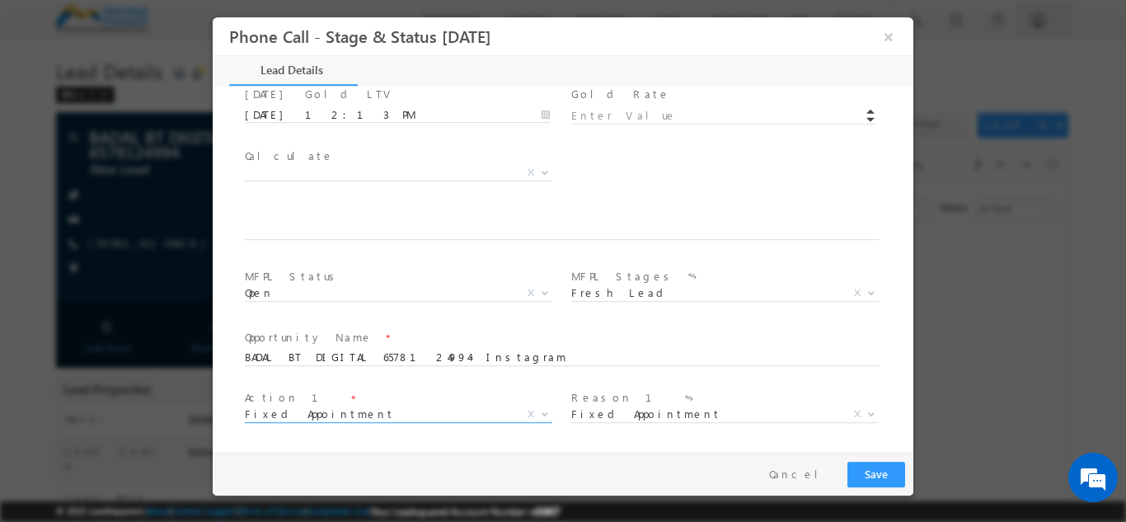
scroll to position [962, 0]
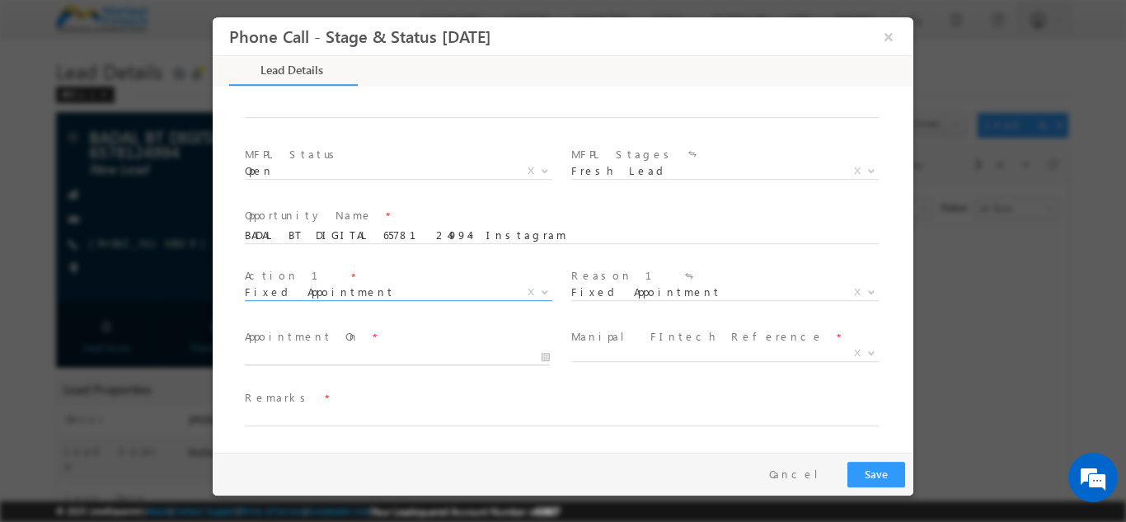
type input "[DATE] 12:14 PM"
type input "14"
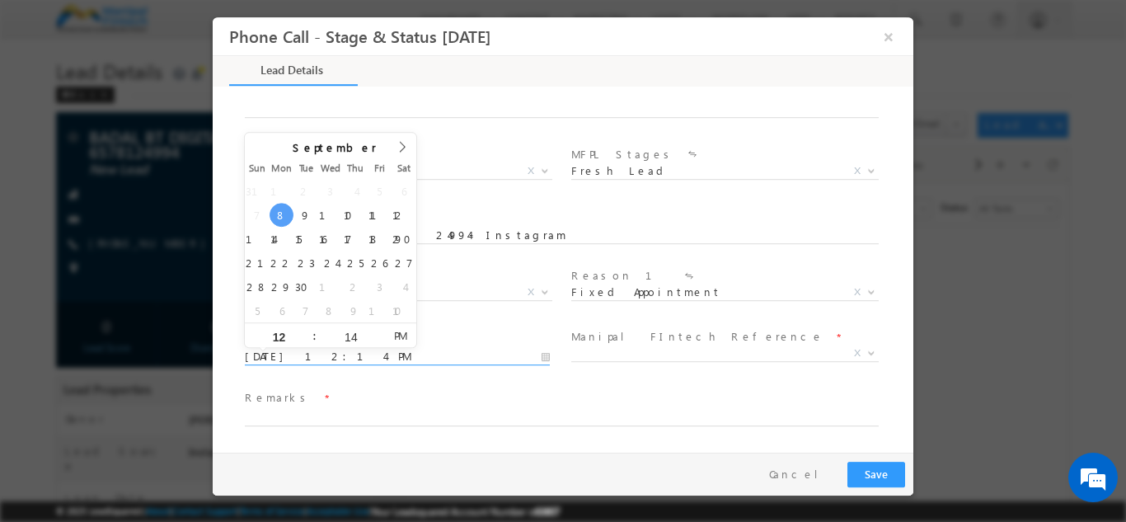
click at [324, 355] on input "[DATE] 12:14 PM" at bounding box center [397, 356] width 305 height 16
click at [290, 335] on input "12" at bounding box center [279, 336] width 68 height 11
type input "4"
type input "[DATE] 4:14 PM"
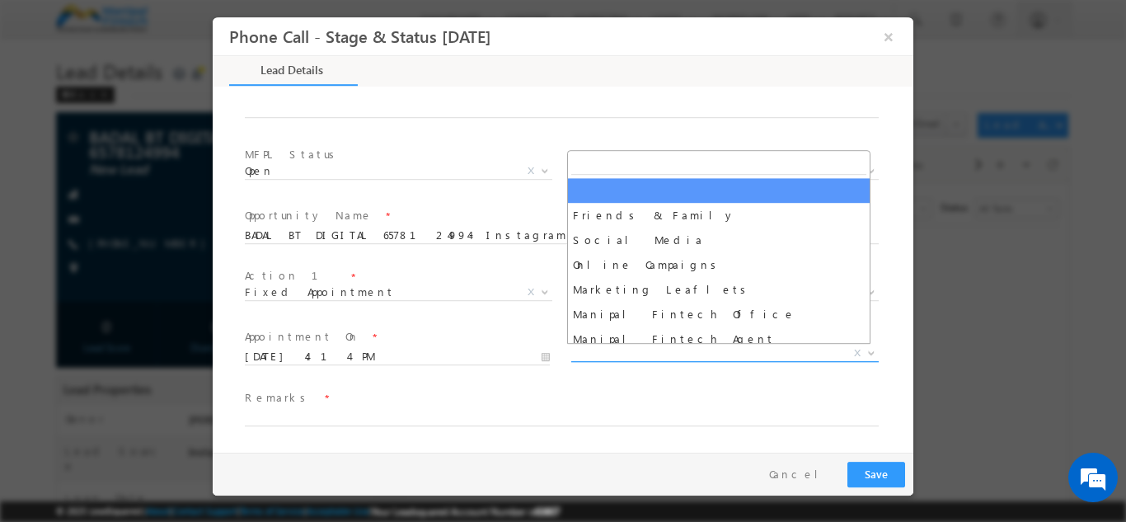
click at [584, 346] on span "X" at bounding box center [724, 352] width 307 height 16
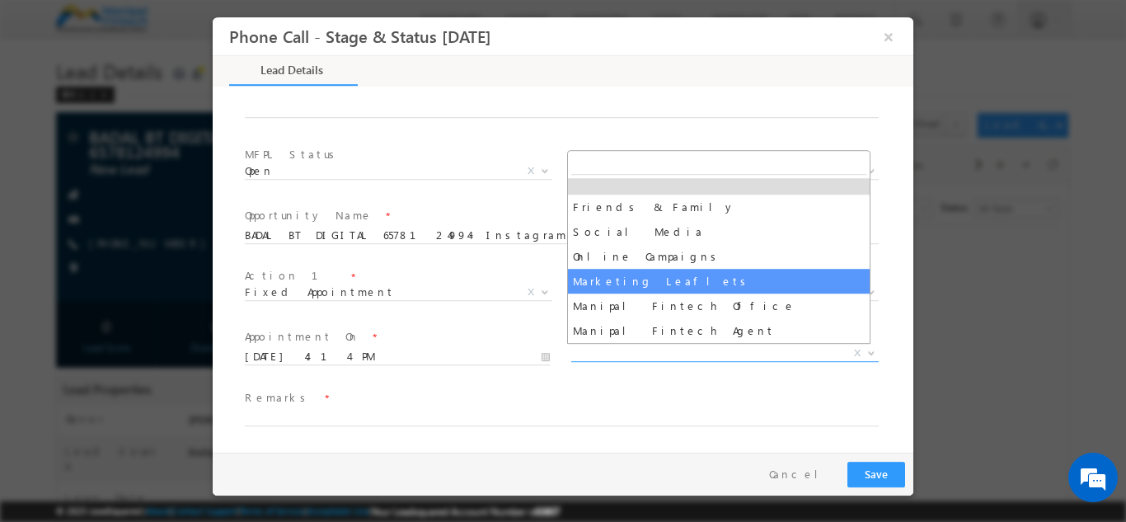
scroll to position [82, 0]
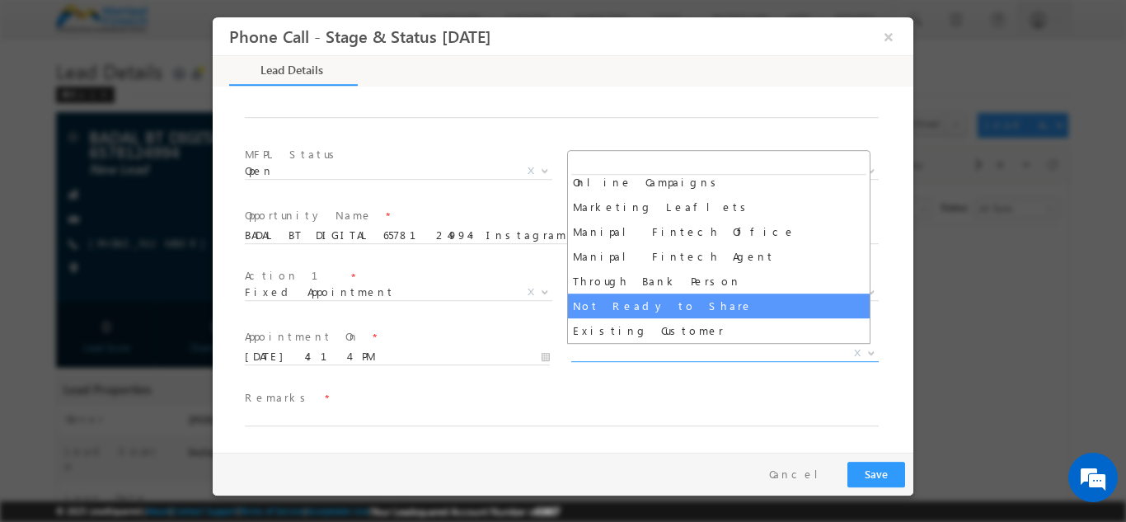
select select "Not Ready to Share"
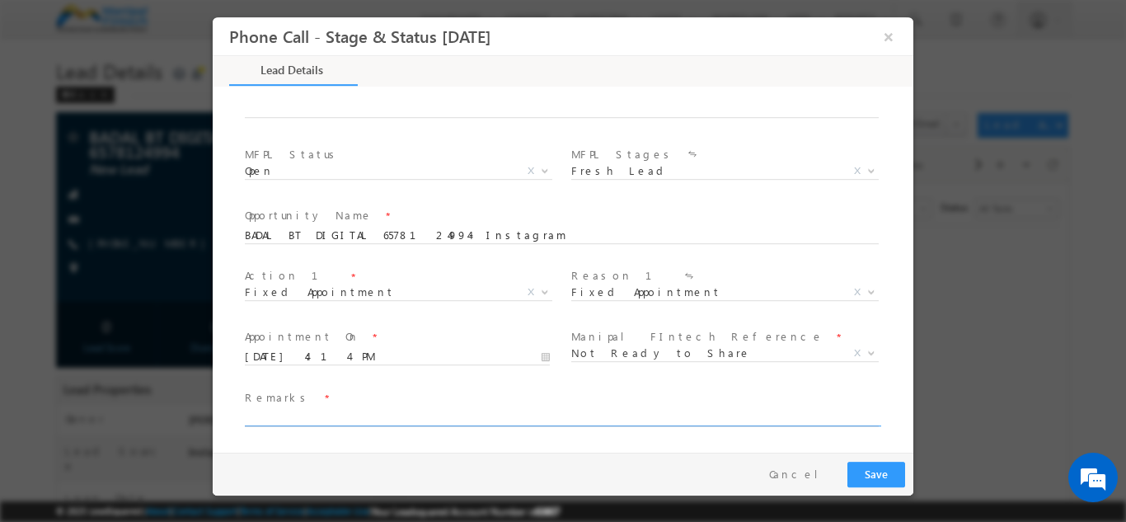
click at [309, 418] on input "text" at bounding box center [562, 417] width 634 height 16
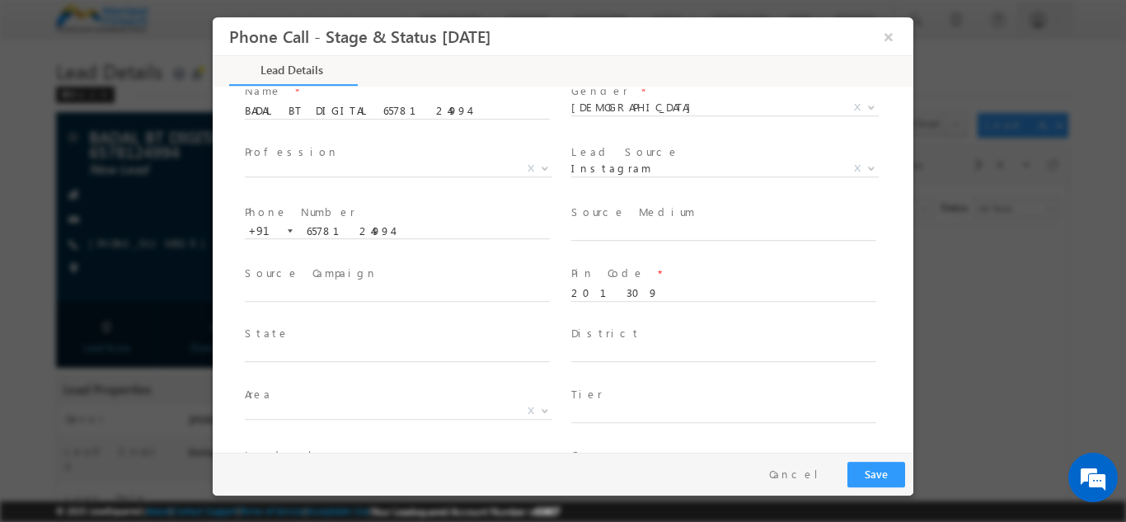
scroll to position [0, 0]
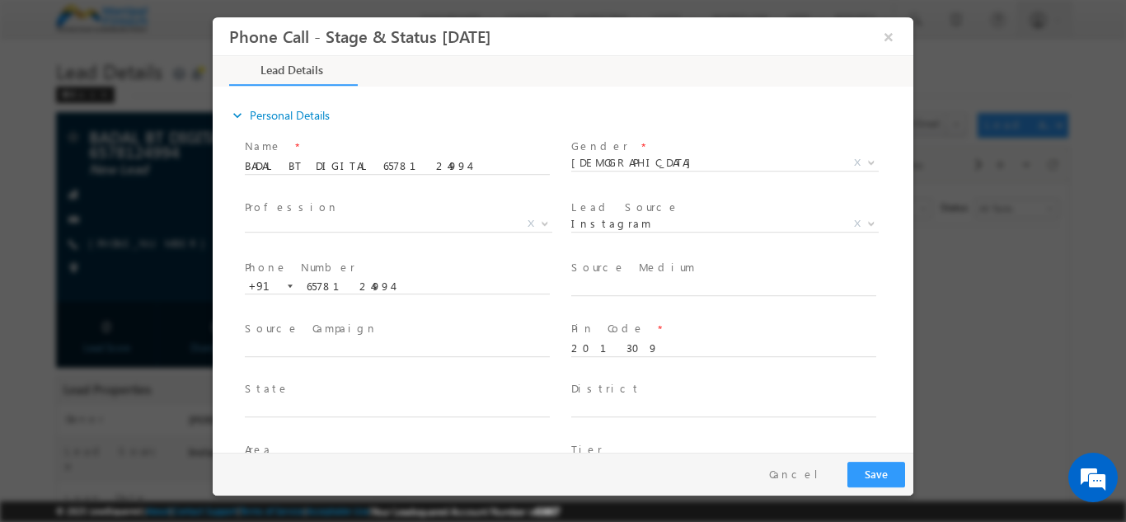
type input "BADAL"
click at [669, 128] on div "expand_more Personal Details" at bounding box center [571, 115] width 684 height 30
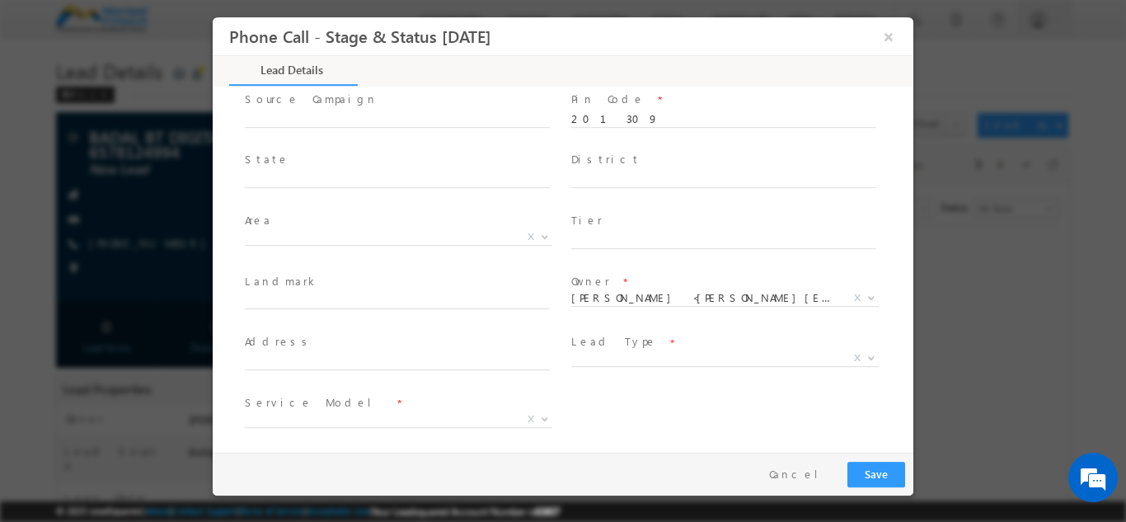
scroll to position [302, 0]
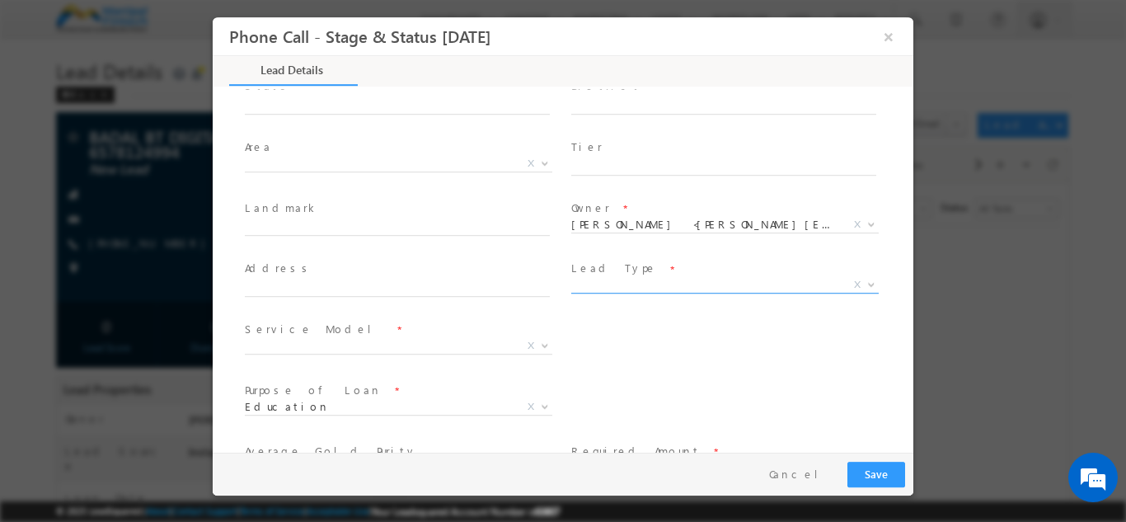
click at [611, 287] on span "X" at bounding box center [724, 284] width 307 height 16
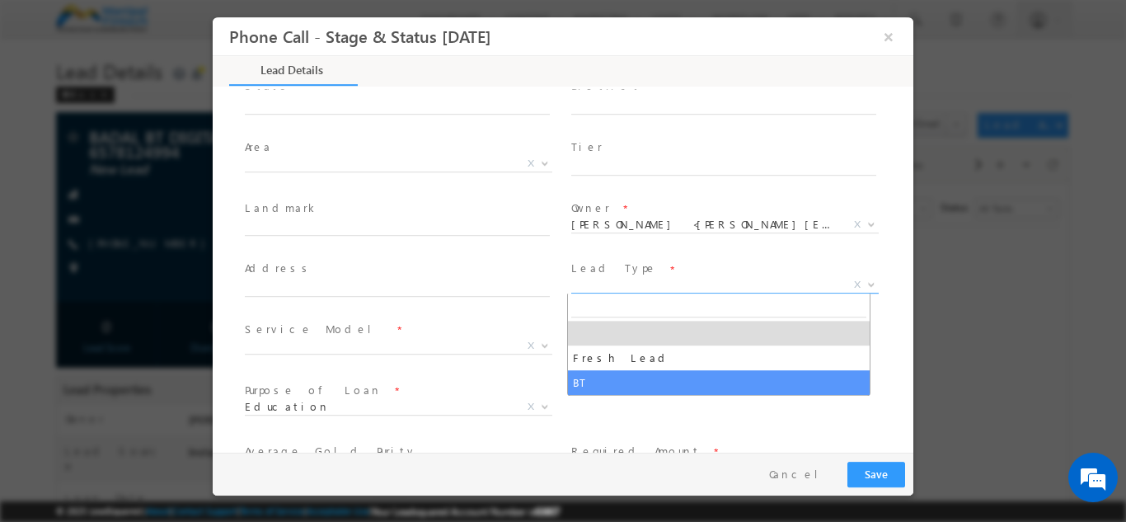
select select "BT"
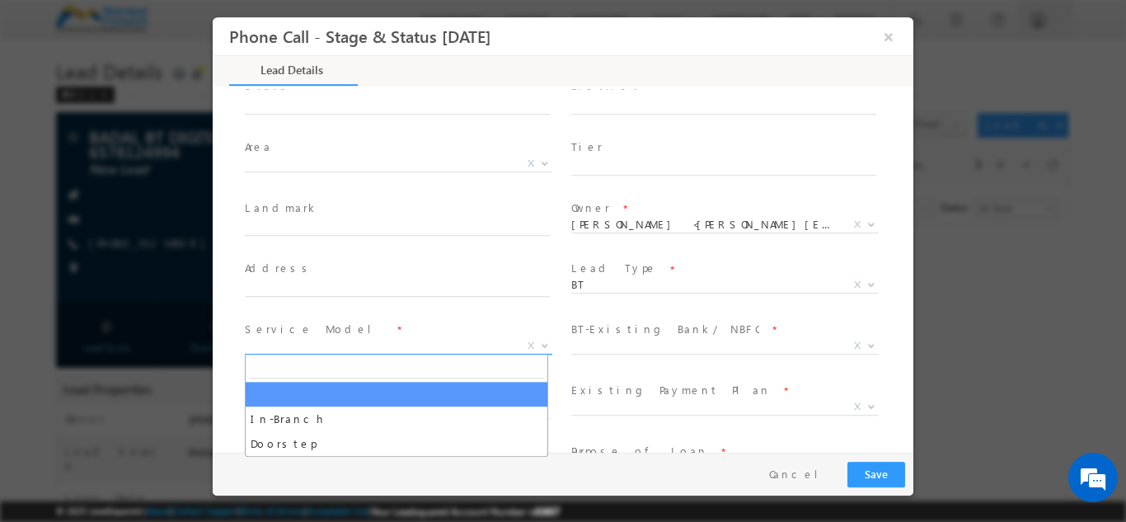
click at [347, 346] on span "X" at bounding box center [398, 345] width 307 height 16
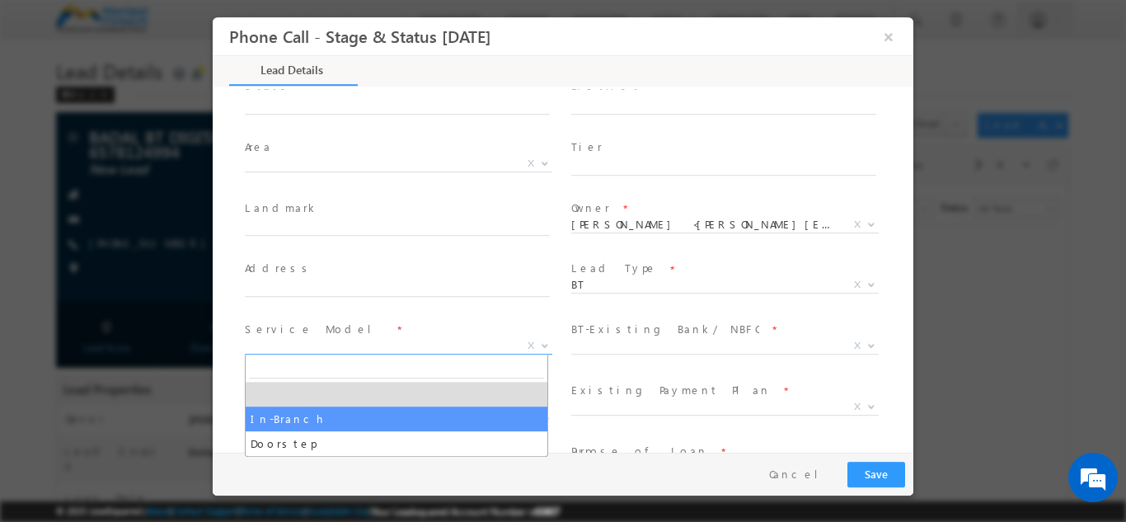
select select "In-Branch"
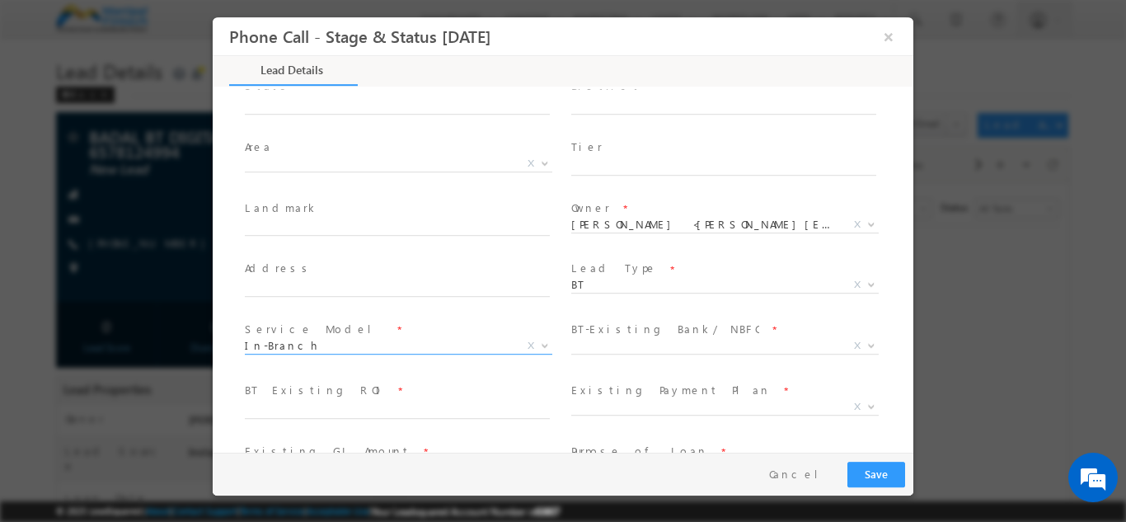
scroll to position [392, 0]
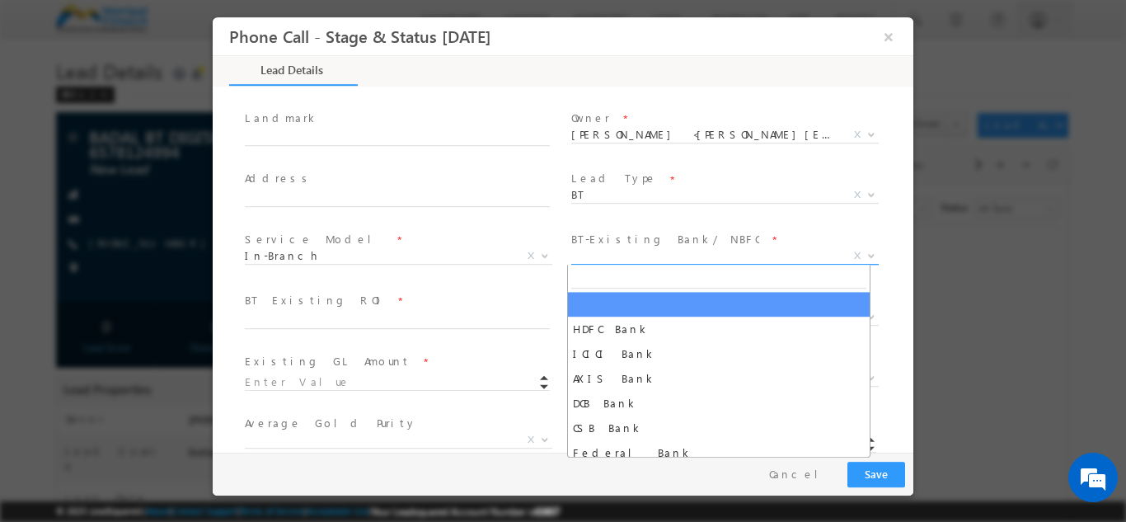
click at [637, 251] on span "X" at bounding box center [724, 255] width 307 height 16
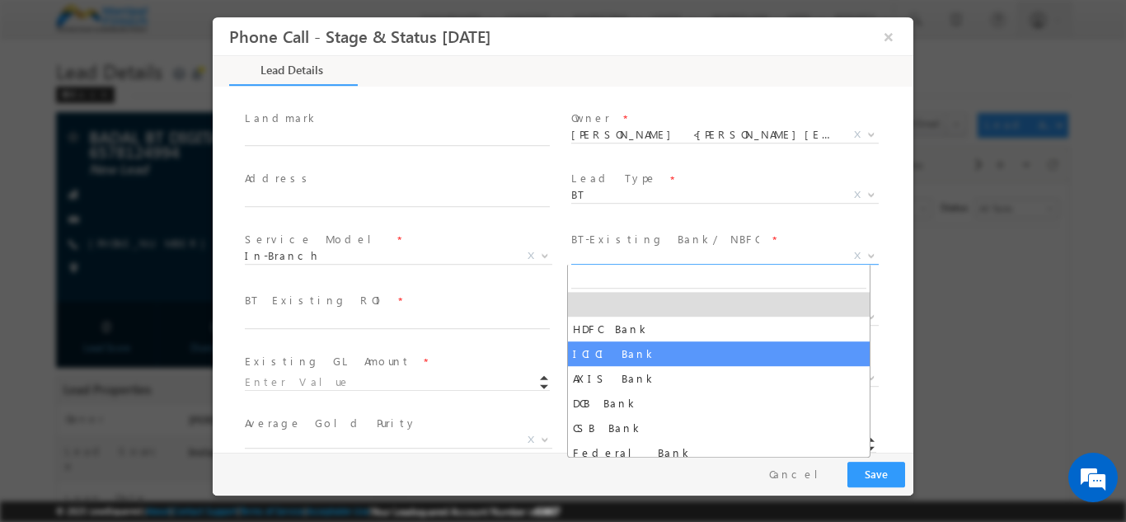
select select "ICICI Bank"
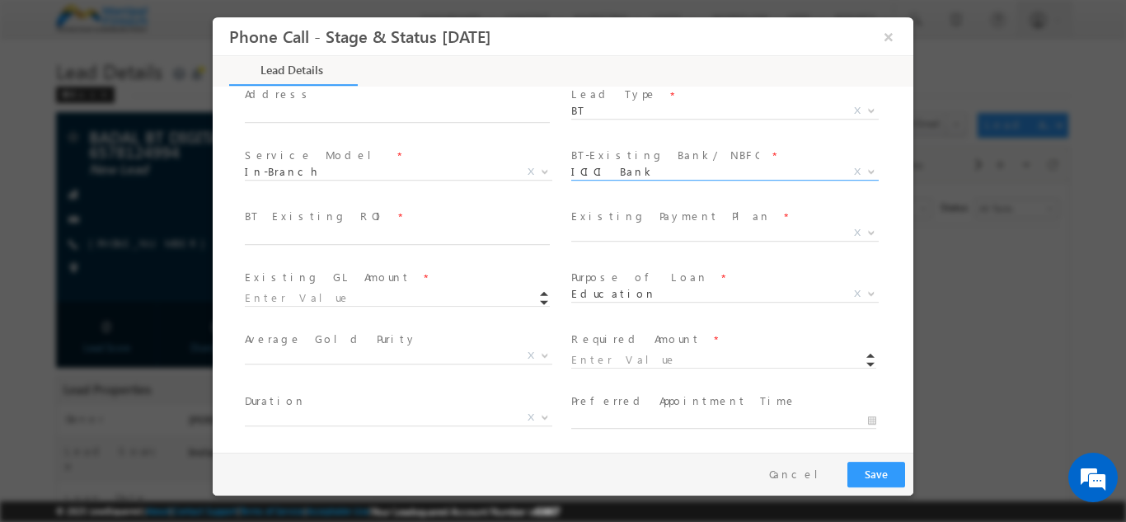
scroll to position [477, 0]
click at [286, 242] on span at bounding box center [405, 235] width 320 height 18
click at [311, 235] on input "text" at bounding box center [397, 235] width 305 height 16
type input "2"
type input "29"
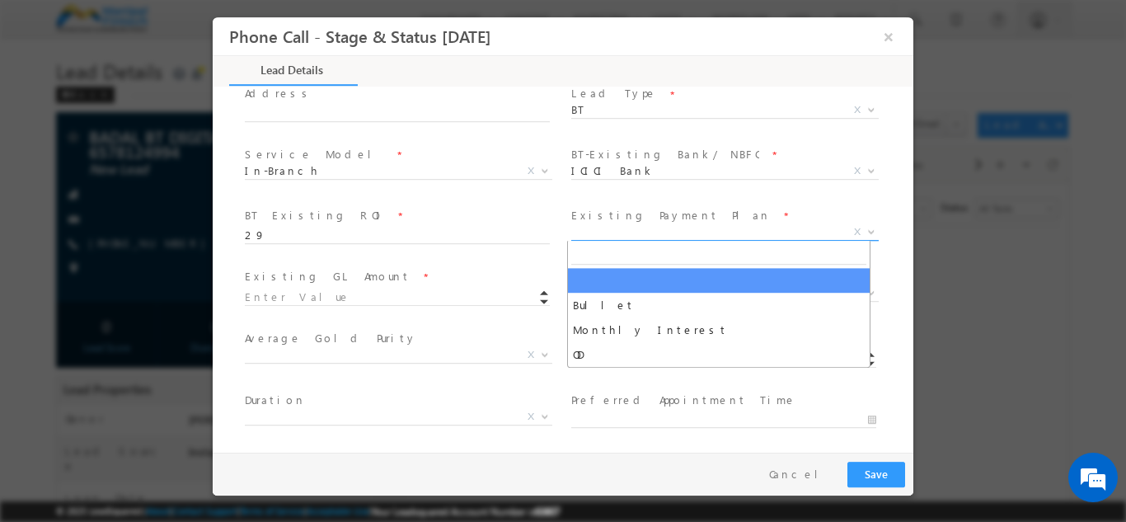
click at [651, 229] on span "X" at bounding box center [724, 231] width 307 height 16
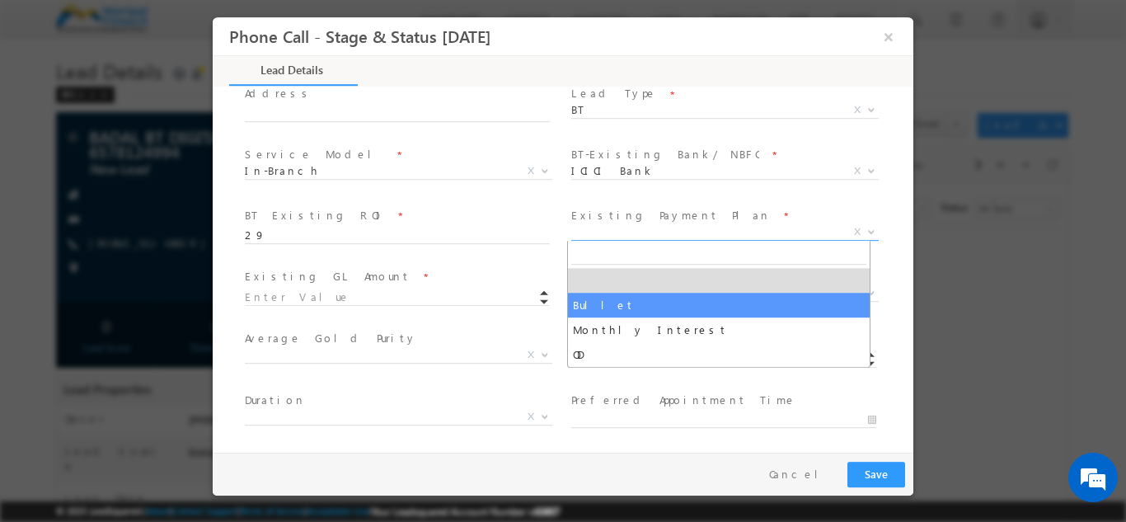
select select "Bullet"
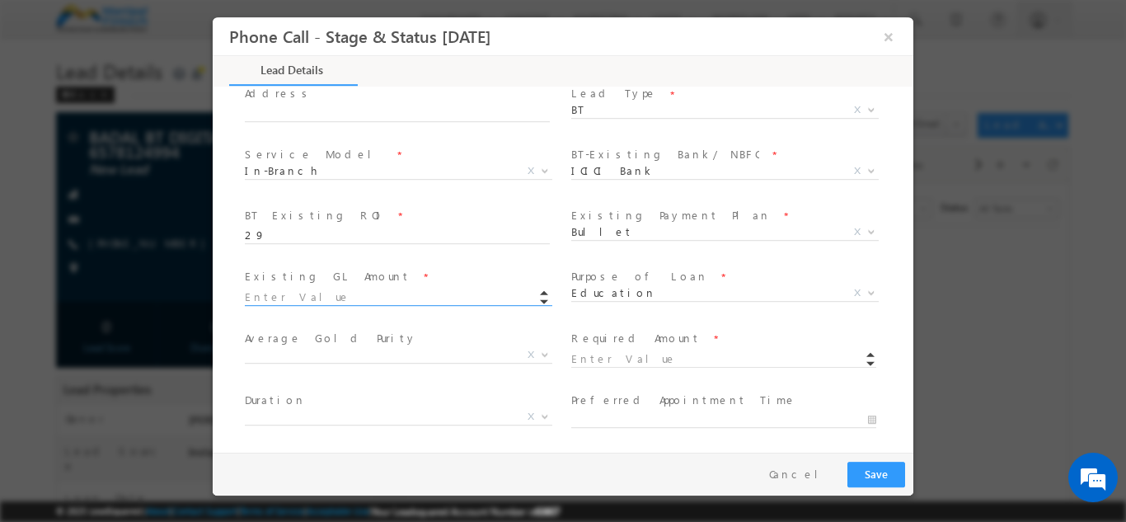
click at [363, 295] on input at bounding box center [397, 296] width 305 height 16
type input "1111111.00"
click at [627, 358] on input at bounding box center [723, 358] width 305 height 16
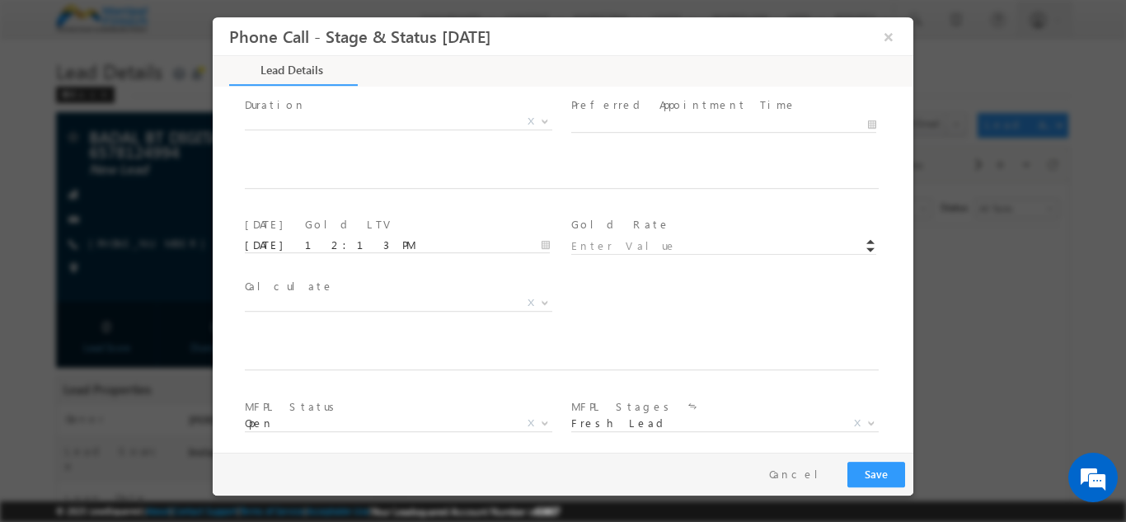
scroll to position [904, 0]
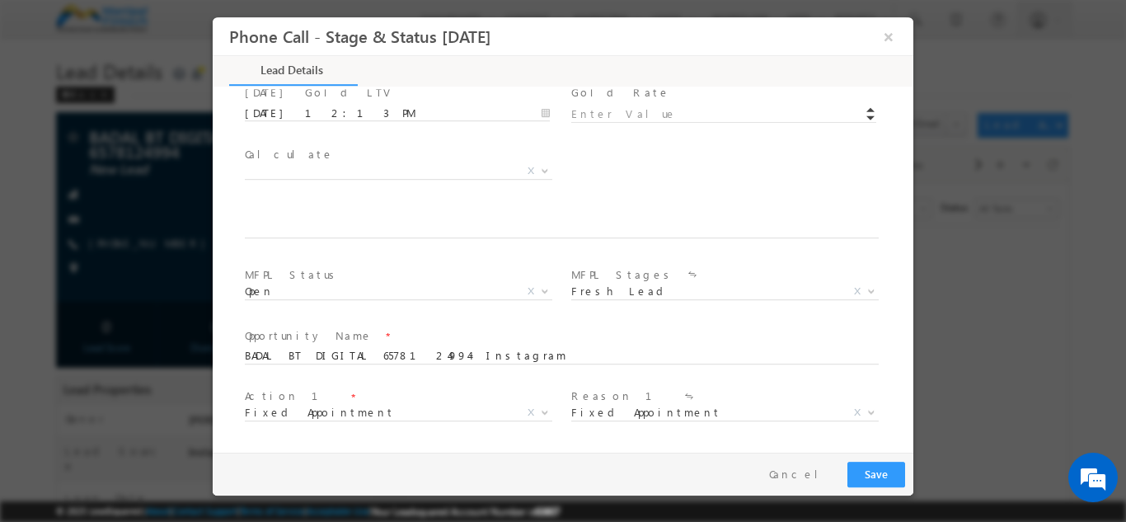
type input "123000.00"
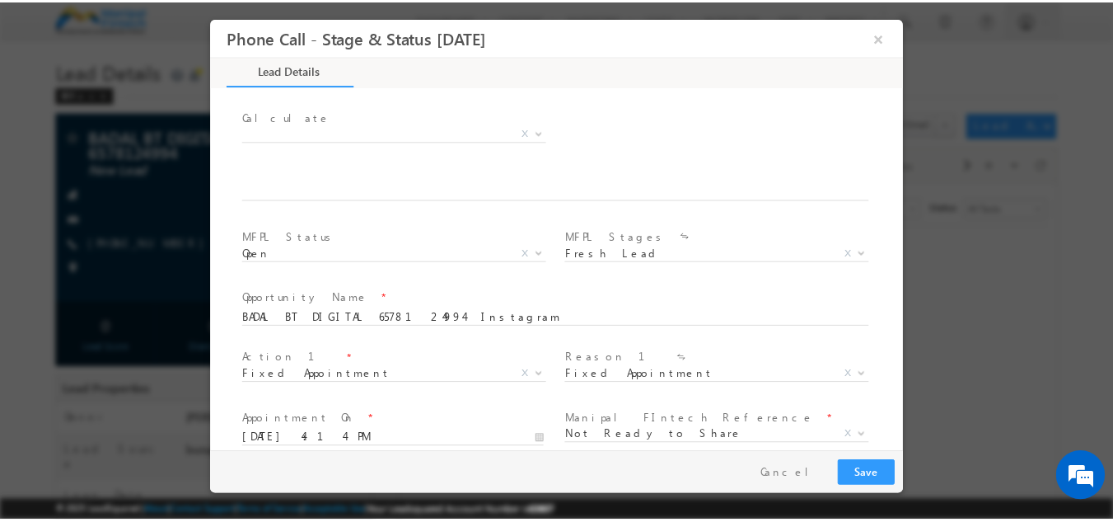
scroll to position [1024, 0]
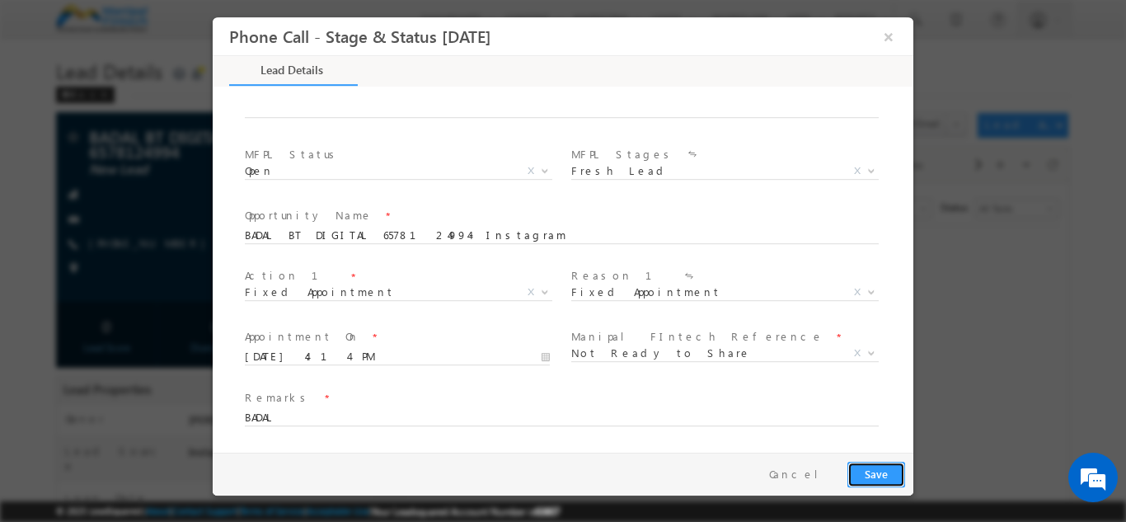
click at [881, 472] on button "Save" at bounding box center [876, 474] width 58 height 26
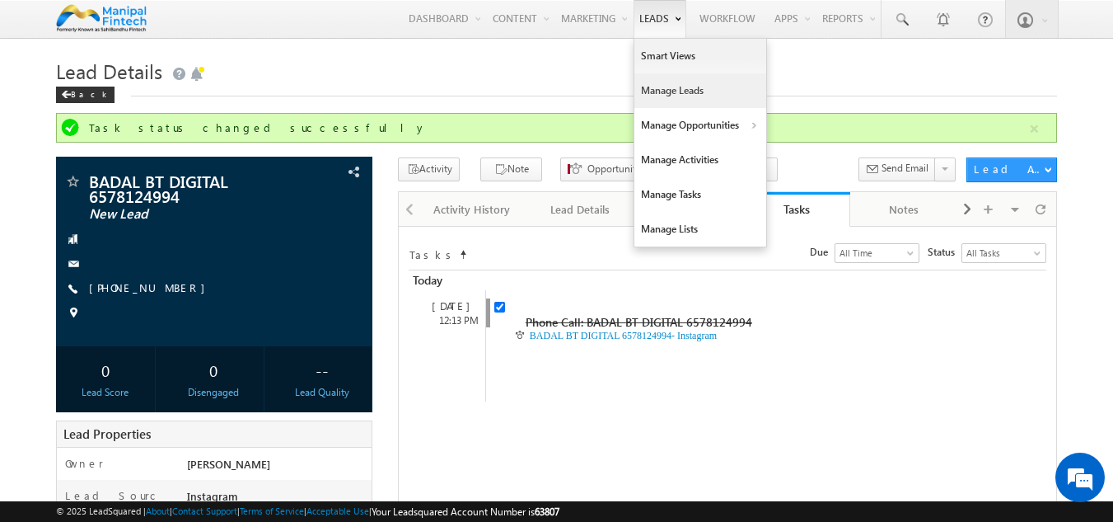
click at [653, 97] on link "Manage Leads" at bounding box center [700, 90] width 132 height 35
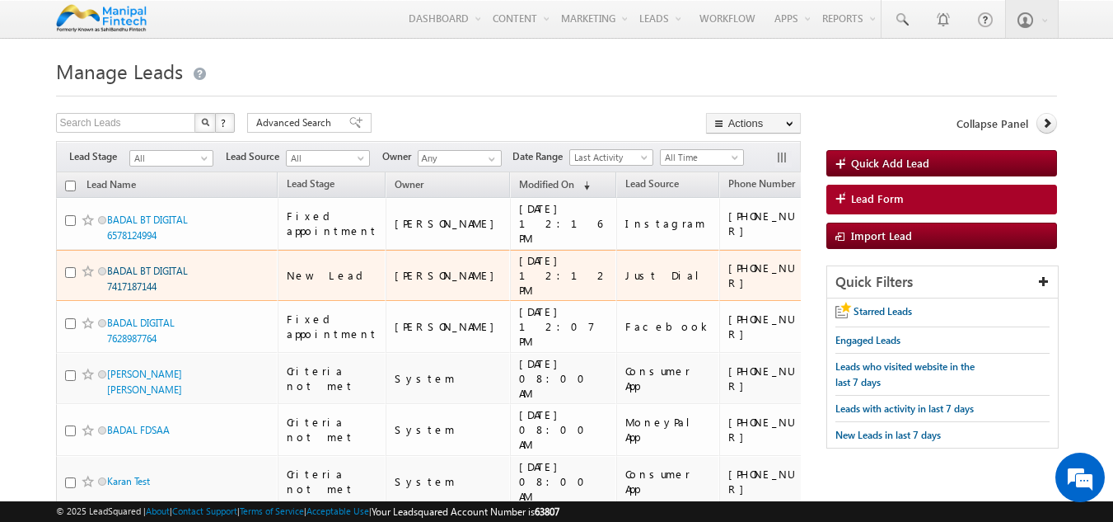
click at [144, 264] on link "BADAL BT DIGITAL 7417187144" at bounding box center [147, 278] width 81 height 28
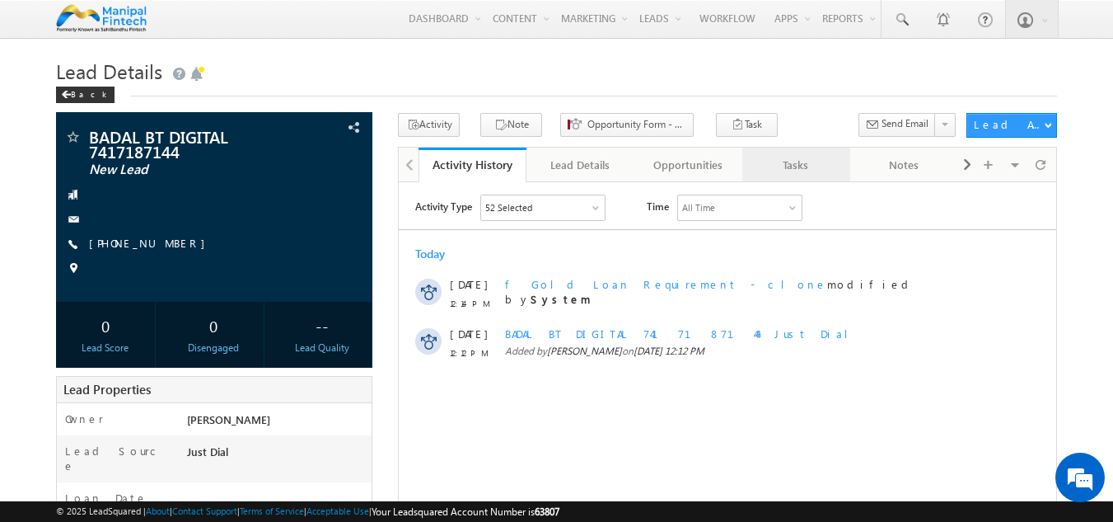
click at [800, 171] on div "Tasks" at bounding box center [796, 165] width 80 height 20
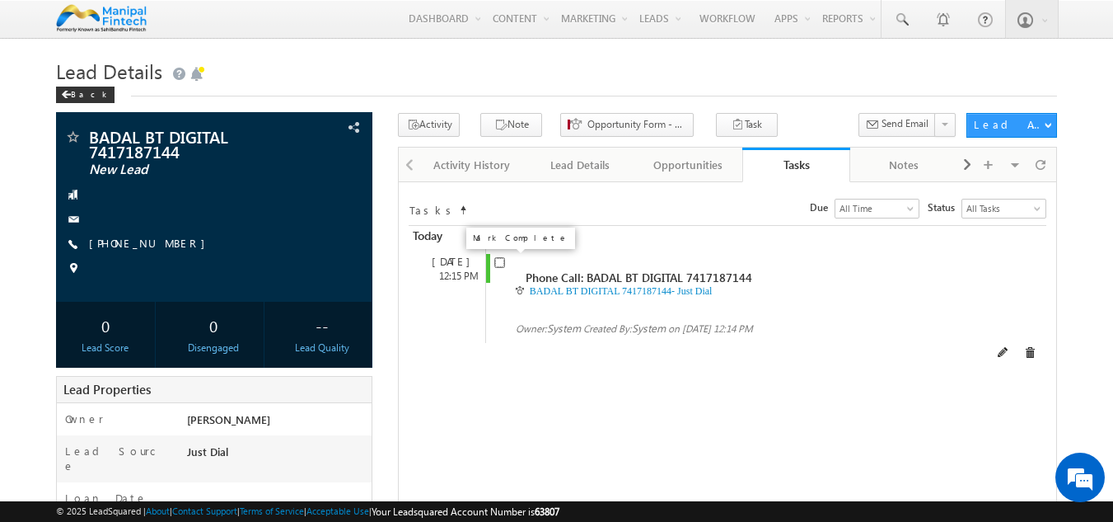
click at [500, 267] on input "checkbox" at bounding box center [499, 262] width 11 height 11
checkbox input "false"
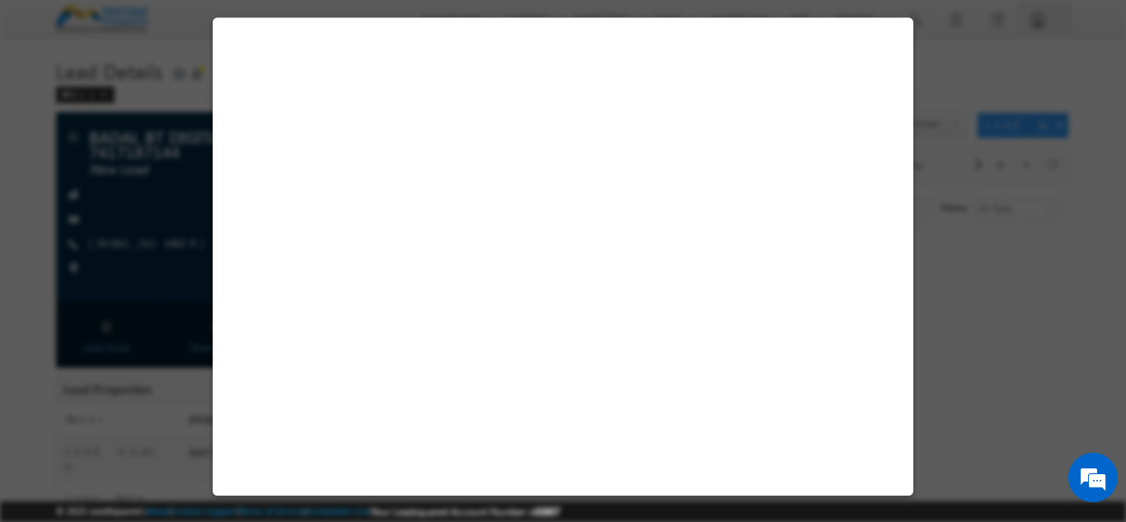
select select "Just Dial"
select select "Personal Needs"
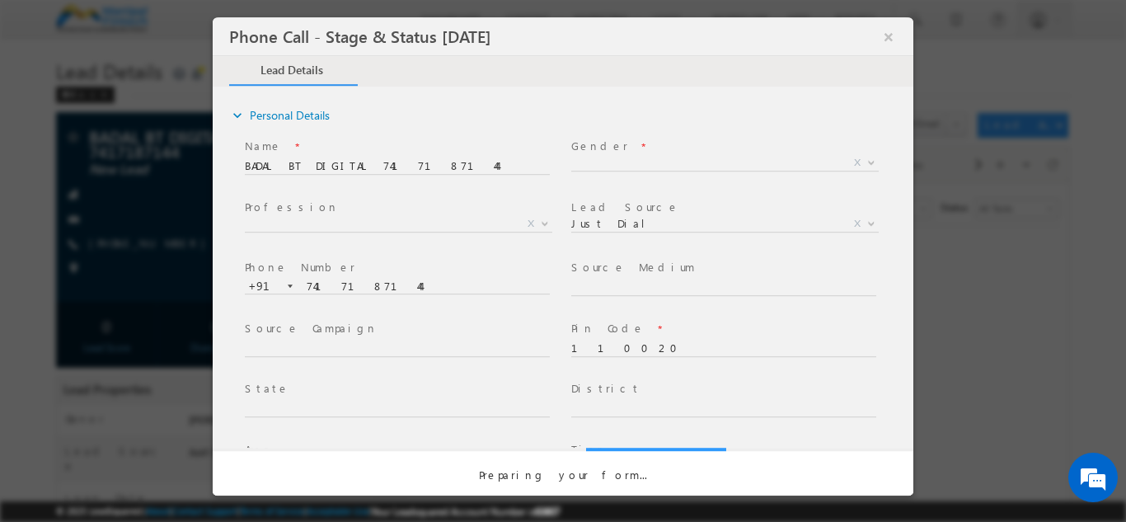
select select "Open"
select select "Fresh Lead"
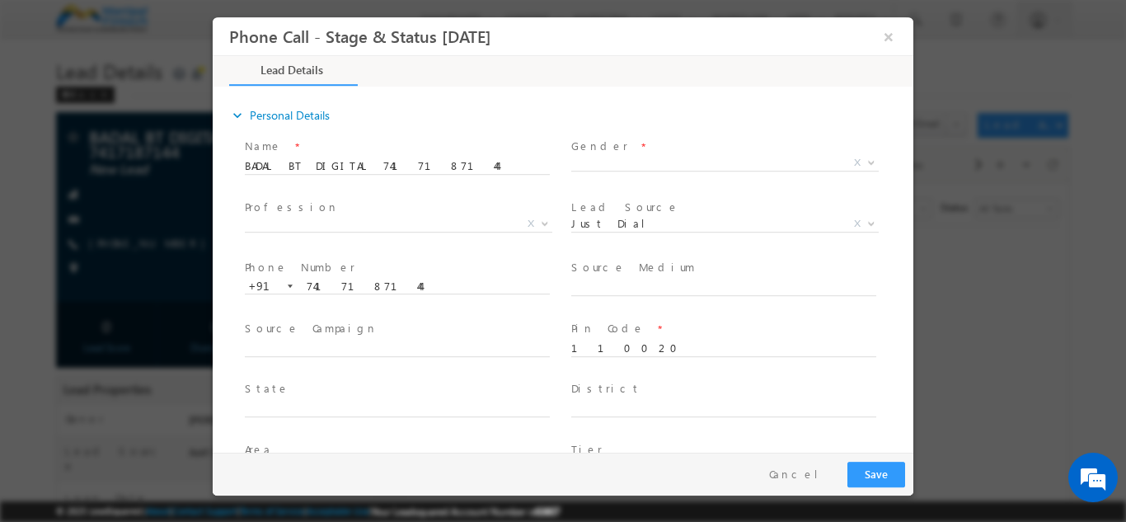
type input "[DATE] 12:18 PM"
click at [606, 169] on span "[DEMOGRAPHIC_DATA] [DEMOGRAPHIC_DATA] X" at bounding box center [731, 165] width 320 height 20
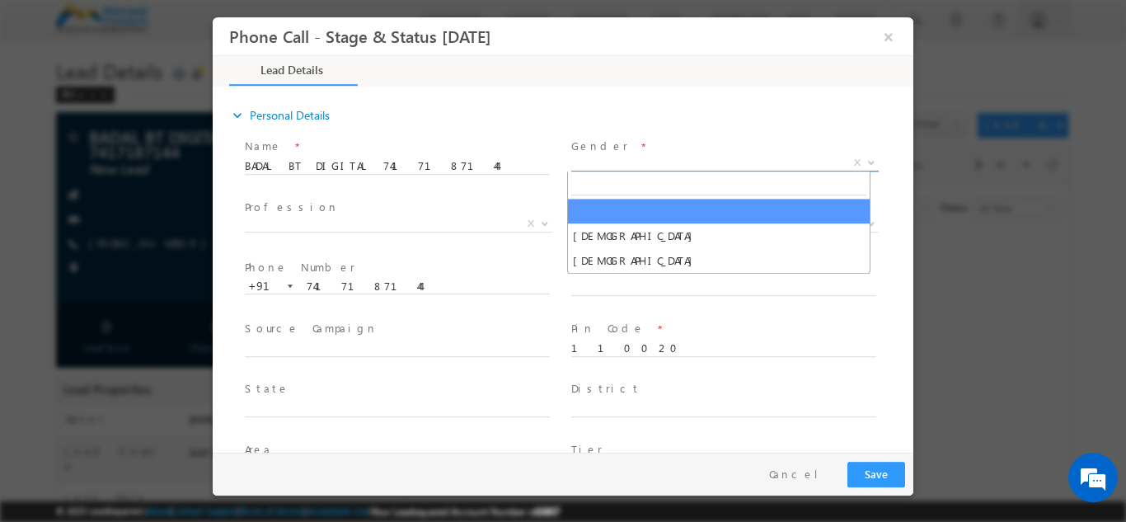
click at [588, 156] on span "X" at bounding box center [724, 162] width 307 height 16
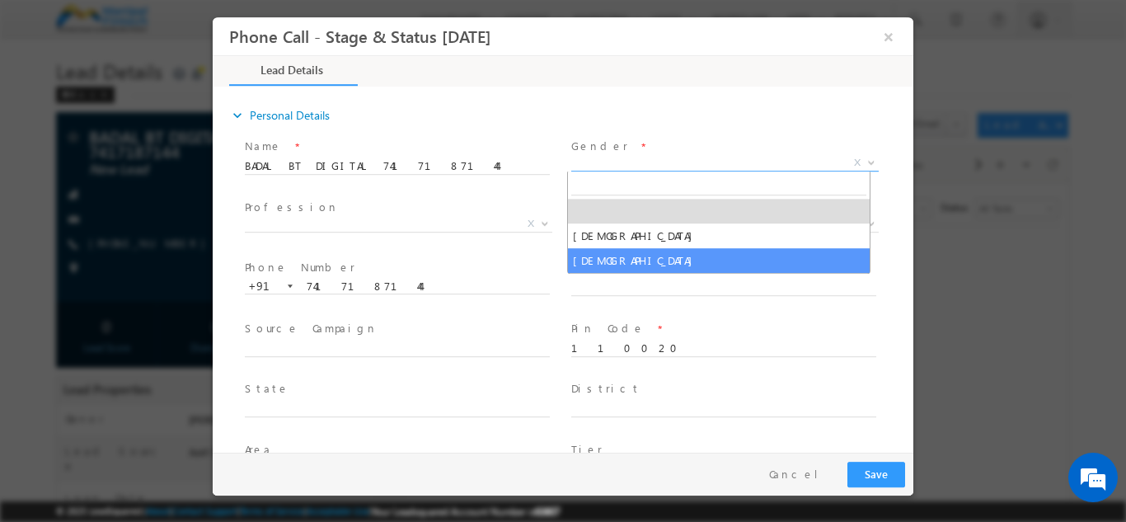
select select "[DEMOGRAPHIC_DATA]"
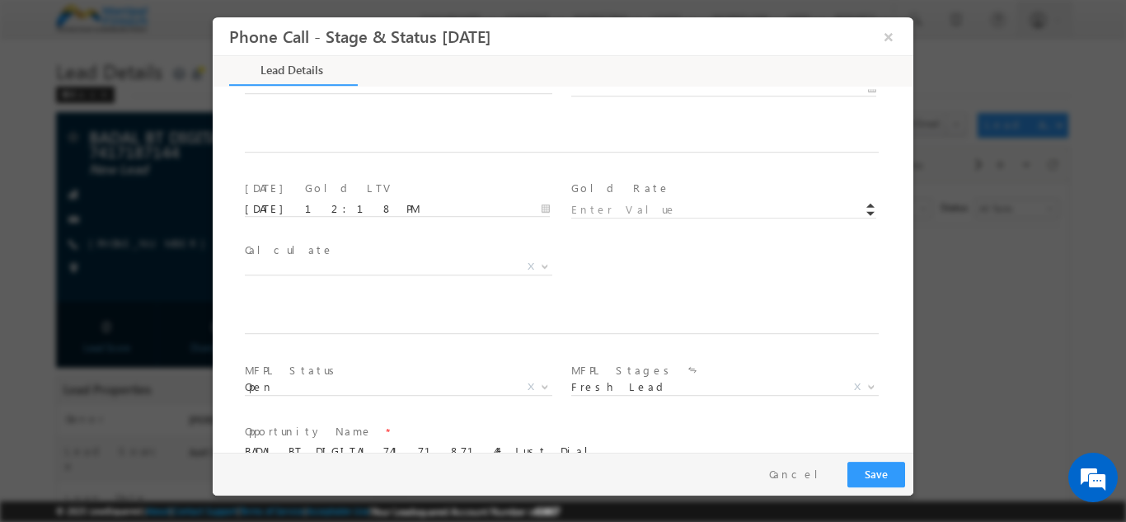
scroll to position [840, 0]
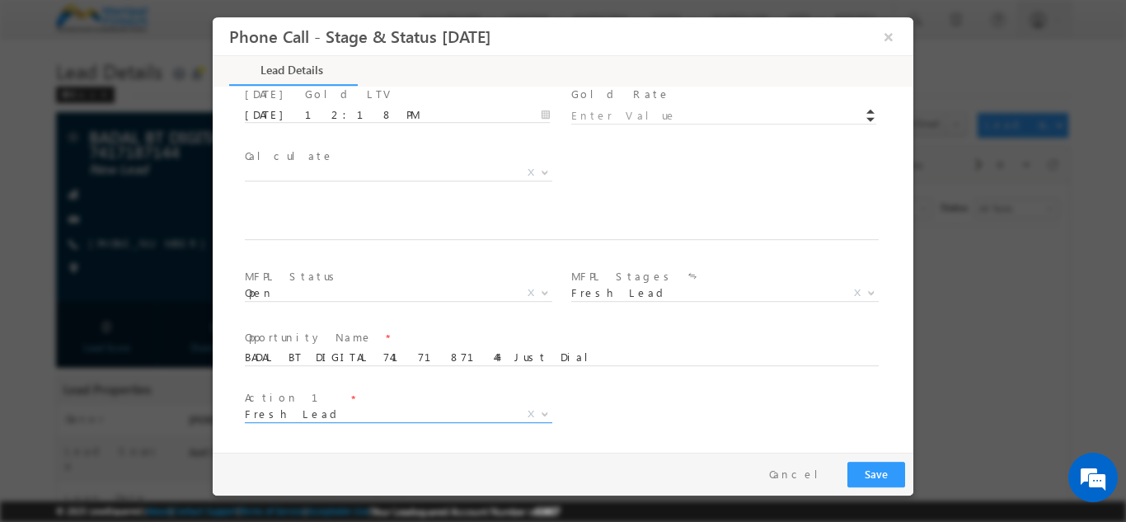
click at [353, 417] on span "Fresh Lead" at bounding box center [379, 412] width 268 height 15
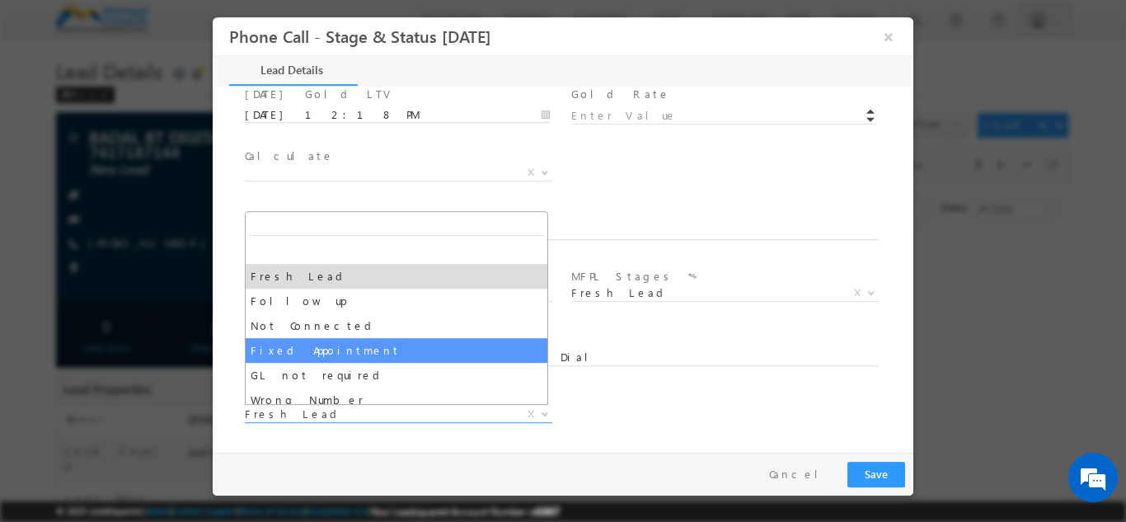
select select "Fixed Appointment"
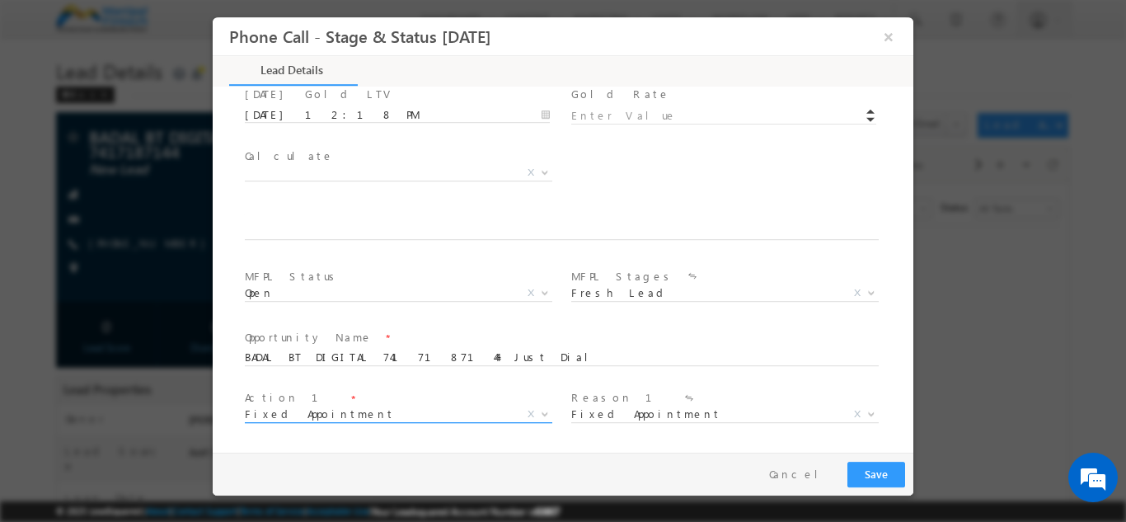
scroll to position [962, 0]
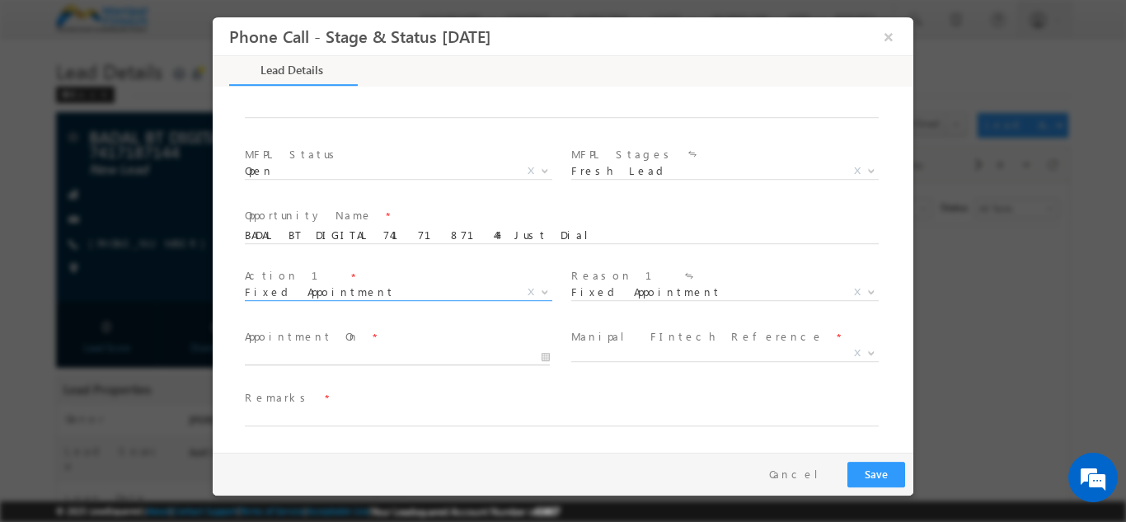
type input "[DATE] 12:19 PM"
type input "19"
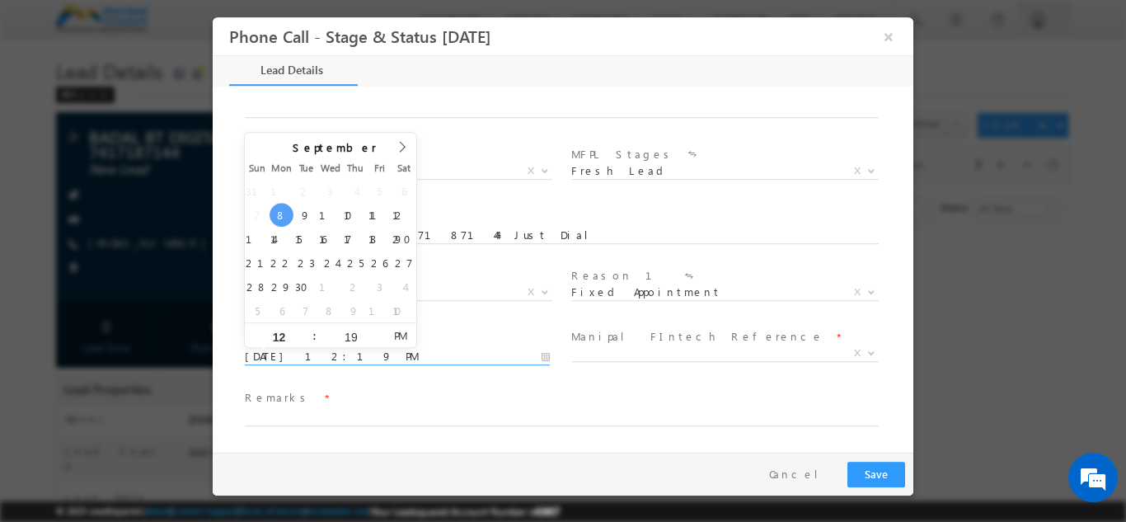
click at [301, 354] on input "[DATE] 12:19 PM" at bounding box center [397, 356] width 305 height 16
click at [288, 336] on input "12" at bounding box center [279, 336] width 68 height 11
type input "8"
type input "[DATE] 8:19 PM"
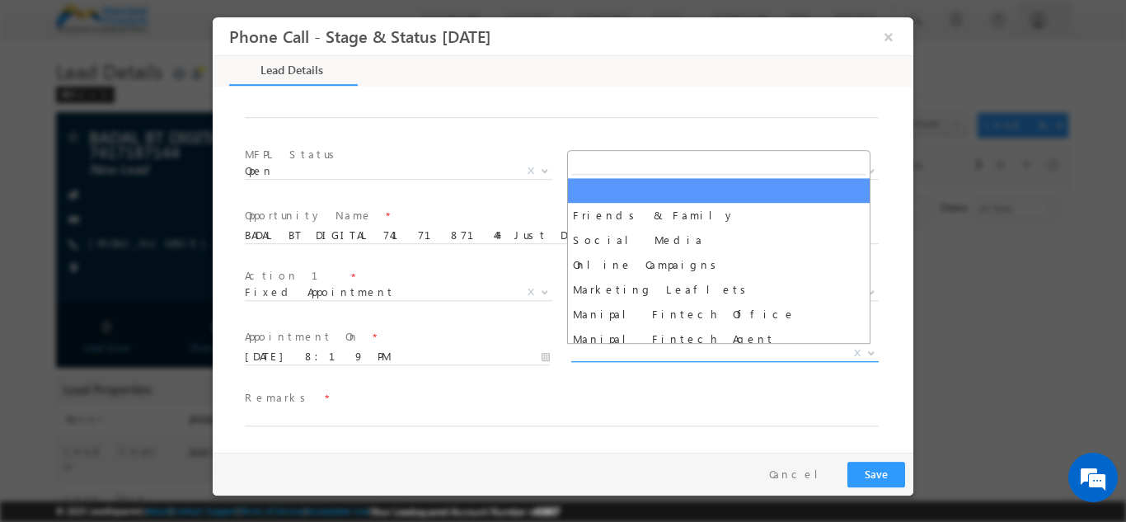
click at [615, 349] on span "X" at bounding box center [724, 352] width 307 height 16
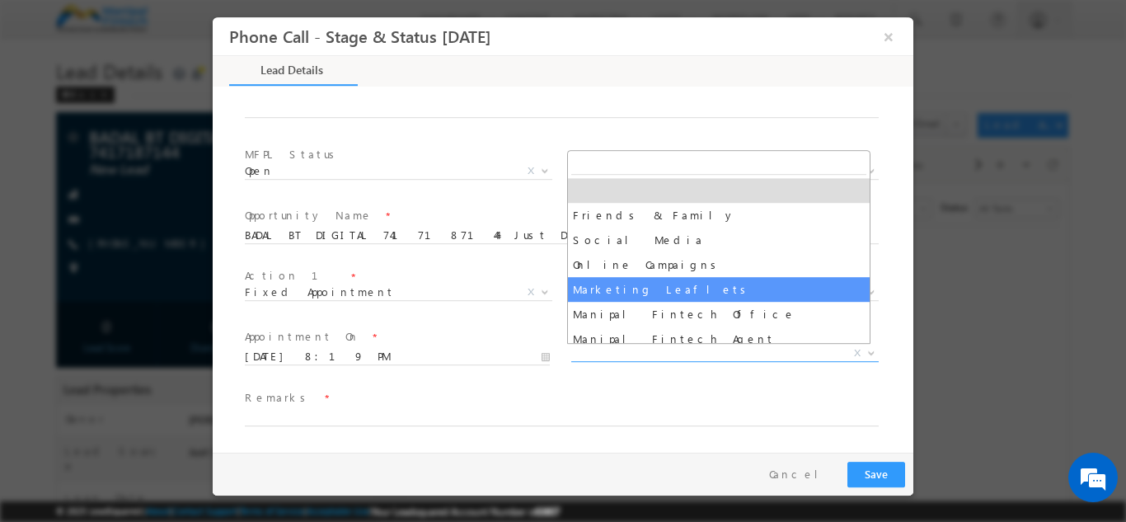
scroll to position [82, 0]
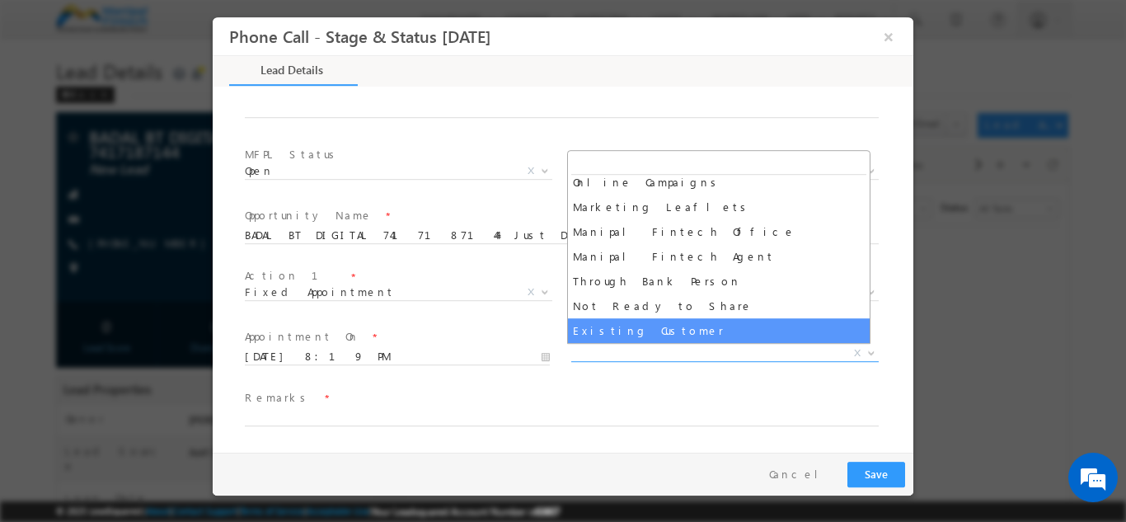
select select "Existing Customer"
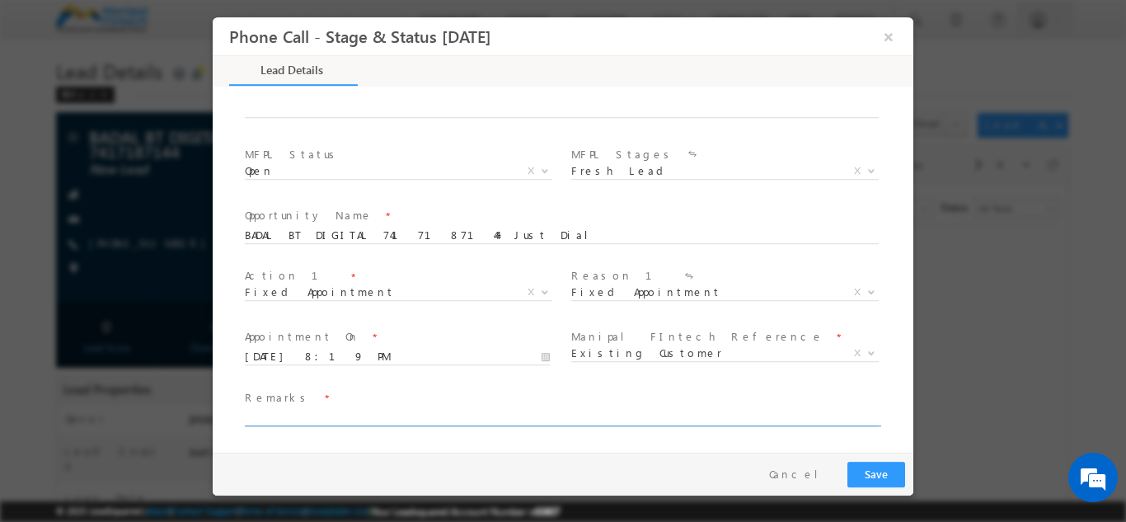
click at [359, 414] on input "text" at bounding box center [562, 417] width 634 height 16
type input "BADAL"
click at [662, 208] on span "Opportunity Name *" at bounding box center [552, 215] width 615 height 18
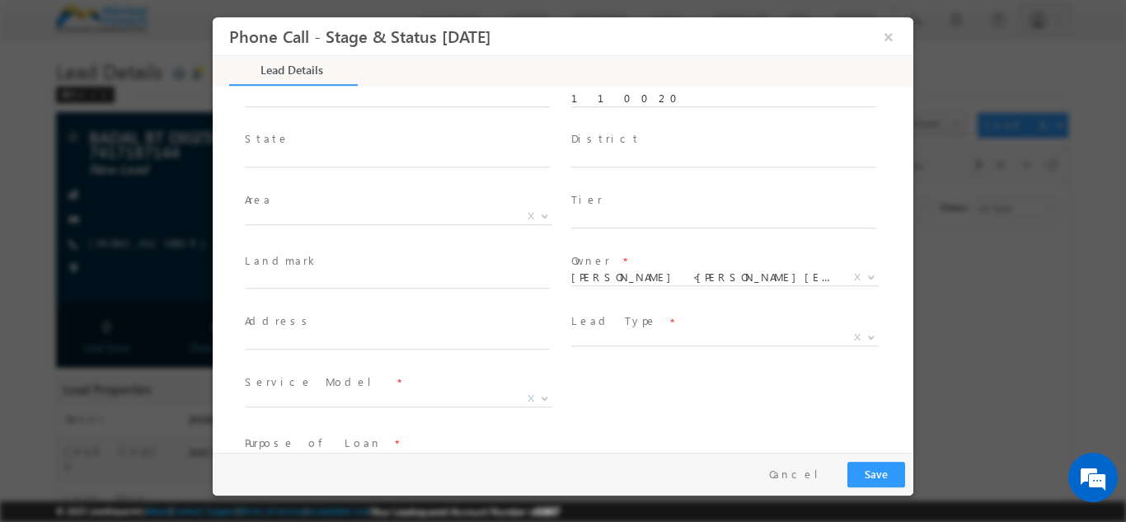
scroll to position [256, 0]
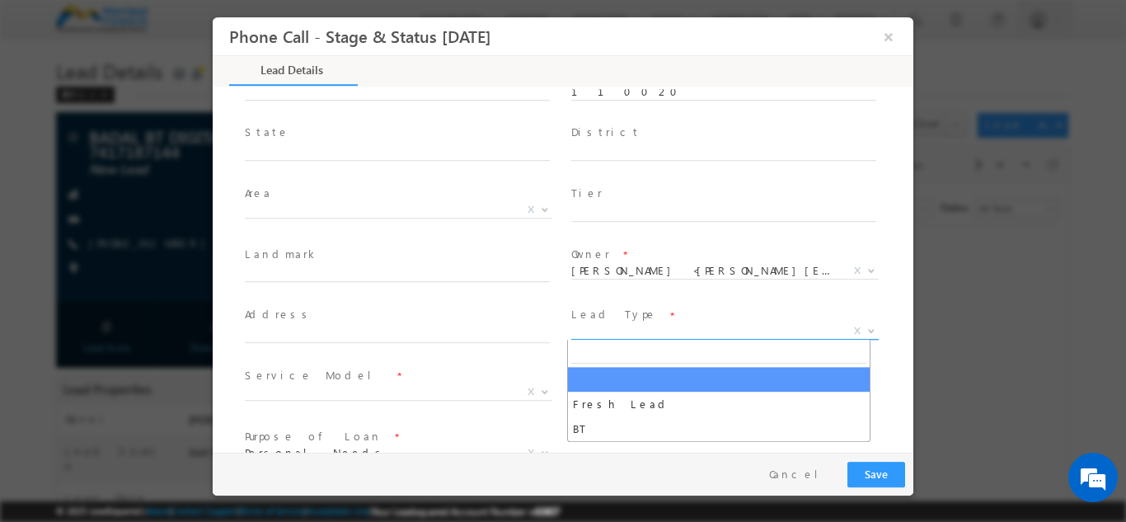
click at [610, 332] on span "X" at bounding box center [724, 330] width 307 height 16
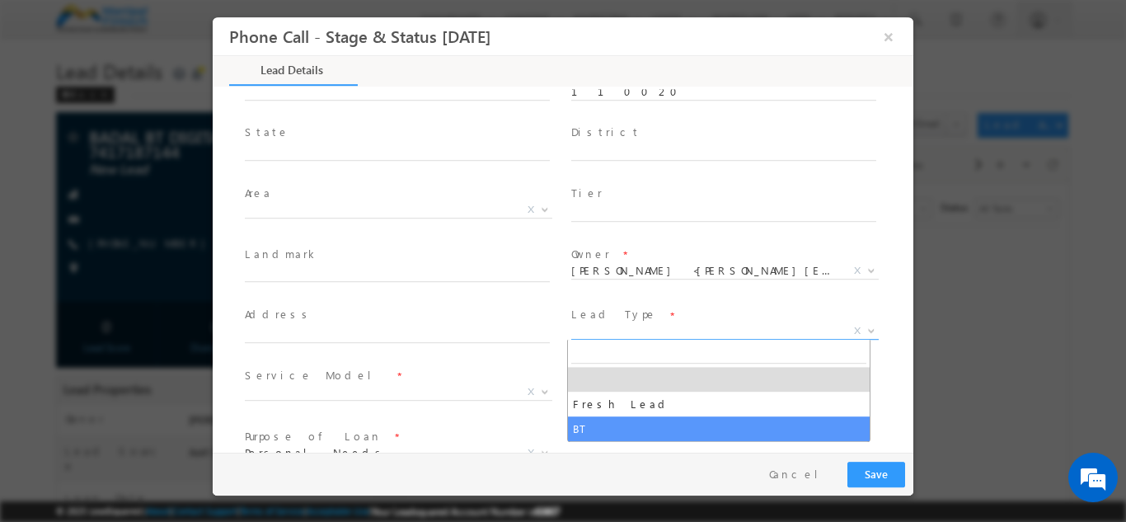
select select "BT"
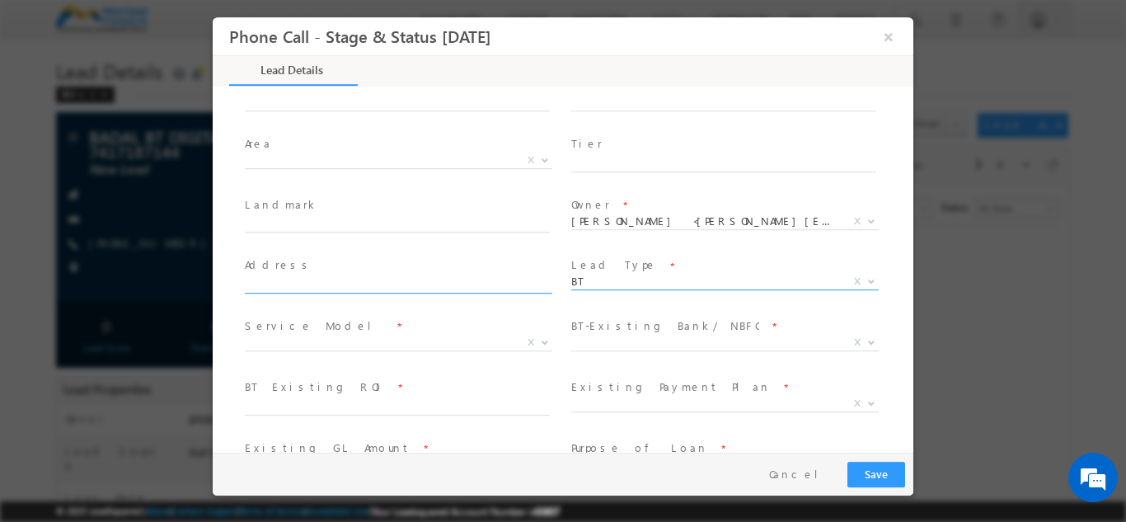
scroll to position [307, 0]
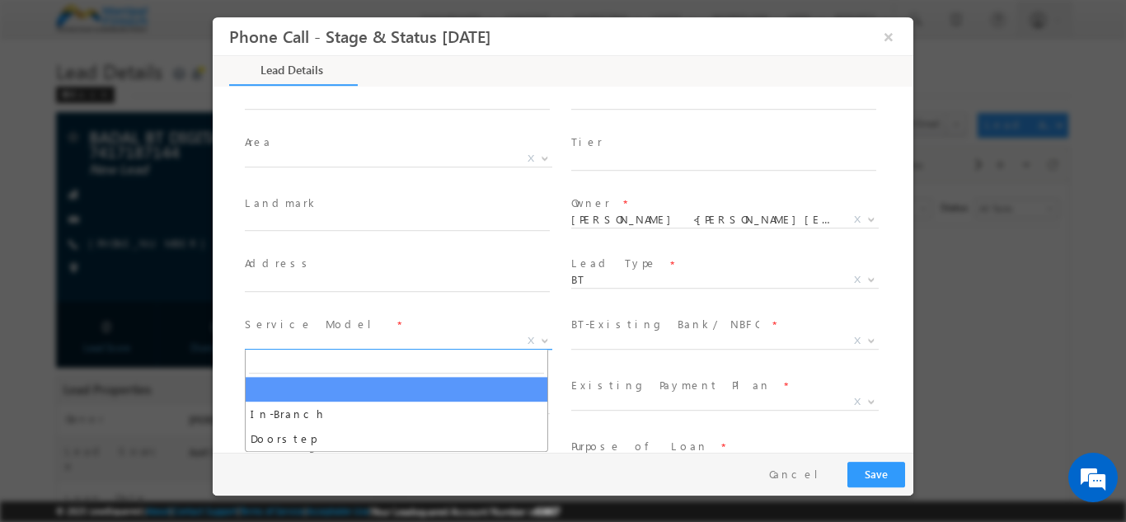
click at [322, 336] on span "X" at bounding box center [398, 340] width 307 height 16
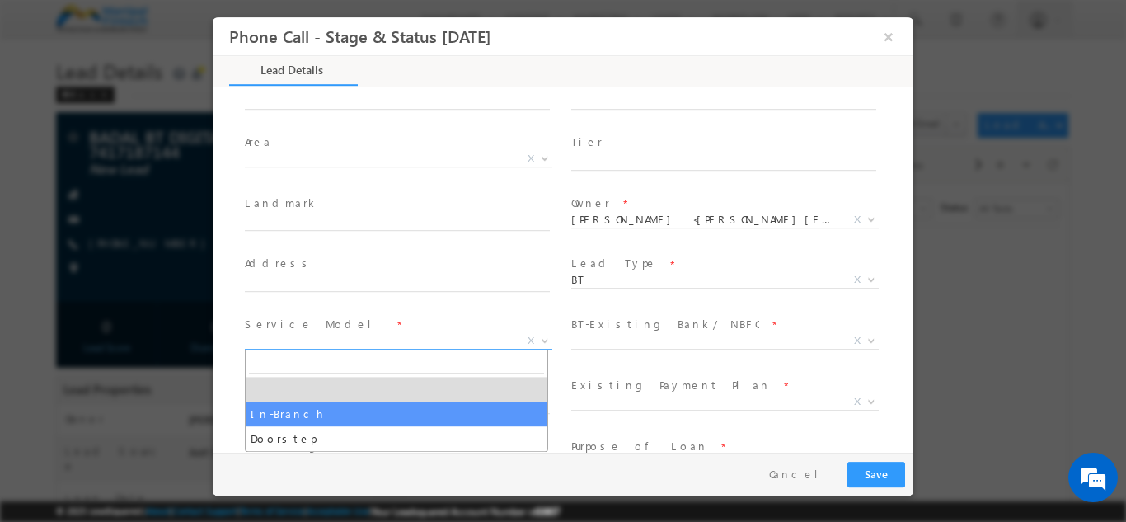
select select "In-Branch"
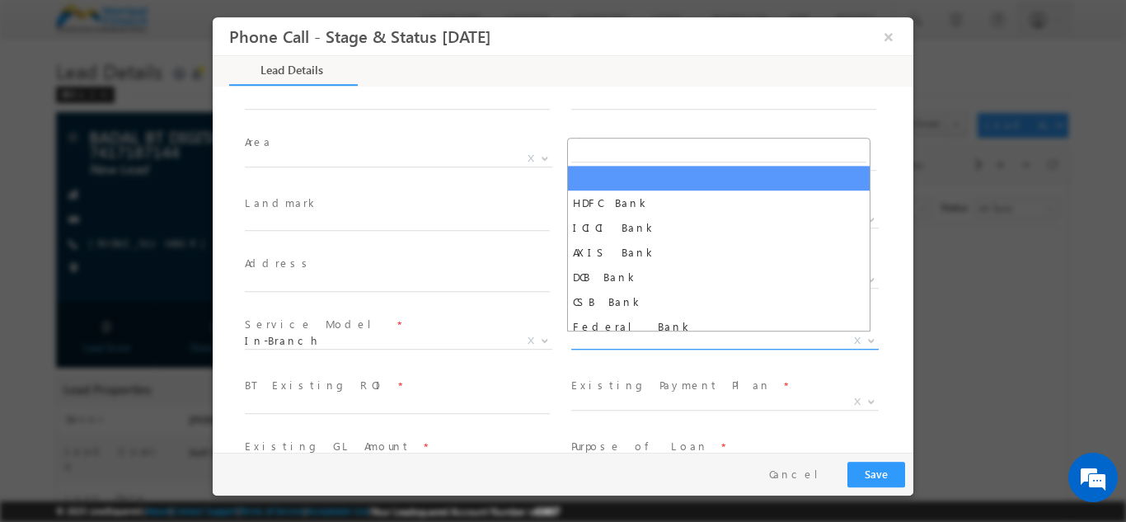
click at [646, 337] on span "X" at bounding box center [724, 340] width 307 height 16
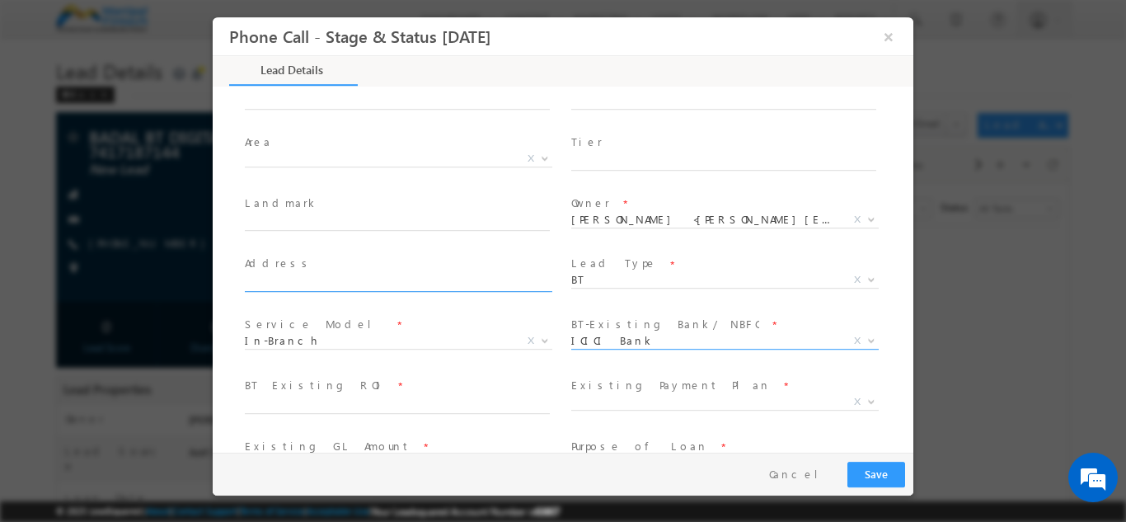
scroll to position [468, 0]
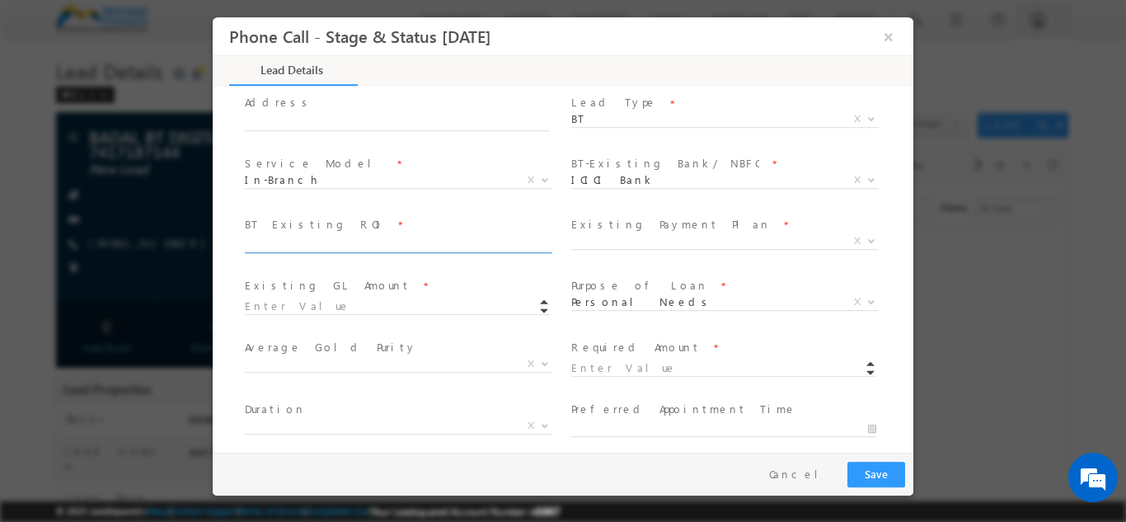
click at [265, 241] on input "text" at bounding box center [397, 244] width 305 height 16
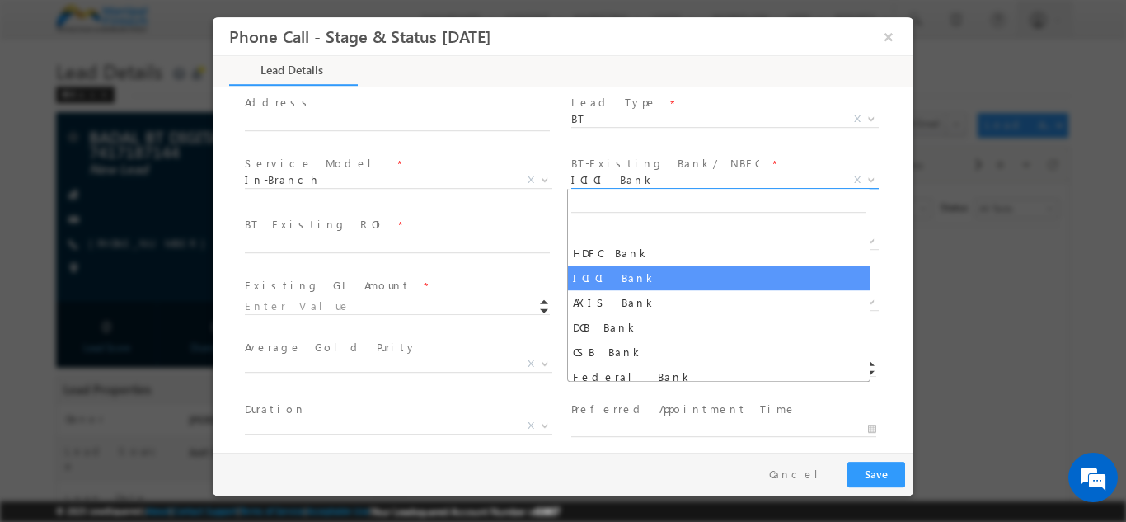
click at [615, 171] on span "ICICI Bank" at bounding box center [705, 178] width 268 height 15
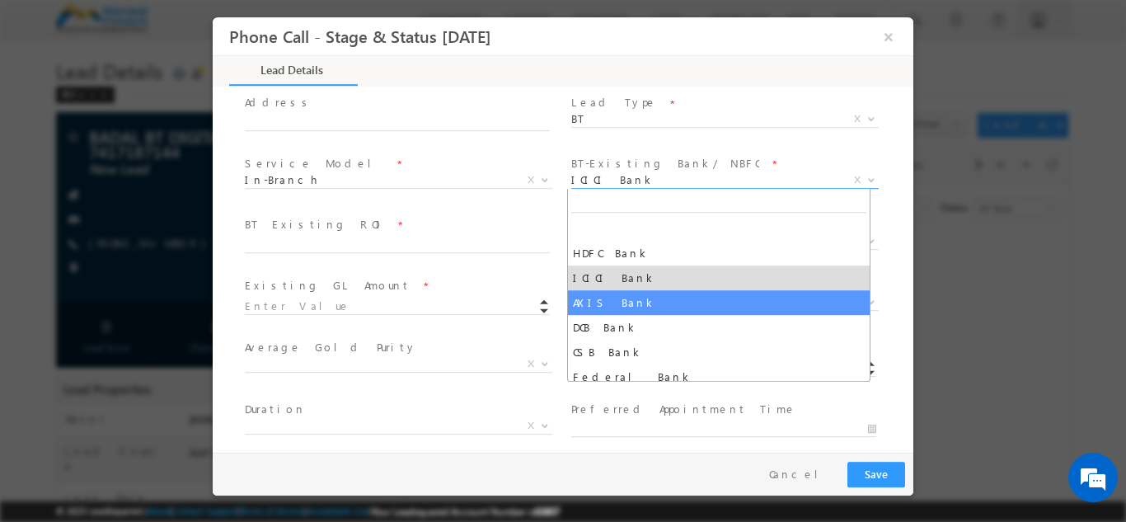
select select "AXIS Bank"
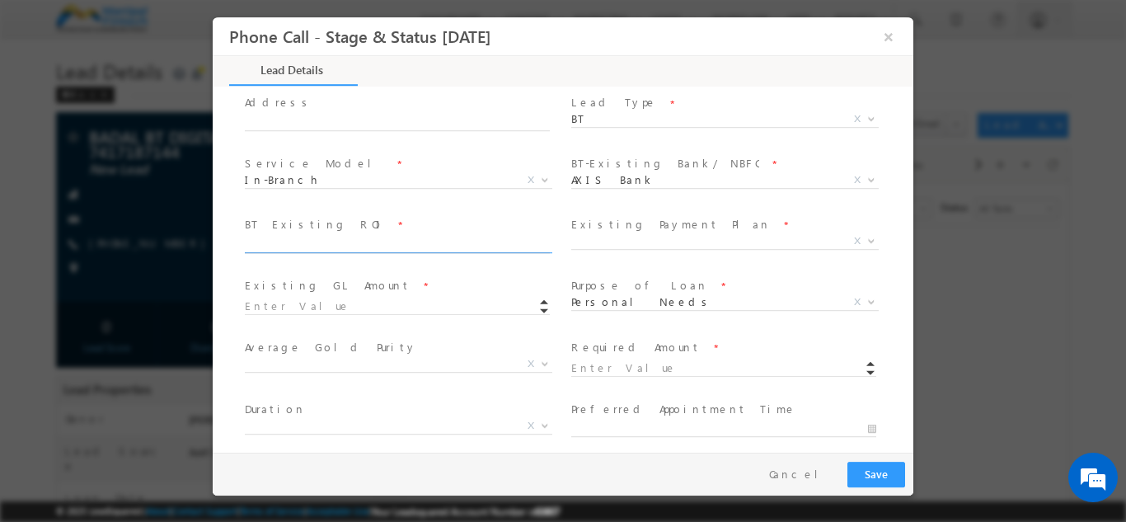
click at [303, 240] on input "text" at bounding box center [397, 244] width 305 height 16
type input "33"
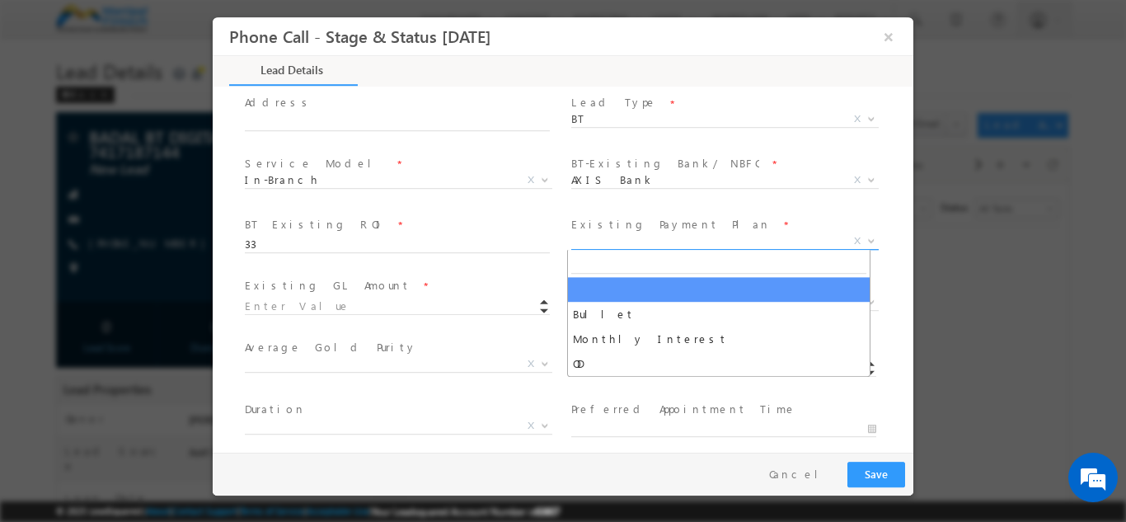
click at [609, 237] on span "X" at bounding box center [724, 240] width 307 height 16
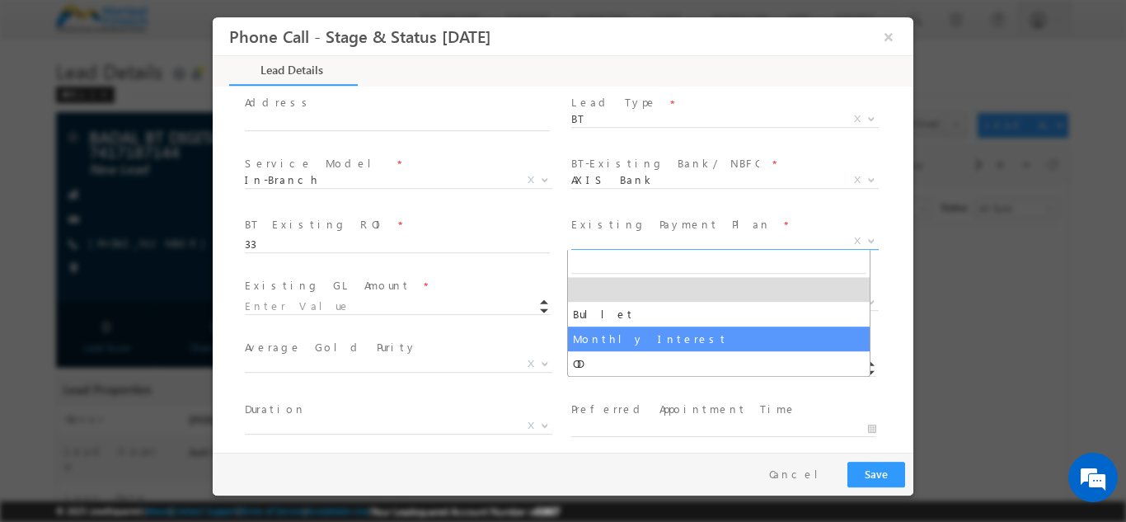
select select "Monthly Interest"
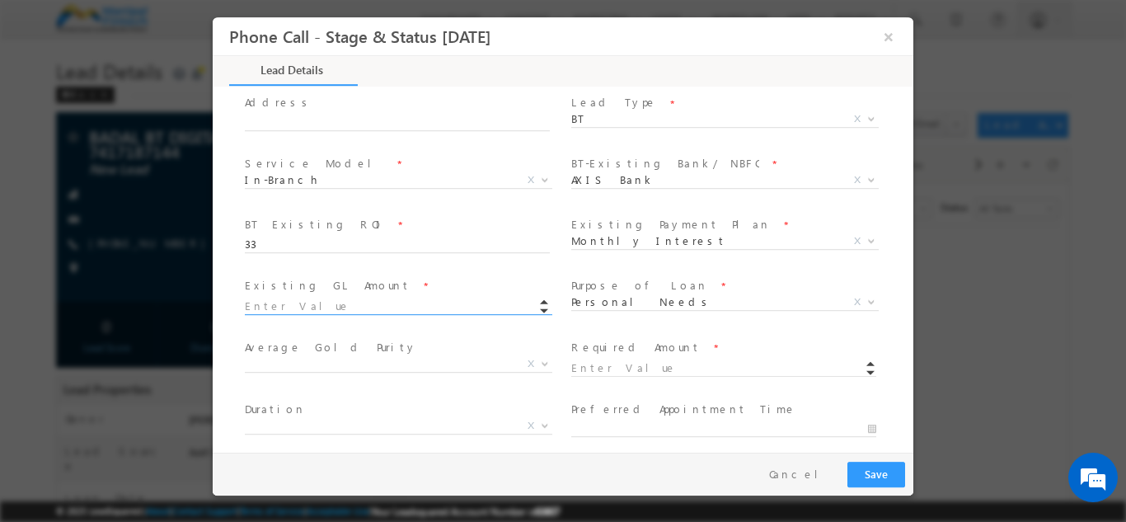
click at [316, 307] on input at bounding box center [397, 305] width 305 height 16
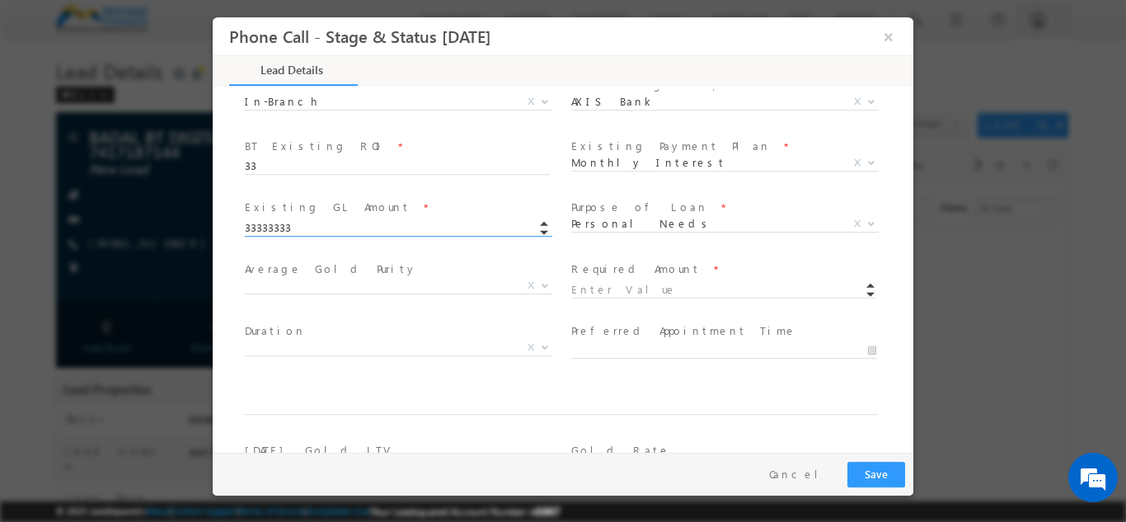
scroll to position [547, 0]
type input "33333333.00"
click at [614, 284] on input at bounding box center [723, 288] width 305 height 16
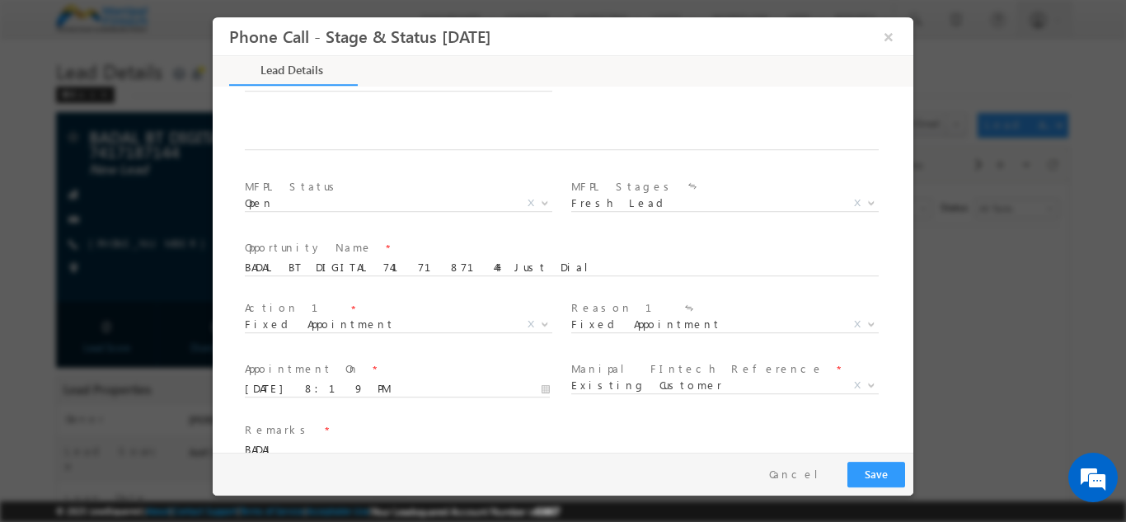
scroll to position [1024, 0]
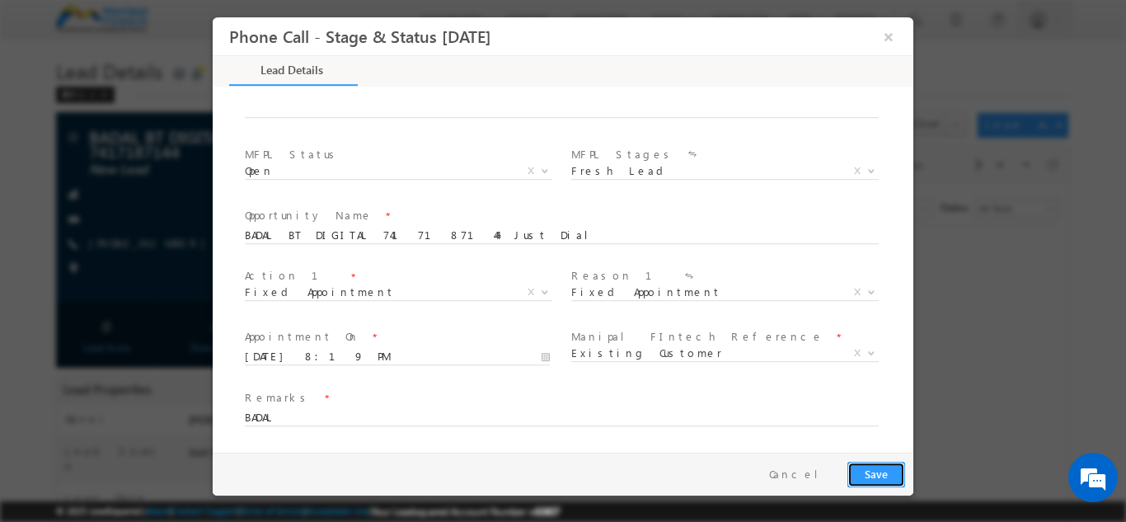
type input "2333333.00"
click at [868, 477] on button "Save" at bounding box center [876, 474] width 58 height 26
